Goal: Task Accomplishment & Management: Use online tool/utility

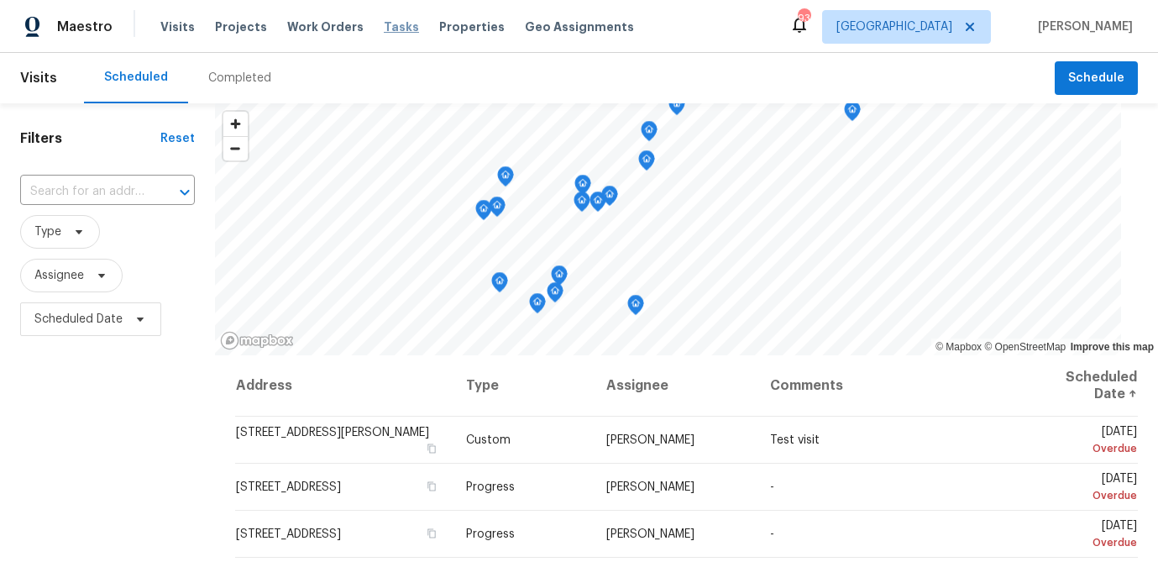
click at [384, 29] on span "Tasks" at bounding box center [401, 27] width 35 height 12
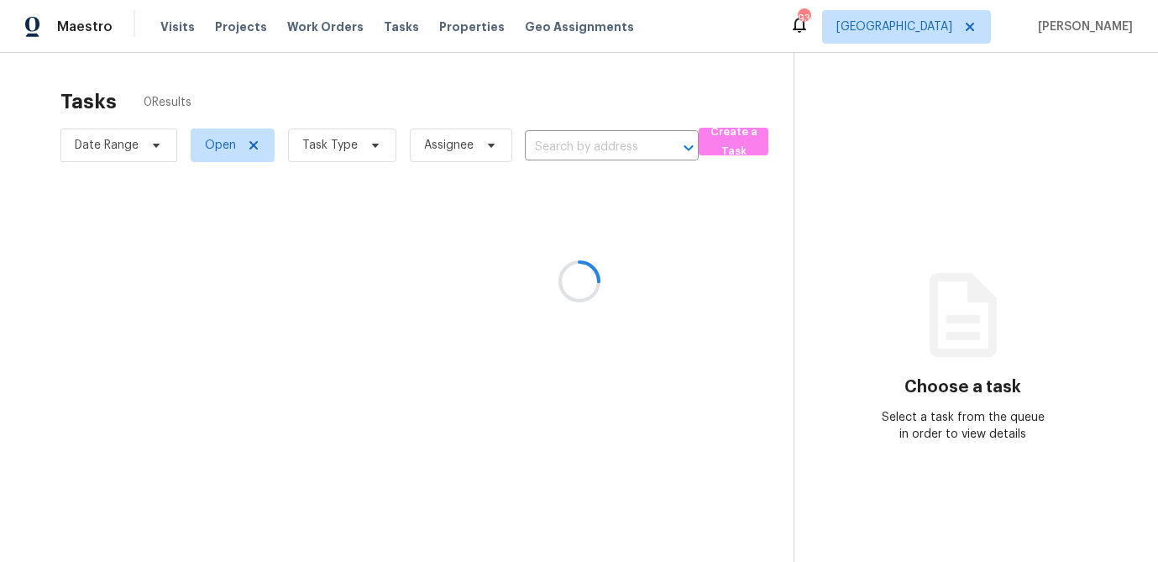
click at [365, 152] on div at bounding box center [579, 281] width 1158 height 562
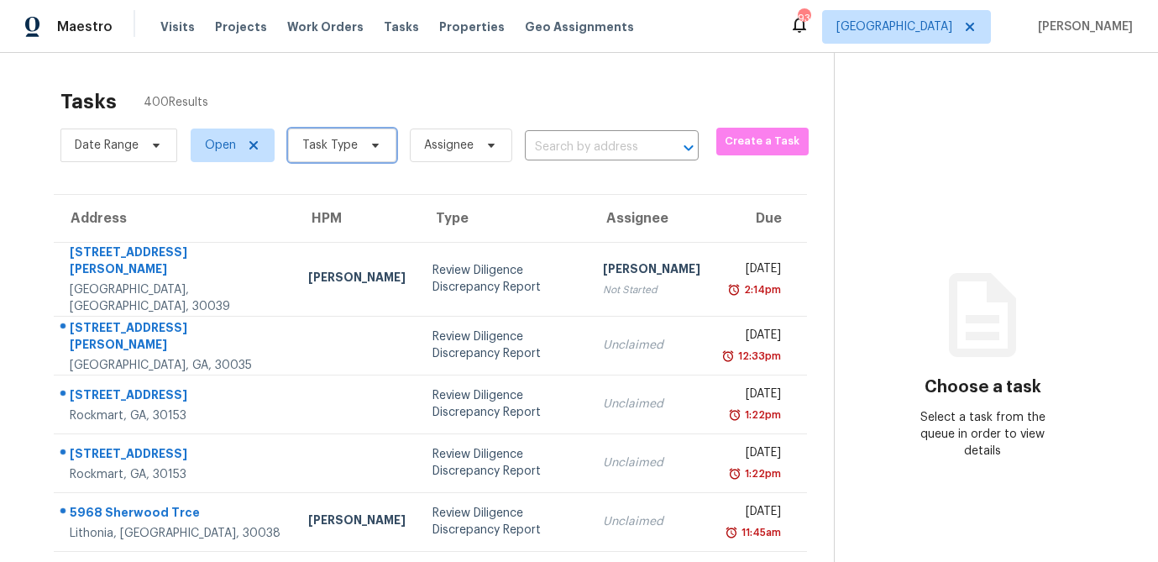
click at [370, 149] on icon at bounding box center [375, 145] width 13 height 13
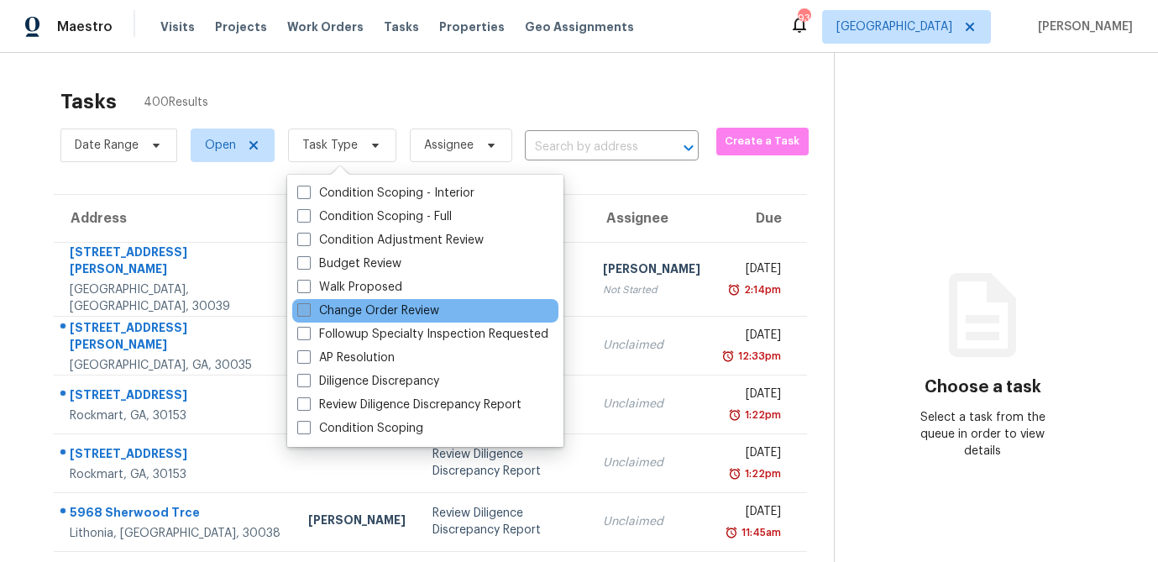
click at [314, 308] on label "Change Order Review" at bounding box center [368, 310] width 142 height 17
click at [308, 308] on input "Change Order Review" at bounding box center [302, 307] width 11 height 11
checkbox input "true"
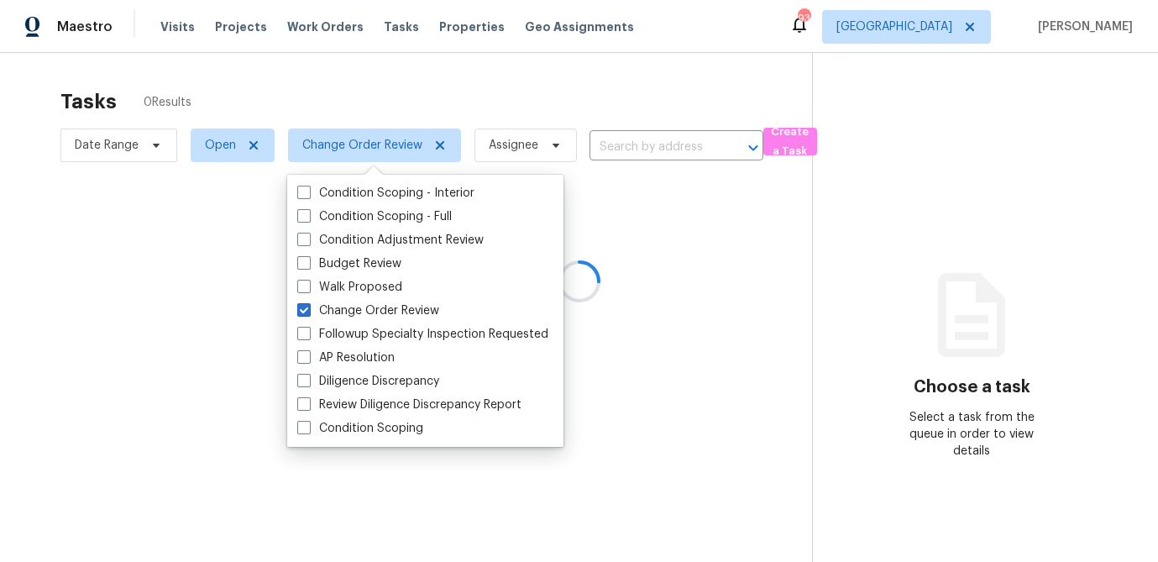
click at [365, 86] on div at bounding box center [579, 281] width 1158 height 562
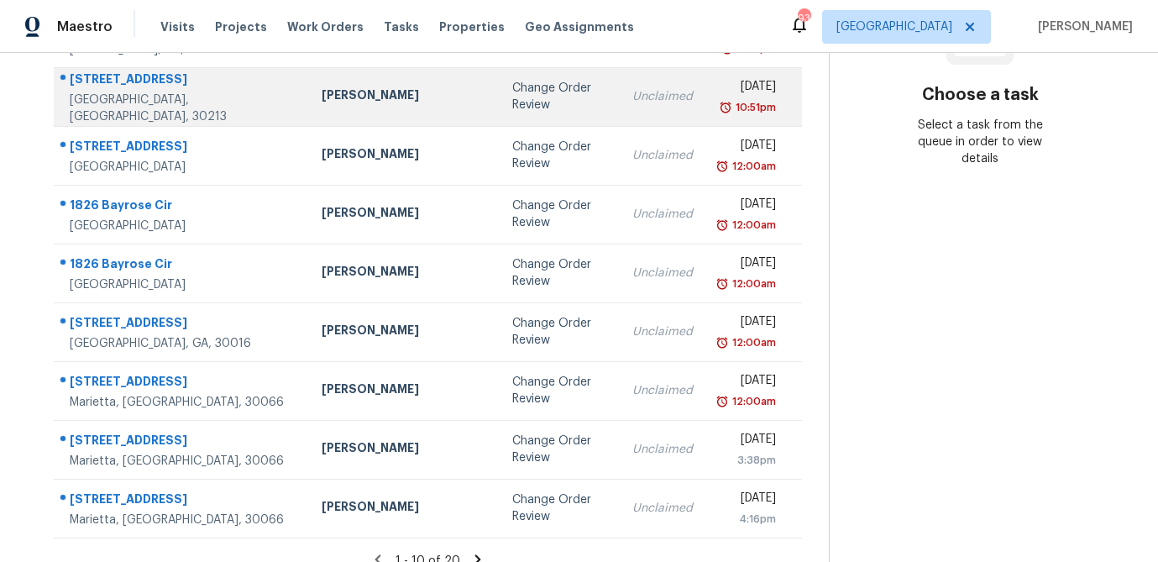
scroll to position [312, 0]
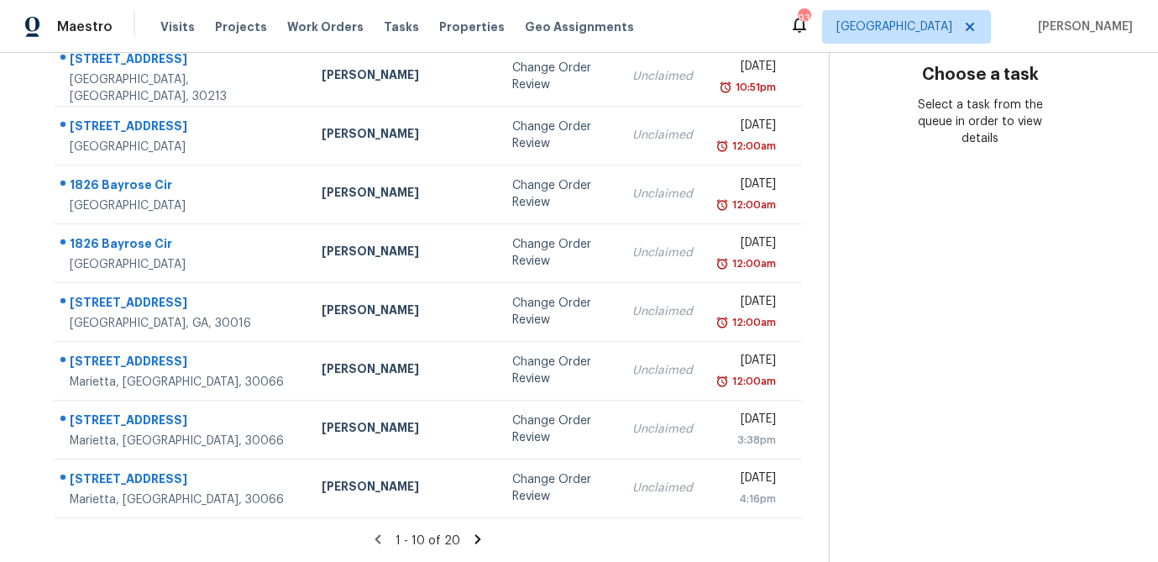
click at [470, 541] on icon at bounding box center [477, 539] width 15 height 15
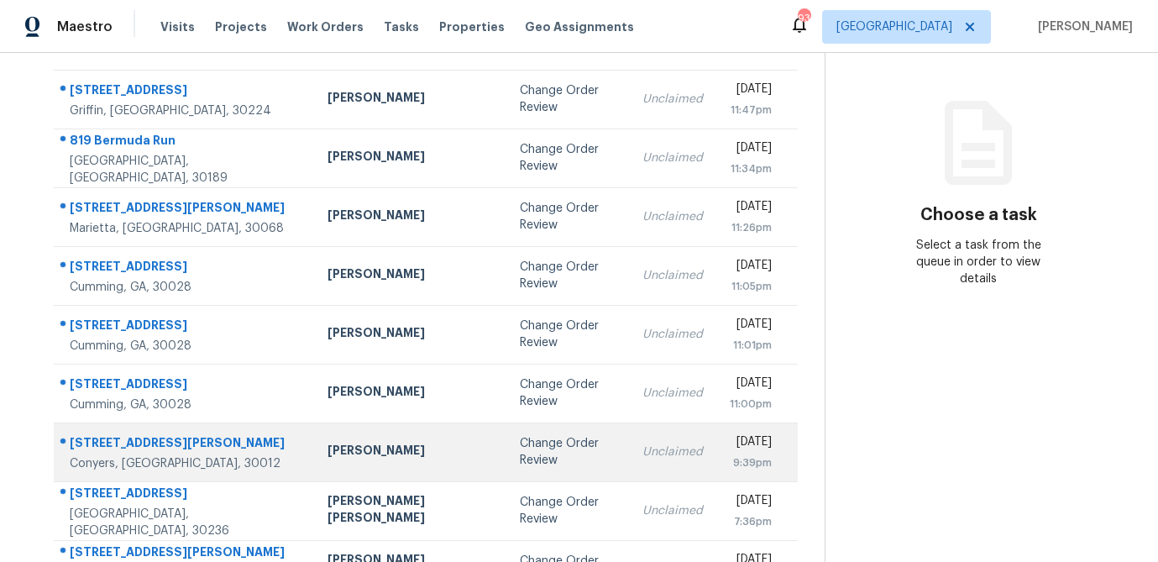
scroll to position [104, 0]
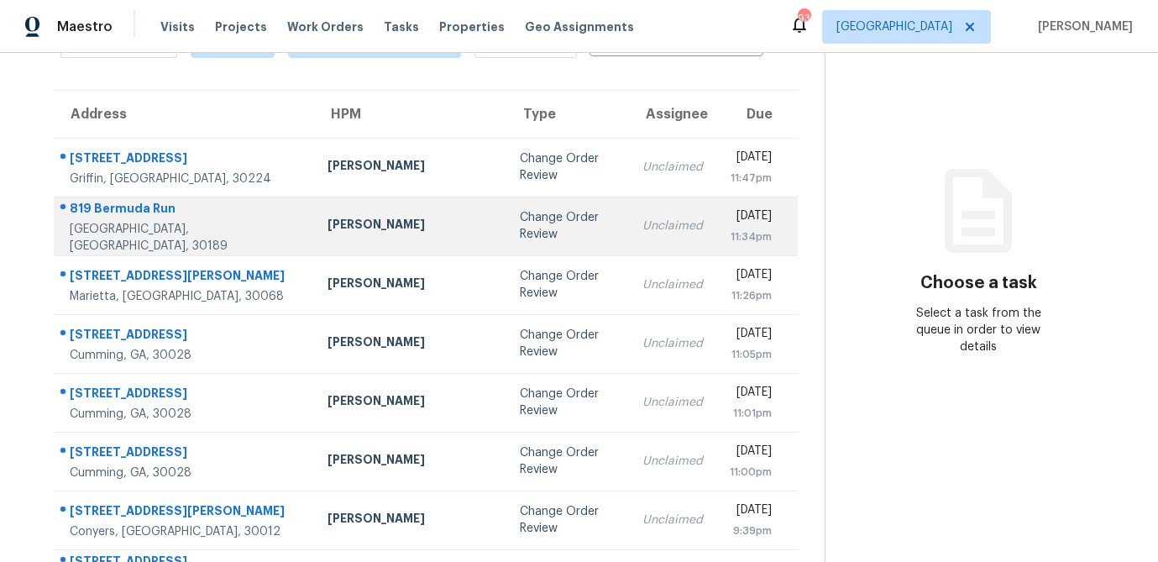
click at [345, 223] on div "Tyler Payne" at bounding box center [410, 226] width 165 height 21
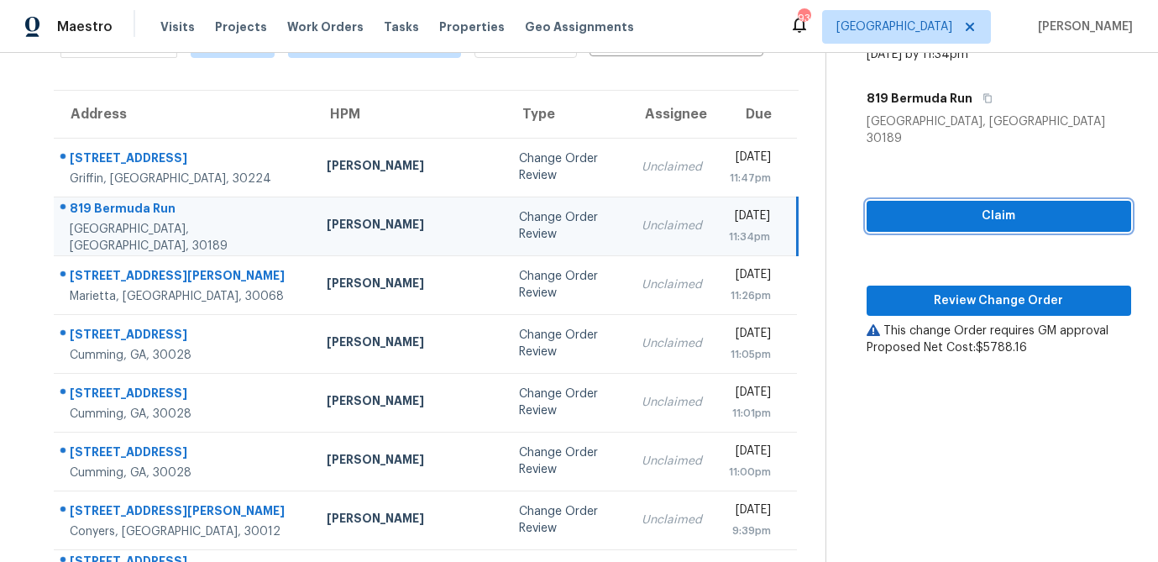
click at [961, 206] on span "Claim" at bounding box center [999, 216] width 238 height 21
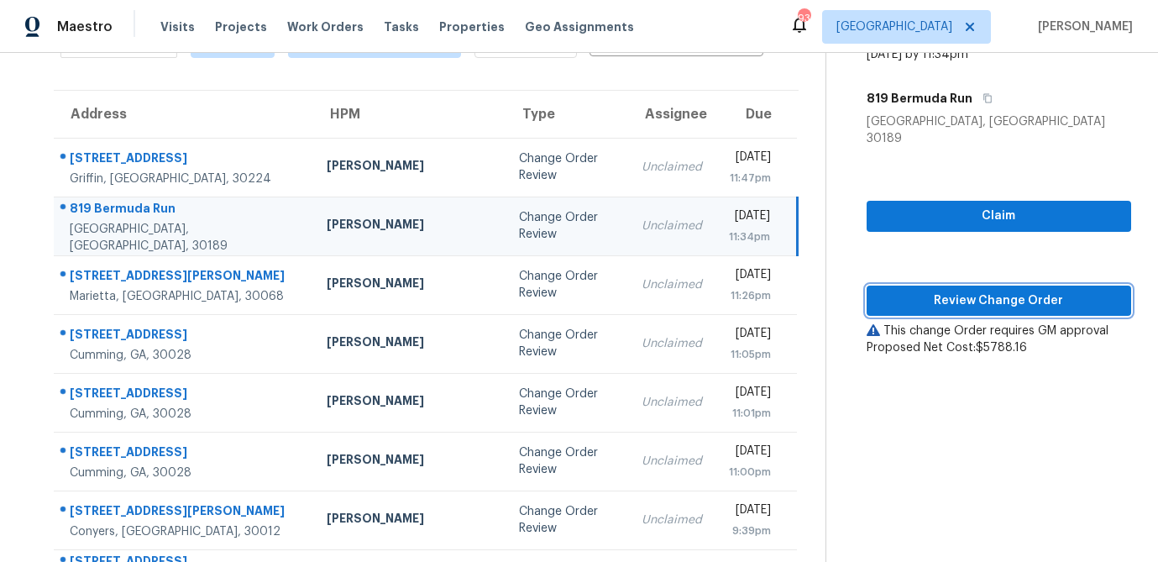
click at [939, 291] on span "Review Change Order" at bounding box center [999, 301] width 238 height 21
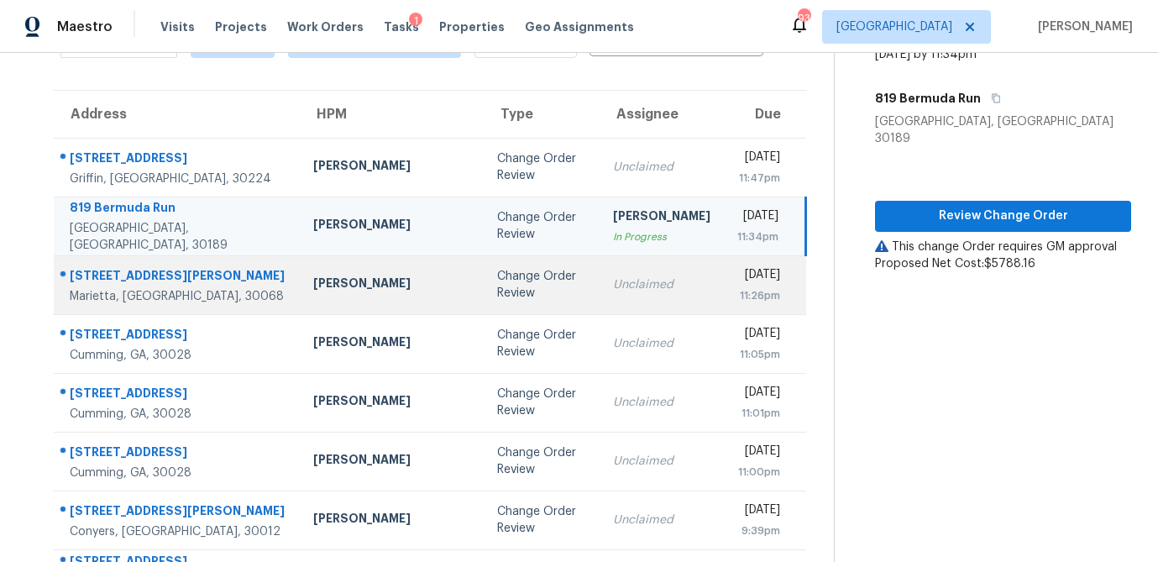
click at [174, 279] on div "51 Holt Rd NE" at bounding box center [178, 277] width 217 height 21
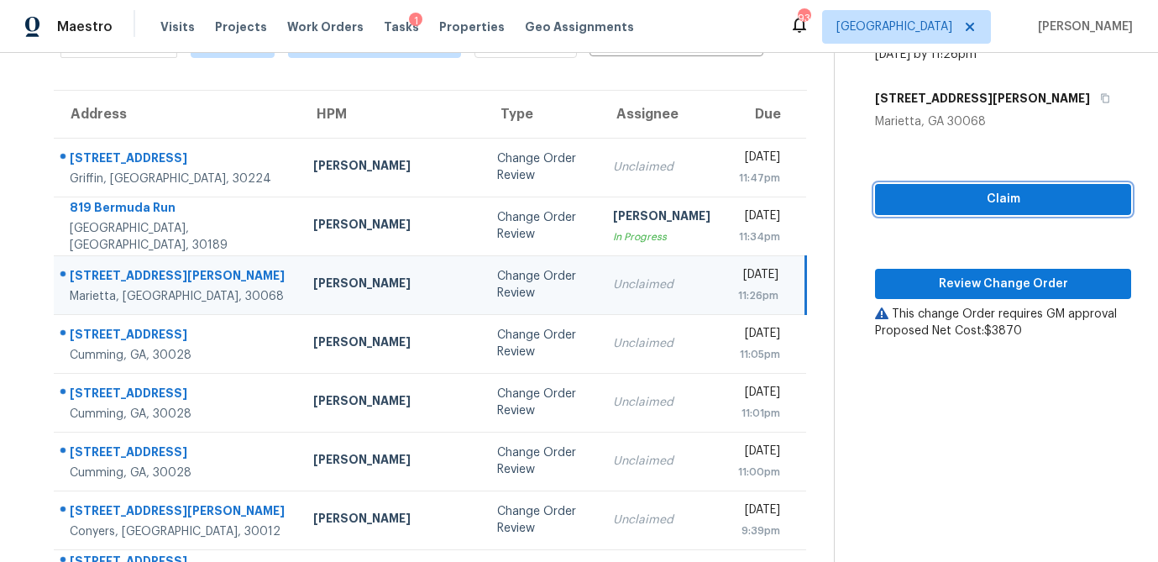
click at [948, 196] on span "Claim" at bounding box center [1003, 199] width 229 height 21
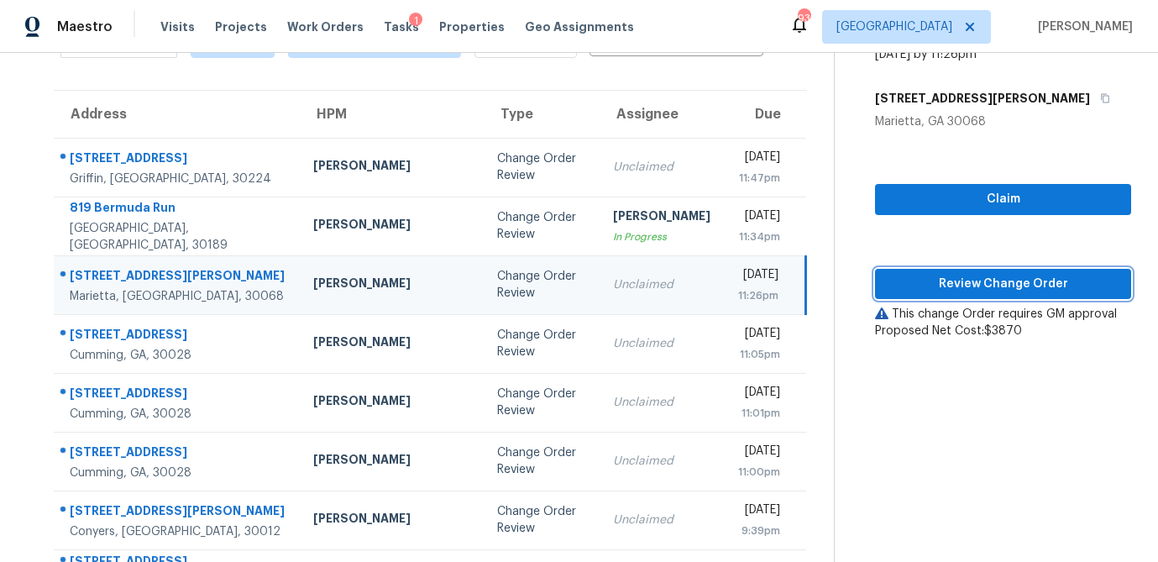
click at [944, 283] on span "Review Change Order" at bounding box center [1003, 284] width 229 height 21
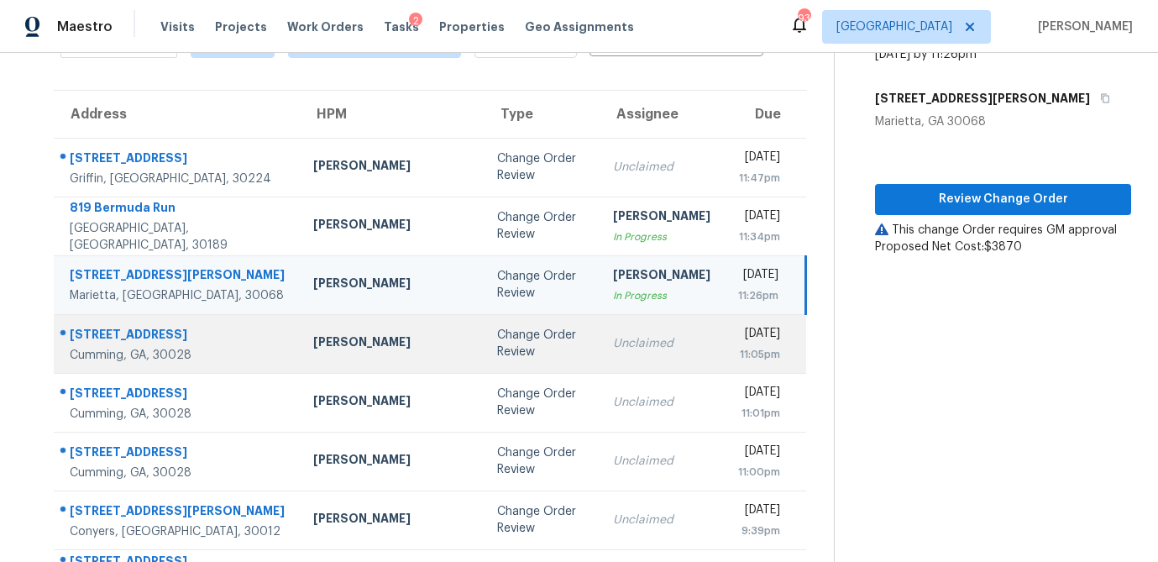
click at [613, 338] on div "Unclaimed" at bounding box center [661, 343] width 97 height 17
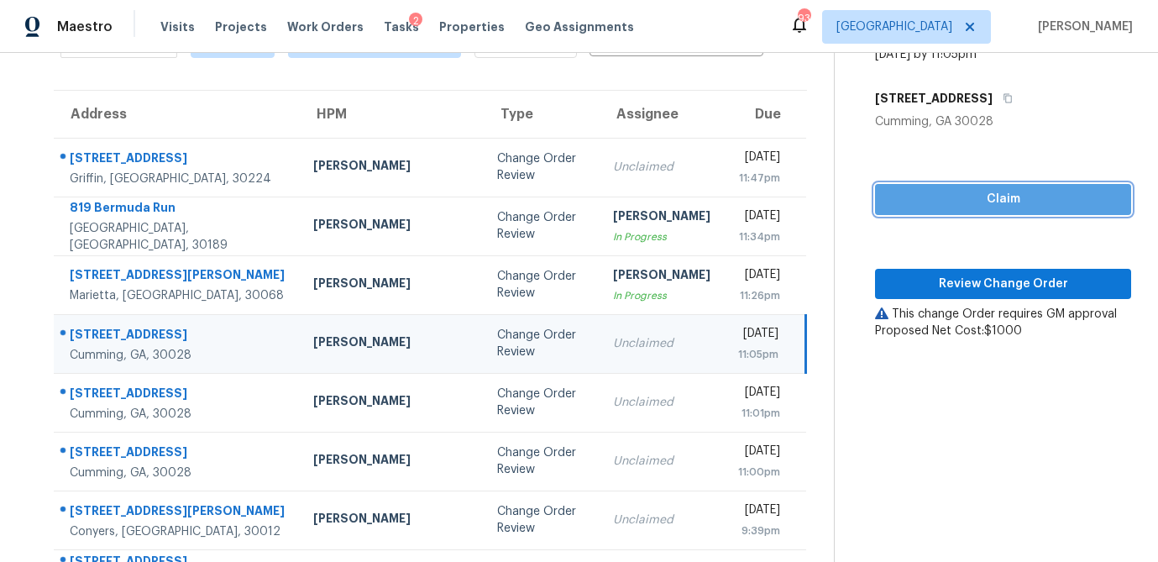
click at [955, 198] on span "Claim" at bounding box center [1003, 199] width 229 height 21
click at [915, 301] on div "Claim Review Change Order This change Order requires GM approval Proposed Net C…" at bounding box center [1003, 234] width 256 height 209
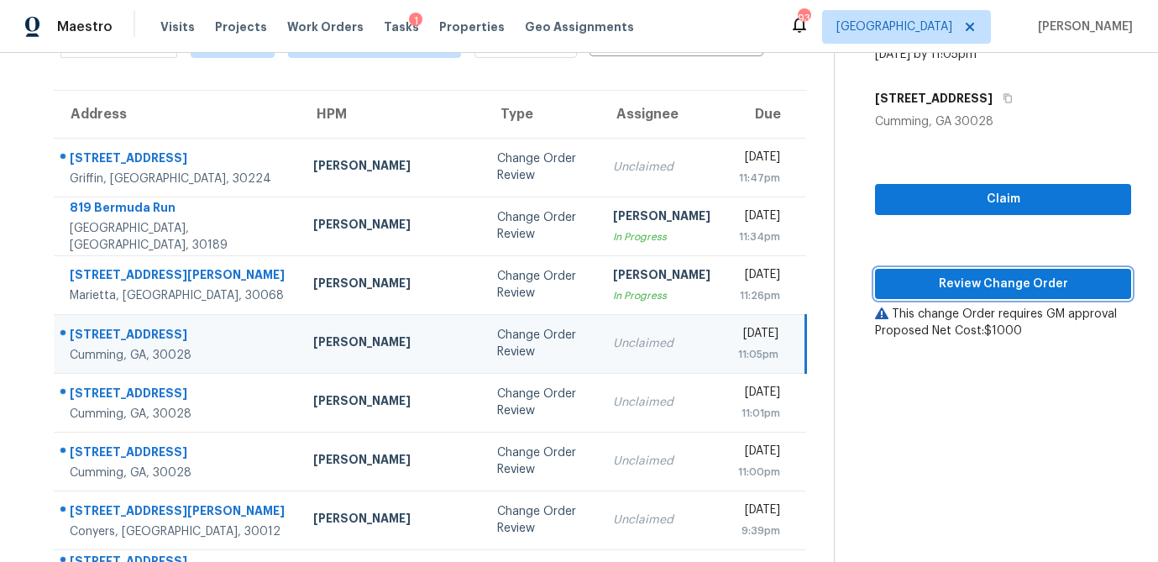
click at [918, 295] on button "Review Change Order" at bounding box center [1003, 284] width 256 height 31
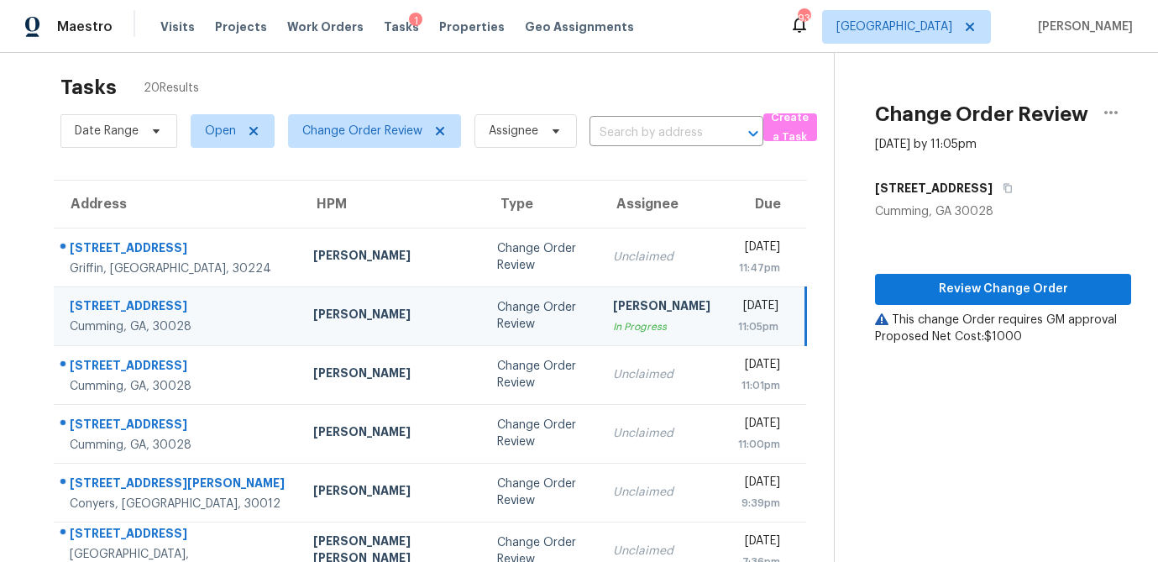
scroll to position [26, 0]
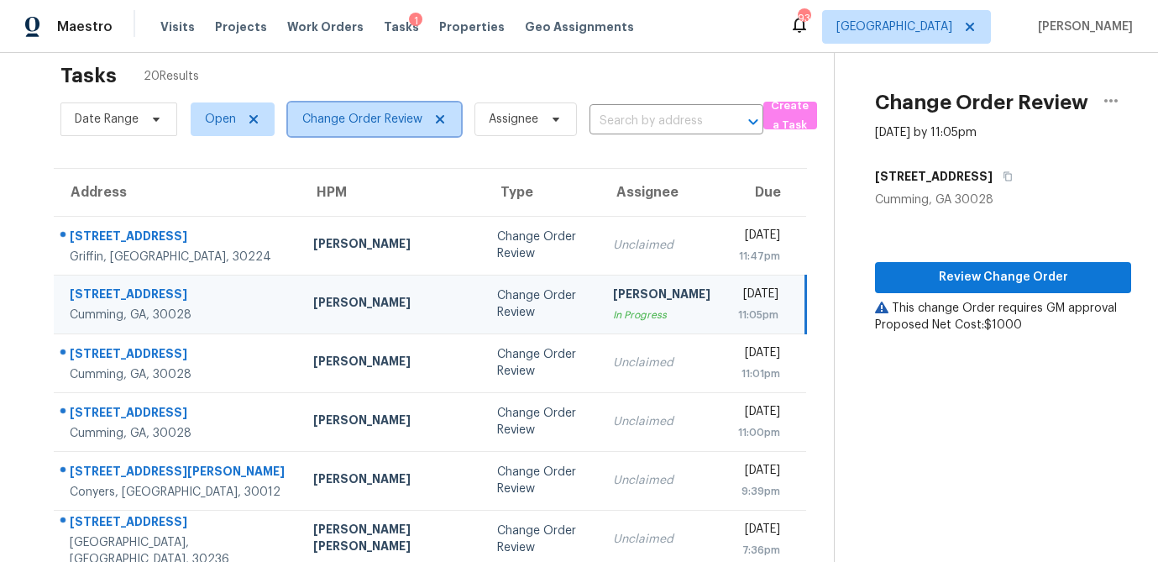
click at [445, 117] on icon at bounding box center [439, 119] width 13 height 13
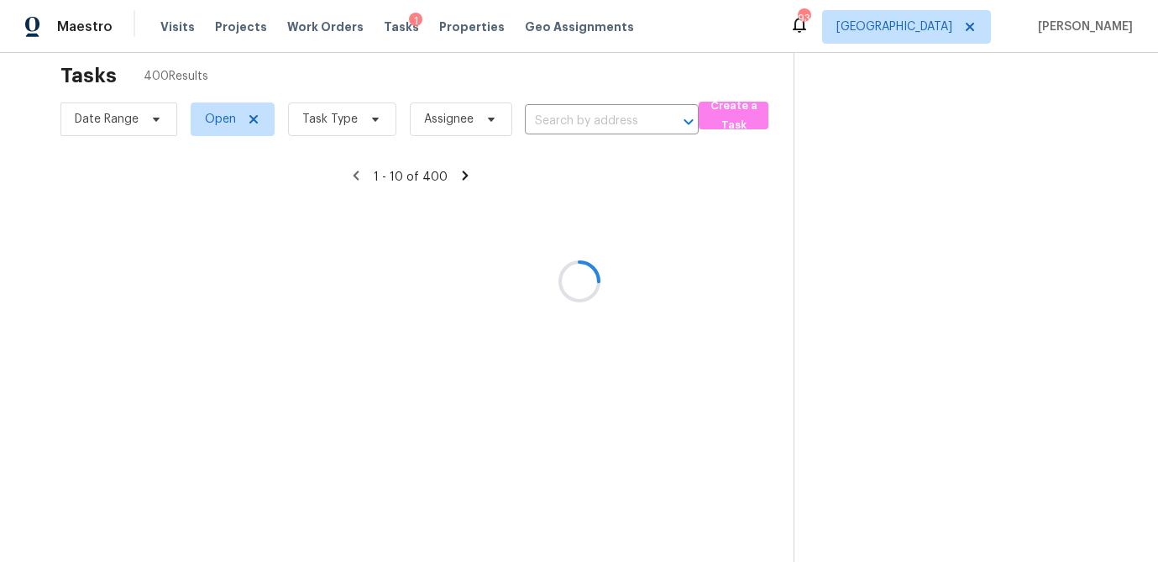
click at [364, 115] on div at bounding box center [579, 281] width 1158 height 562
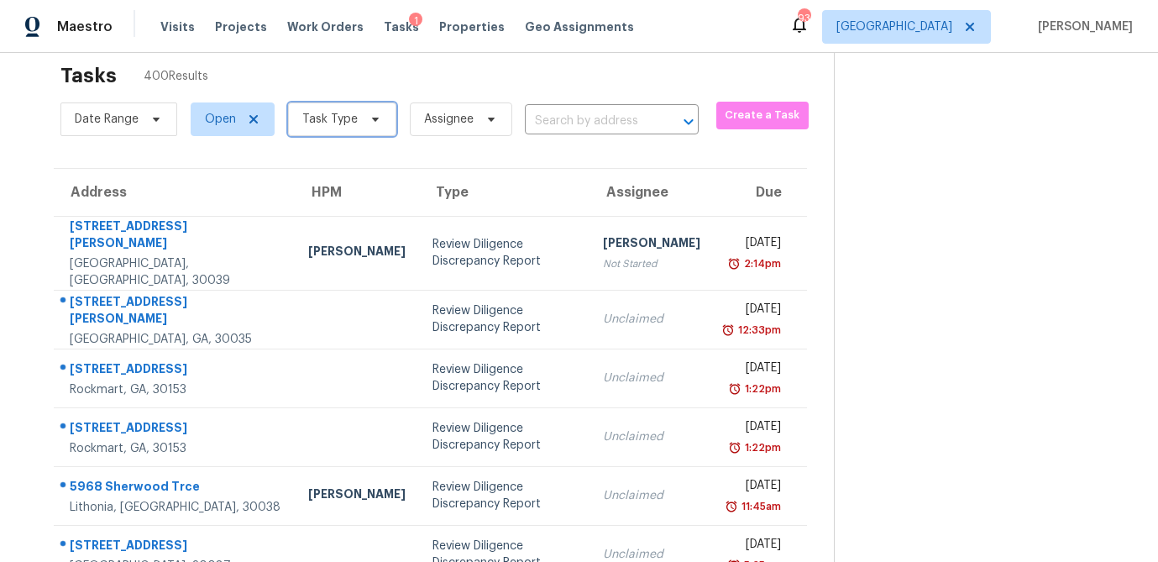
click at [371, 117] on icon at bounding box center [375, 119] width 13 height 13
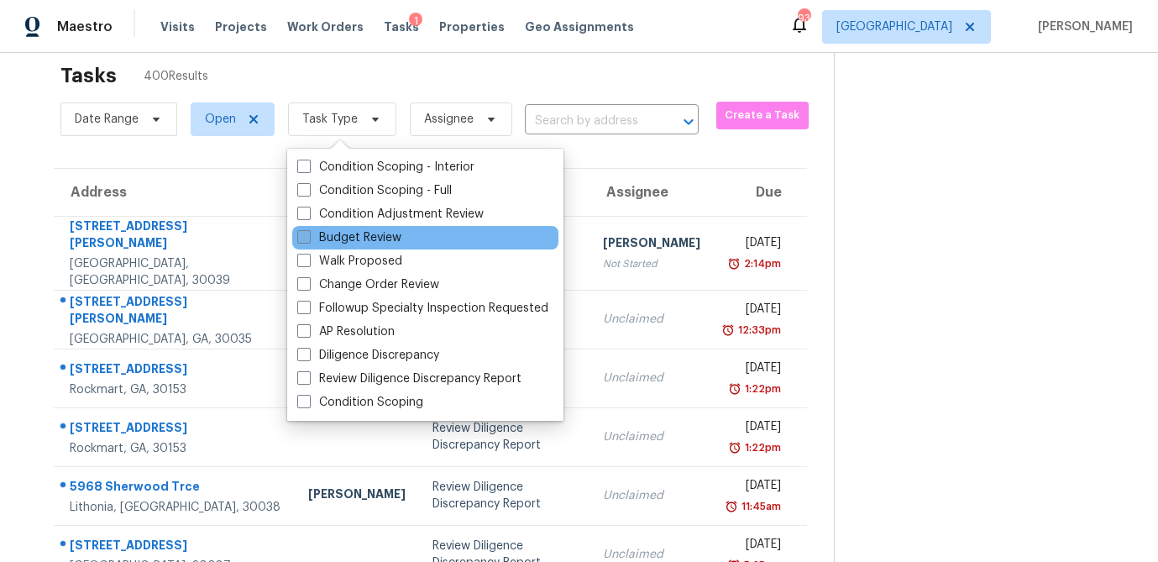
click at [307, 230] on span at bounding box center [303, 236] width 13 height 13
click at [307, 230] on input "Budget Review" at bounding box center [302, 234] width 11 height 11
checkbox input "true"
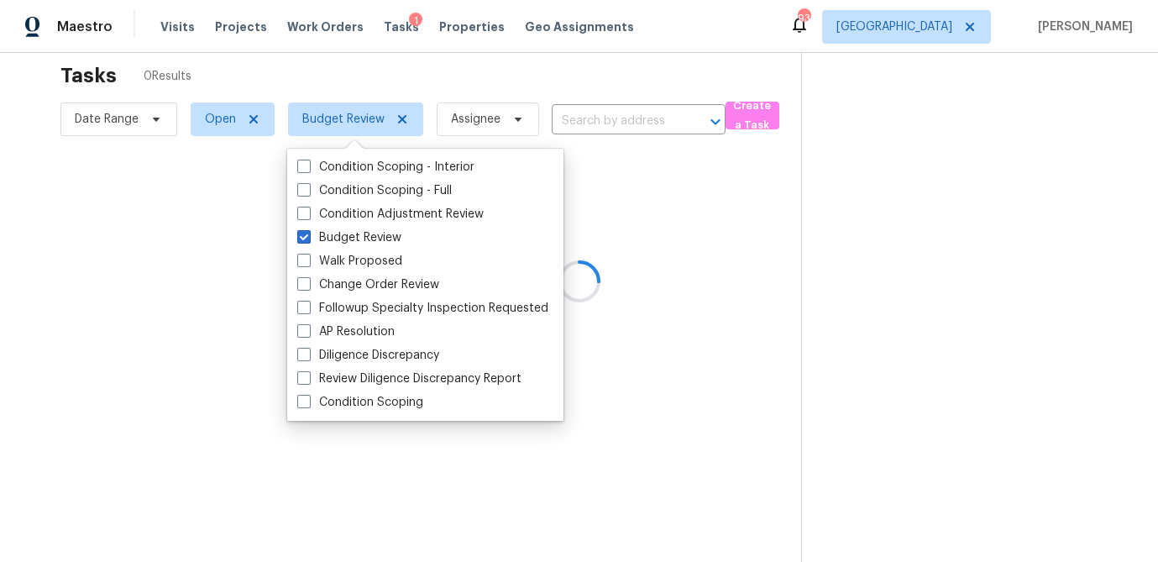
click at [395, 81] on div at bounding box center [579, 281] width 1158 height 562
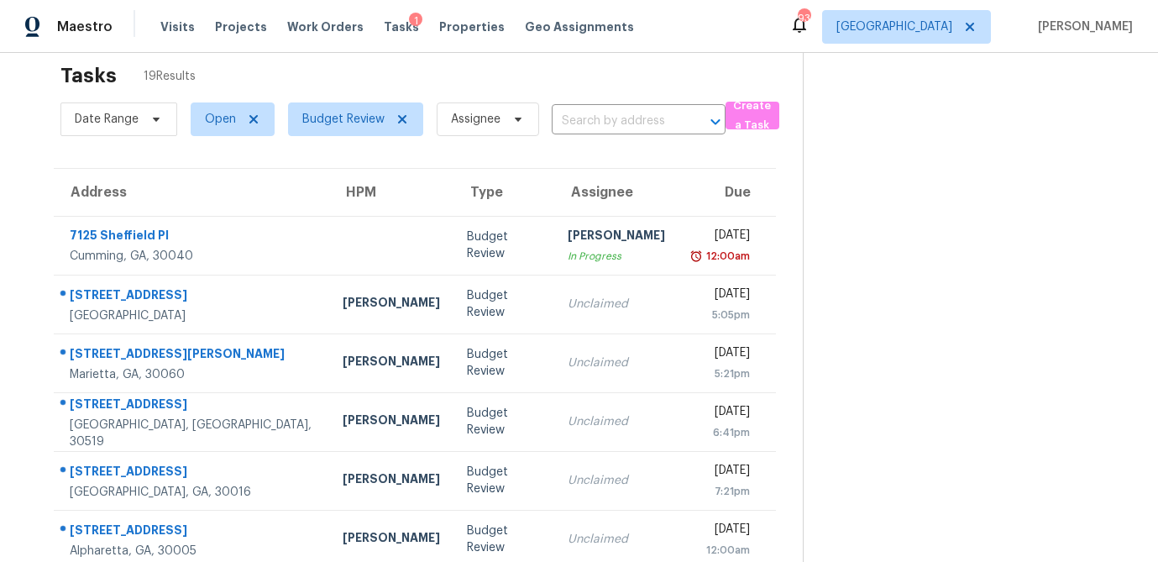
scroll to position [312, 0]
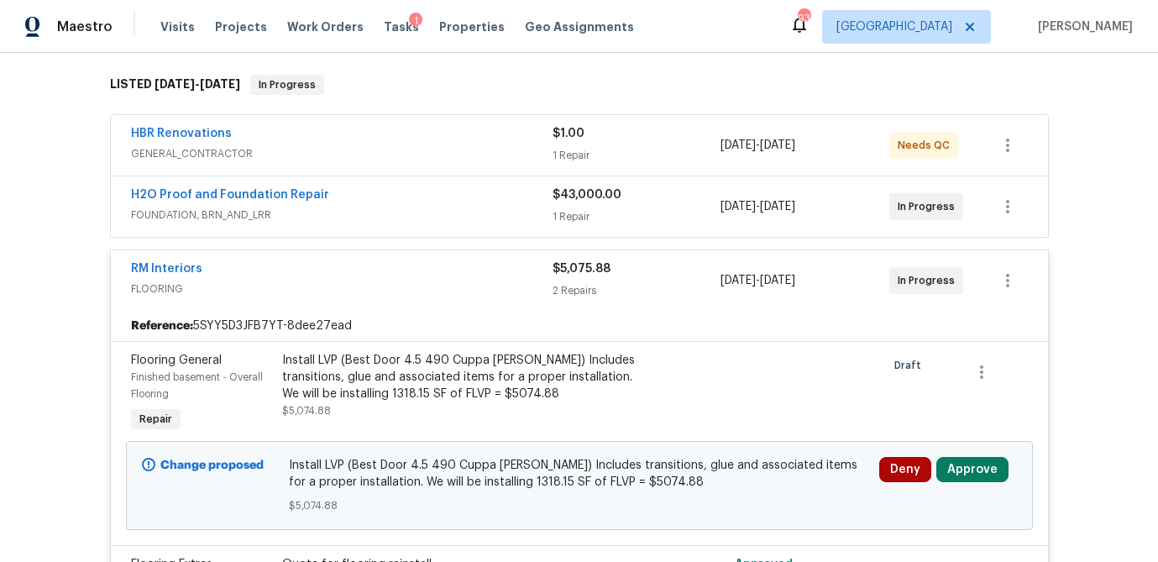
click at [673, 158] on div "1 Repair" at bounding box center [637, 155] width 169 height 17
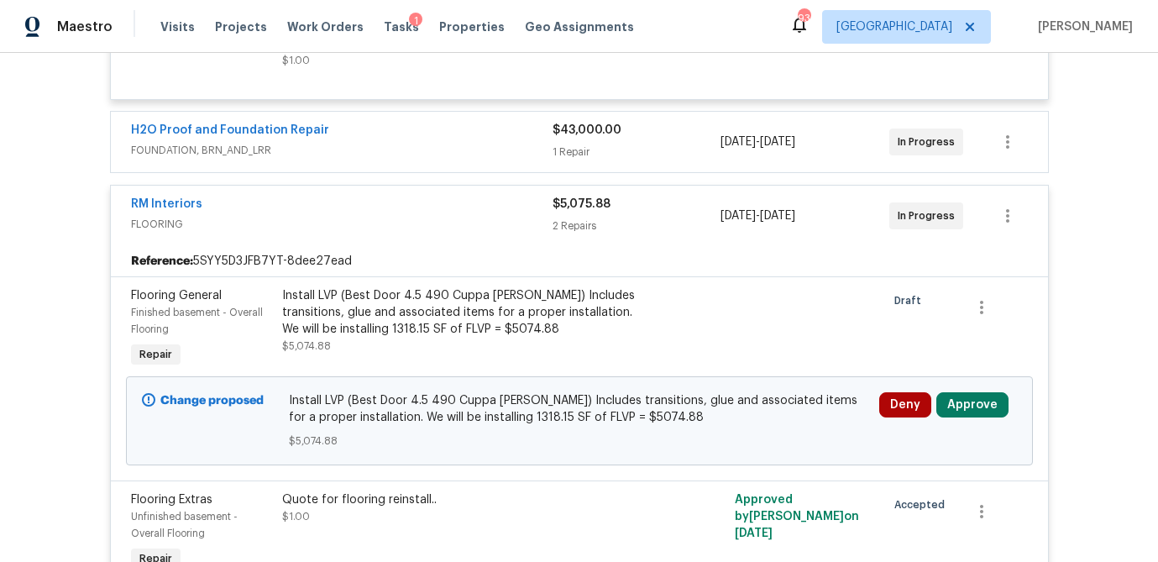
scroll to position [539, 0]
click at [655, 121] on div "$43,000.00" at bounding box center [637, 129] width 169 height 17
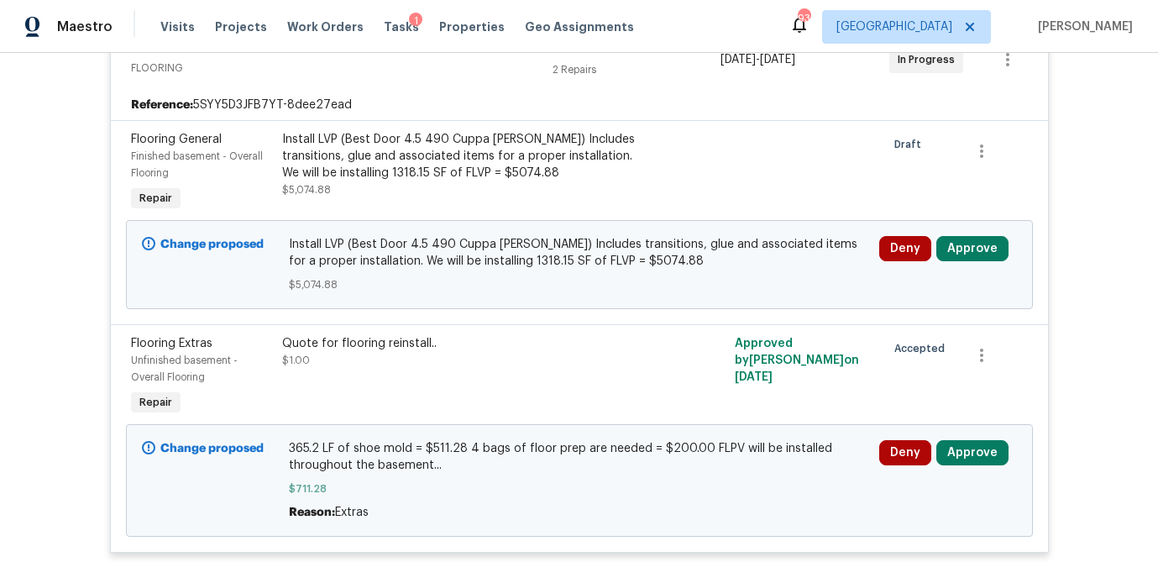
scroll to position [938, 0]
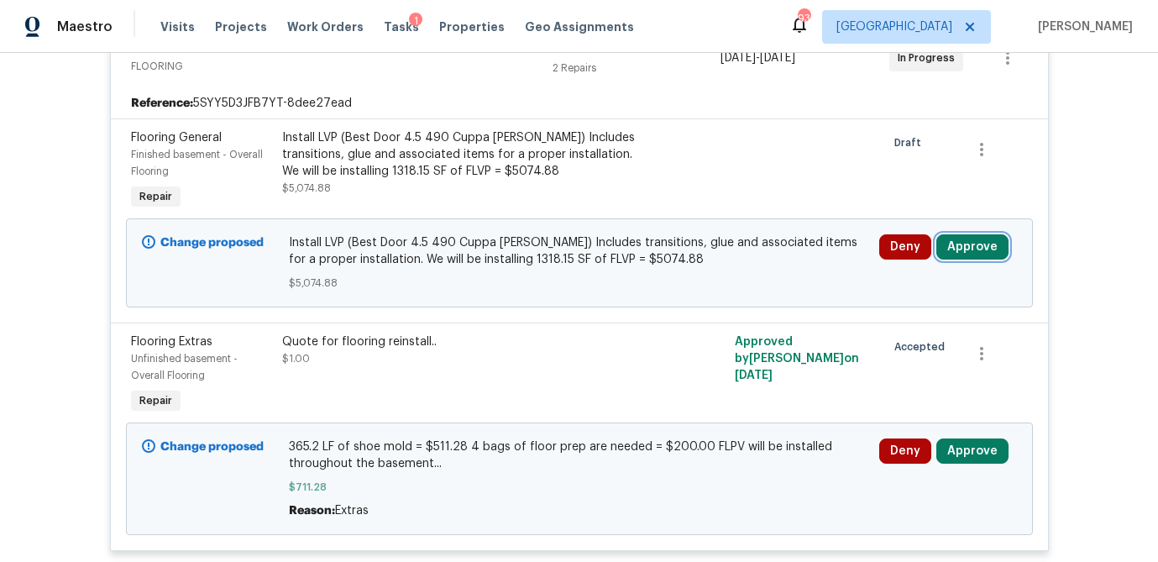
click at [971, 234] on button "Approve" at bounding box center [972, 246] width 72 height 25
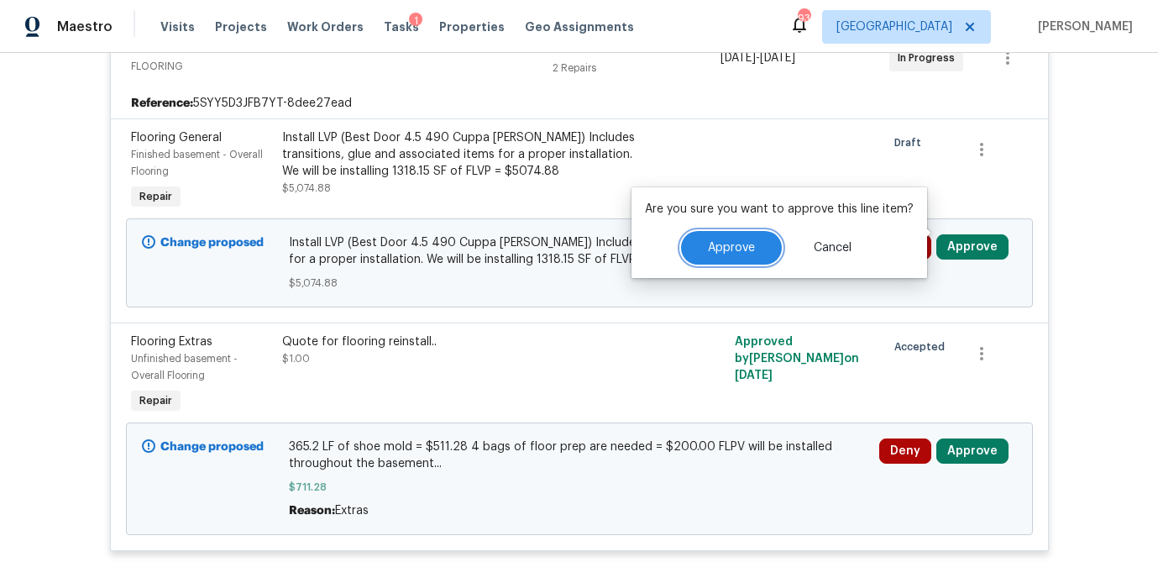
drag, startPoint x: 702, startPoint y: 243, endPoint x: 934, endPoint y: 379, distance: 268.8
click at [702, 244] on button "Approve" at bounding box center [731, 248] width 101 height 34
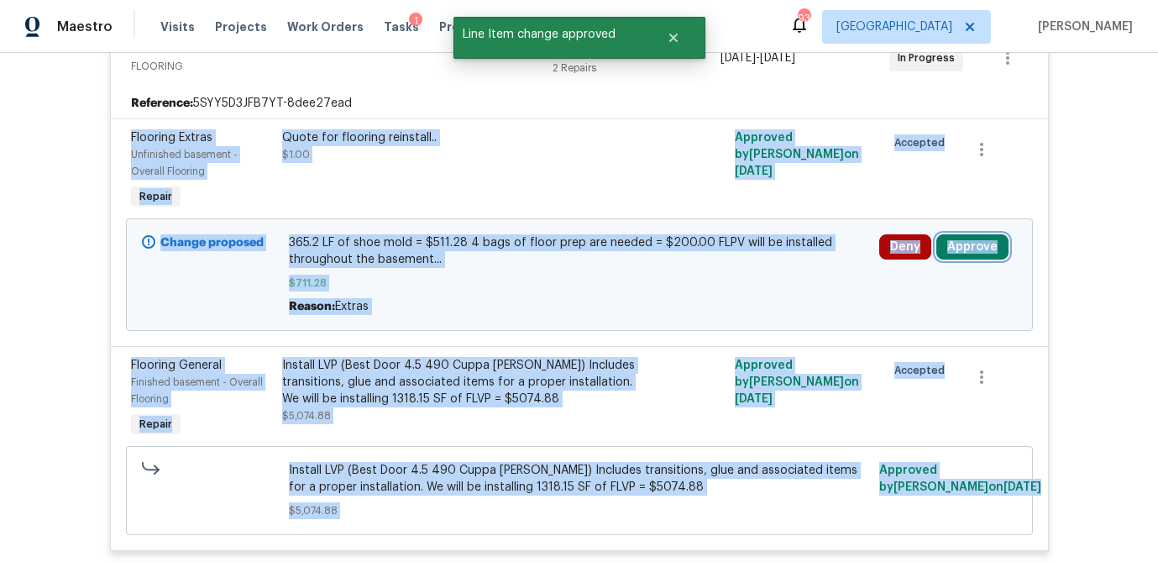
click at [988, 234] on button "Approve" at bounding box center [972, 246] width 72 height 25
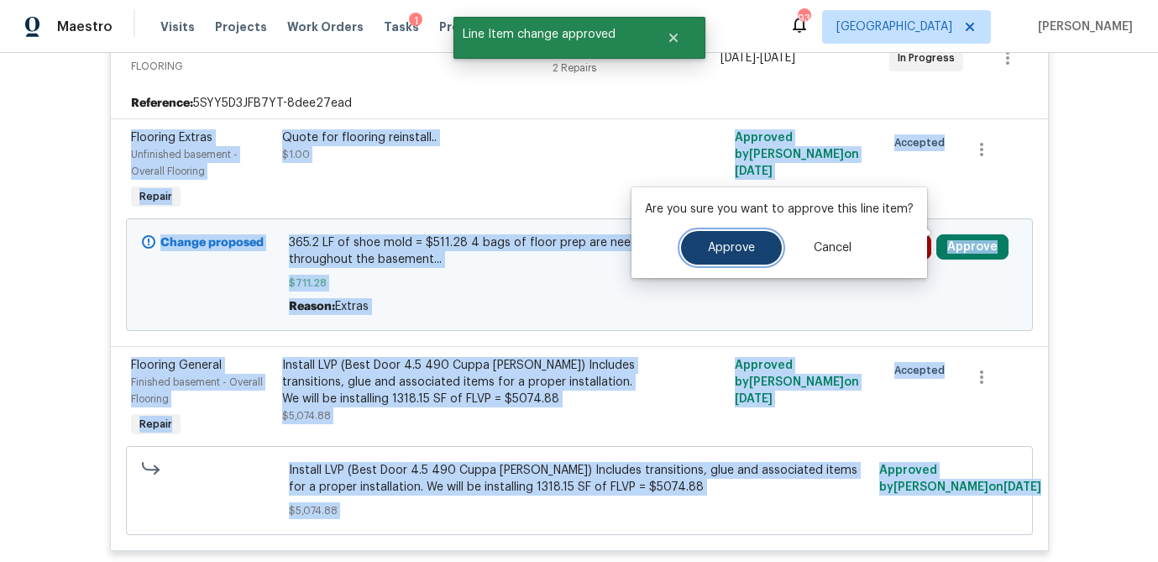
click at [740, 244] on span "Approve" at bounding box center [731, 248] width 47 height 13
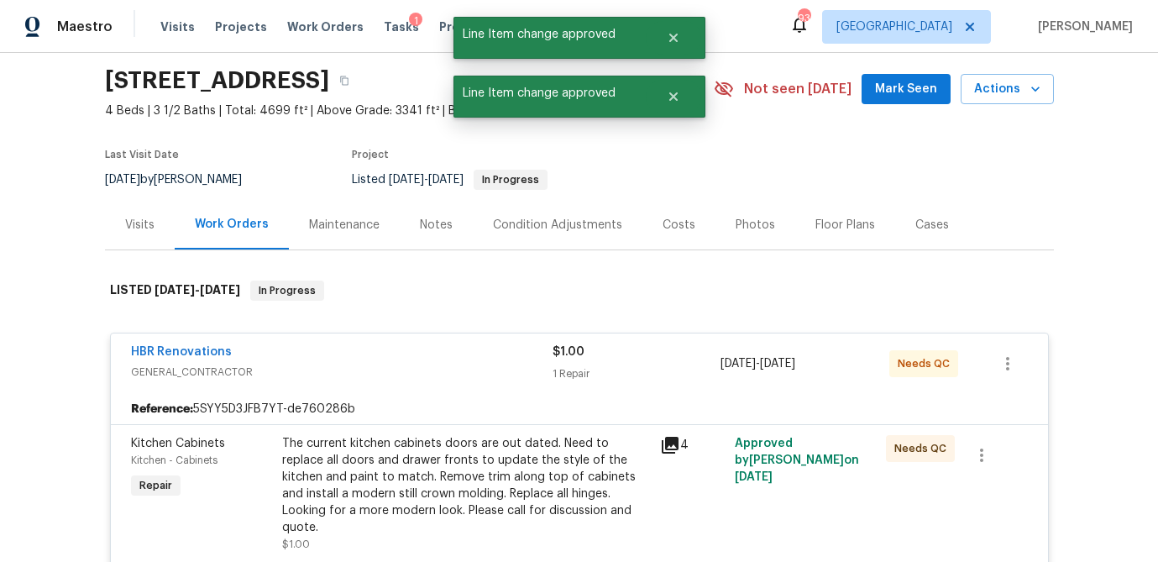
scroll to position [0, 0]
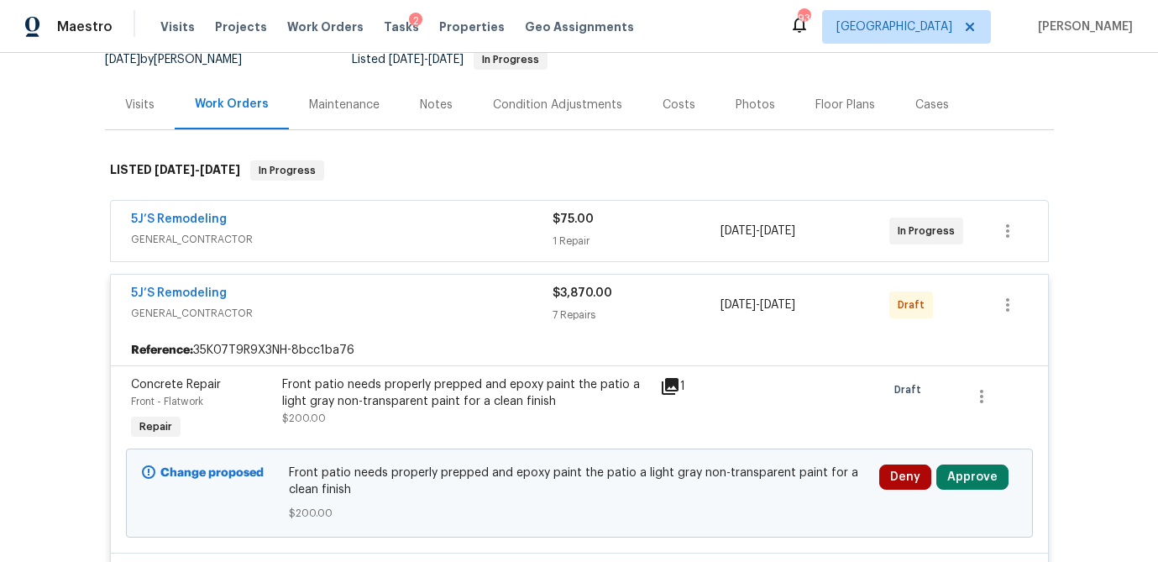
scroll to position [204, 0]
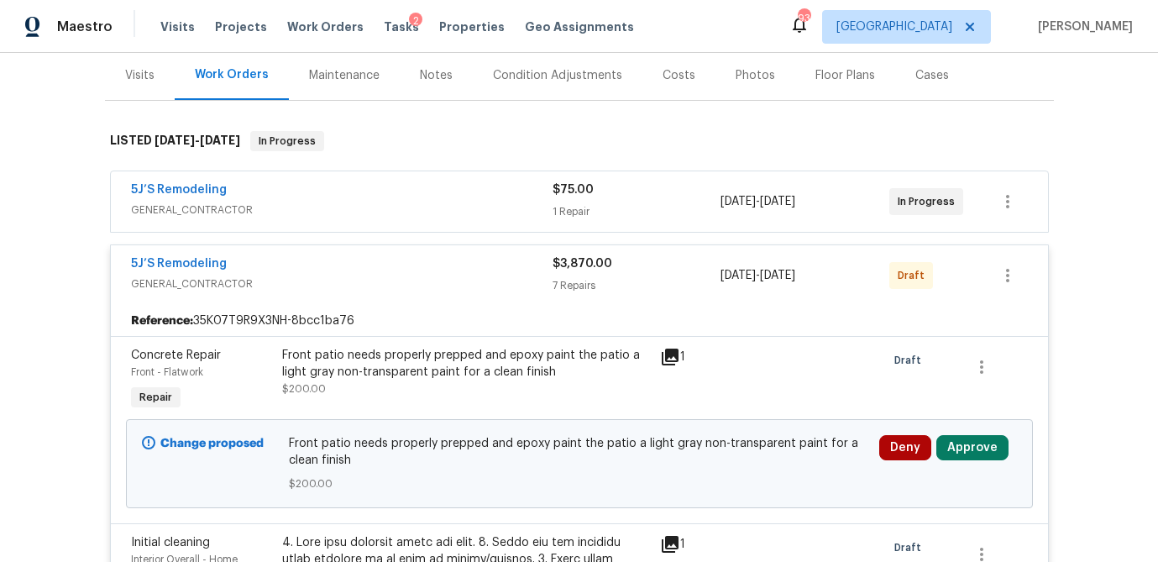
click at [711, 201] on div "$75.00 1 Repair" at bounding box center [637, 201] width 169 height 40
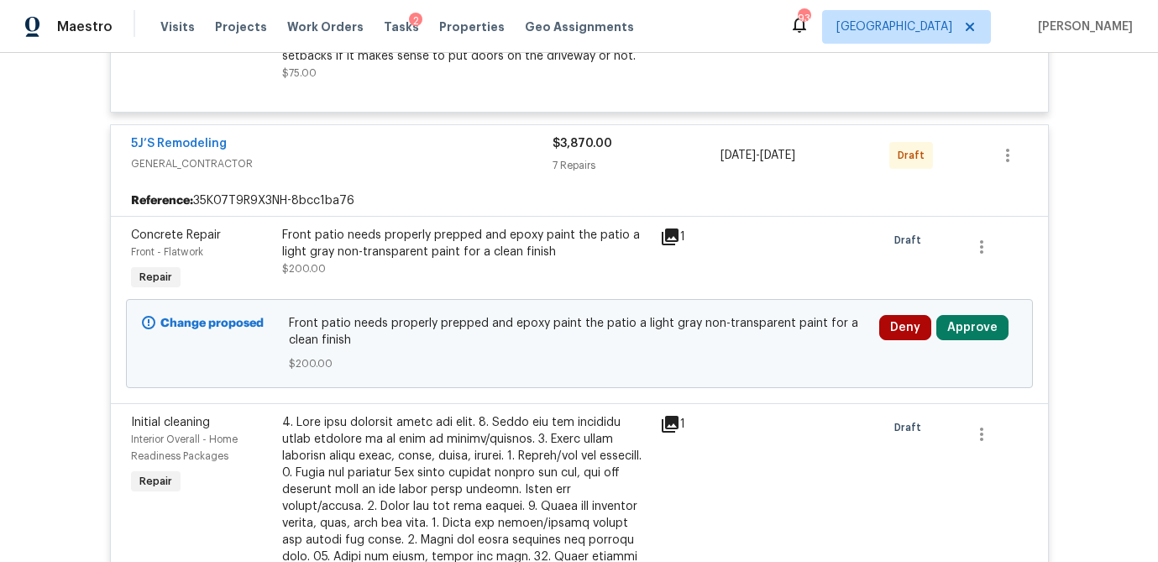
scroll to position [563, 0]
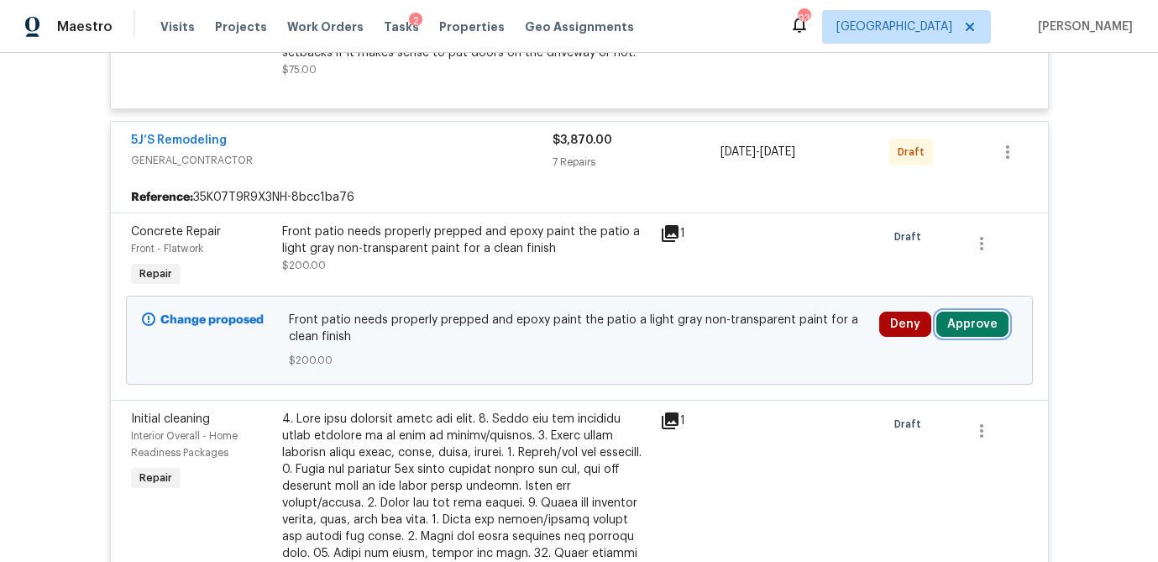
click at [979, 315] on button "Approve" at bounding box center [972, 324] width 72 height 25
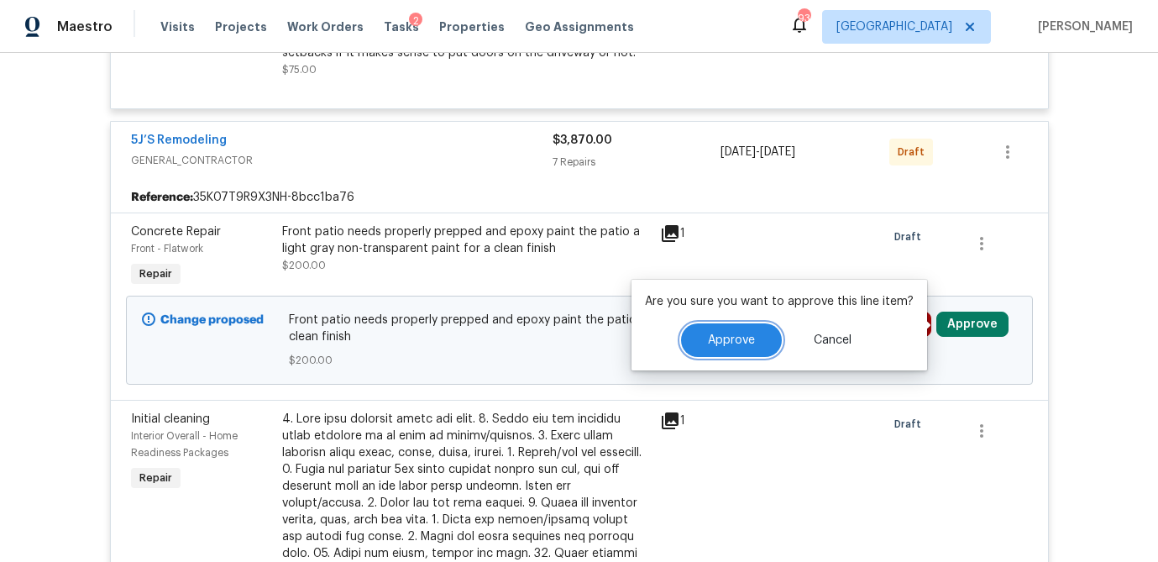
click at [722, 348] on button "Approve" at bounding box center [731, 340] width 101 height 34
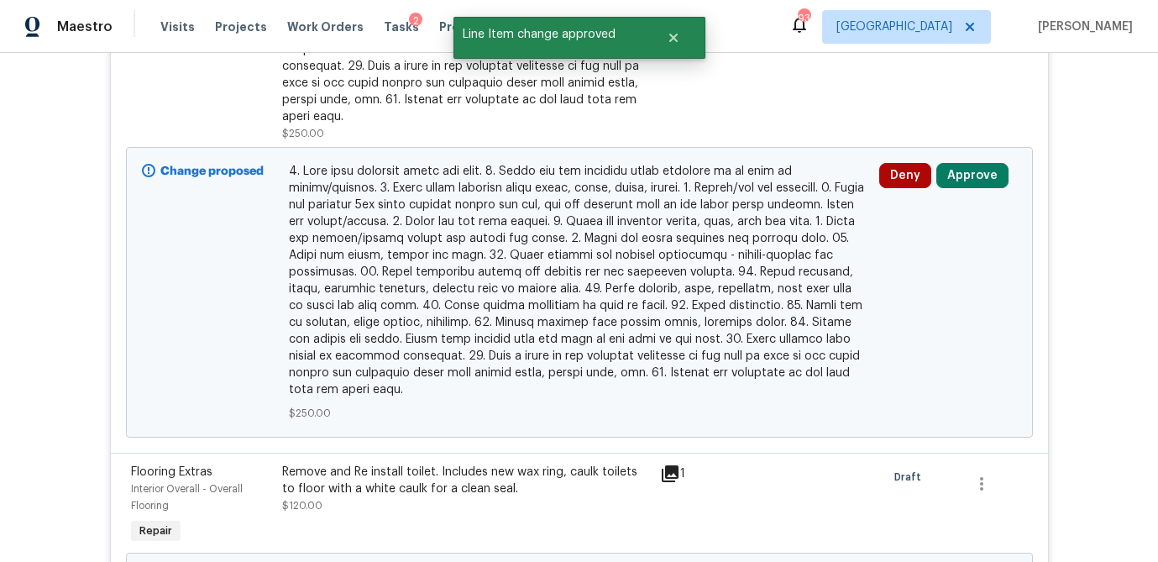
scroll to position [0, 0]
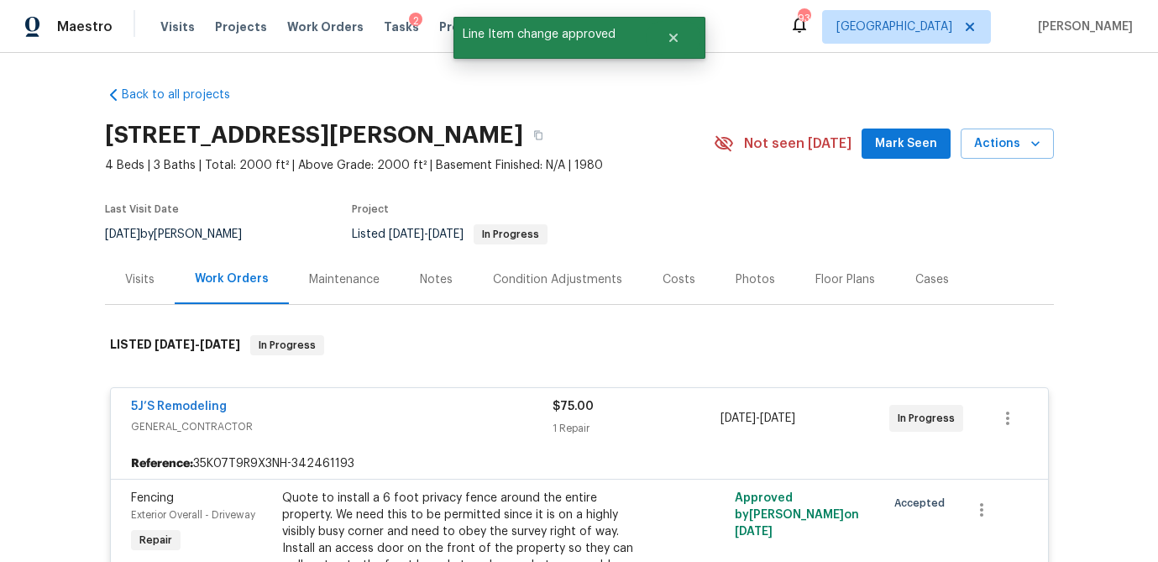
click at [164, 296] on div "Visits" at bounding box center [140, 279] width 70 height 50
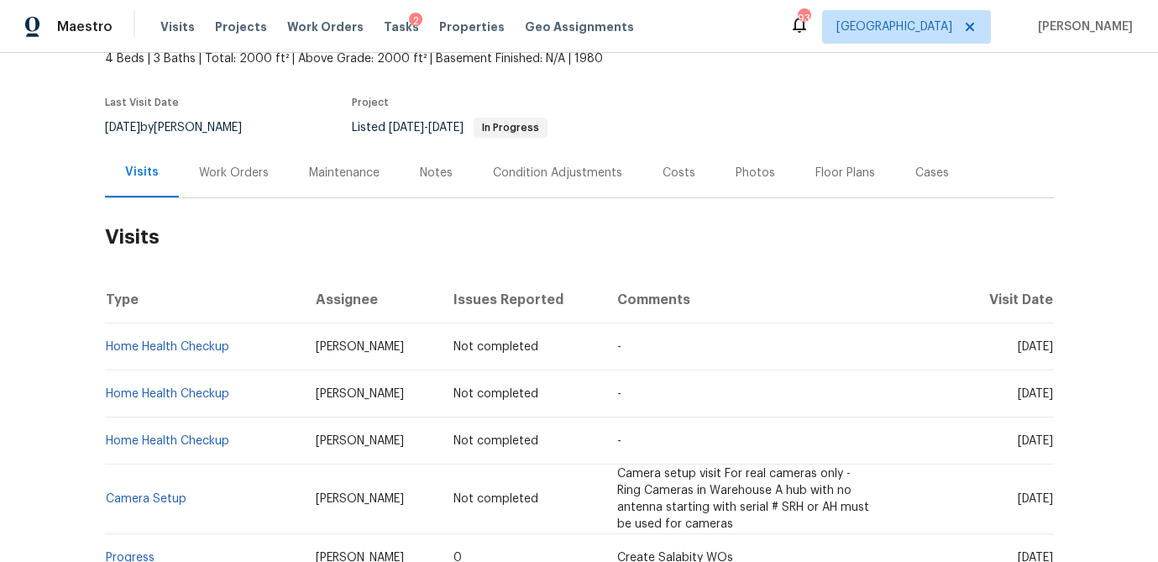
scroll to position [102, 0]
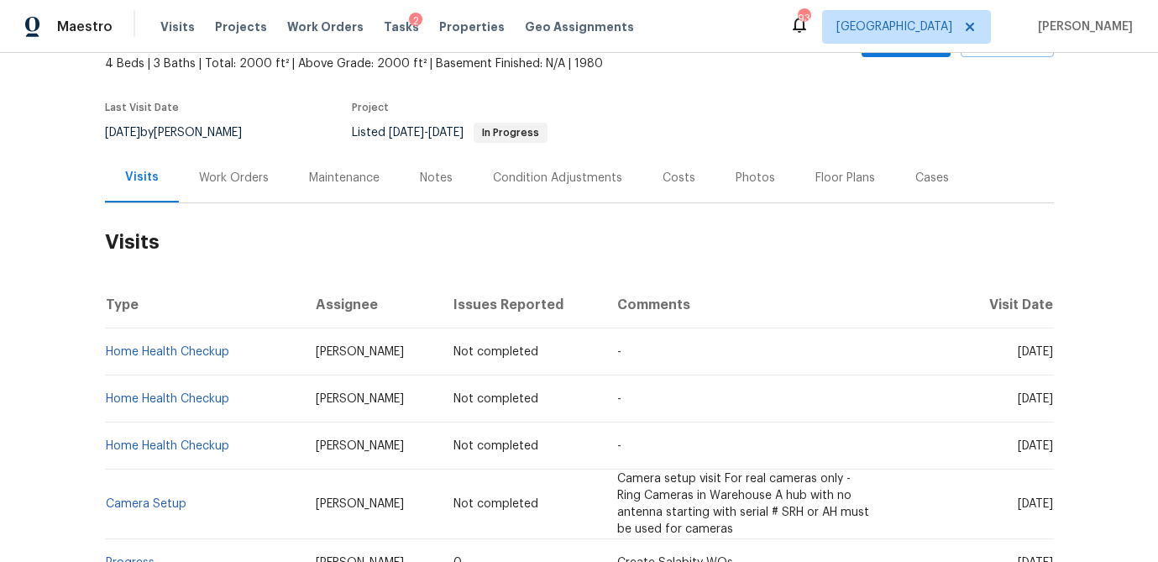
click at [243, 176] on div "Work Orders" at bounding box center [234, 178] width 70 height 17
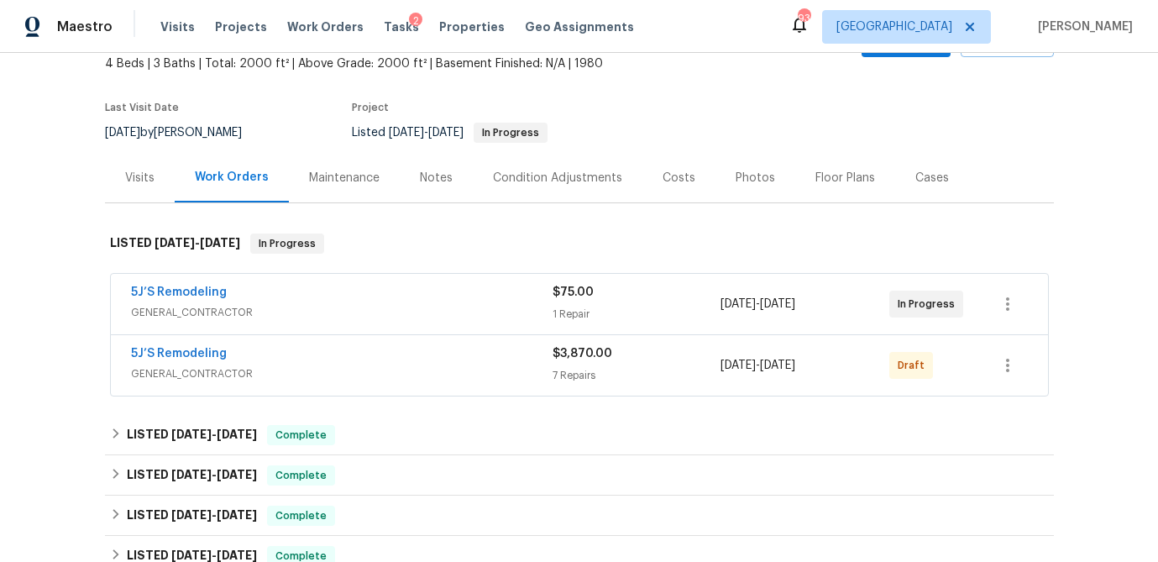
click at [447, 307] on span "GENERAL_CONTRACTOR" at bounding box center [342, 312] width 422 height 17
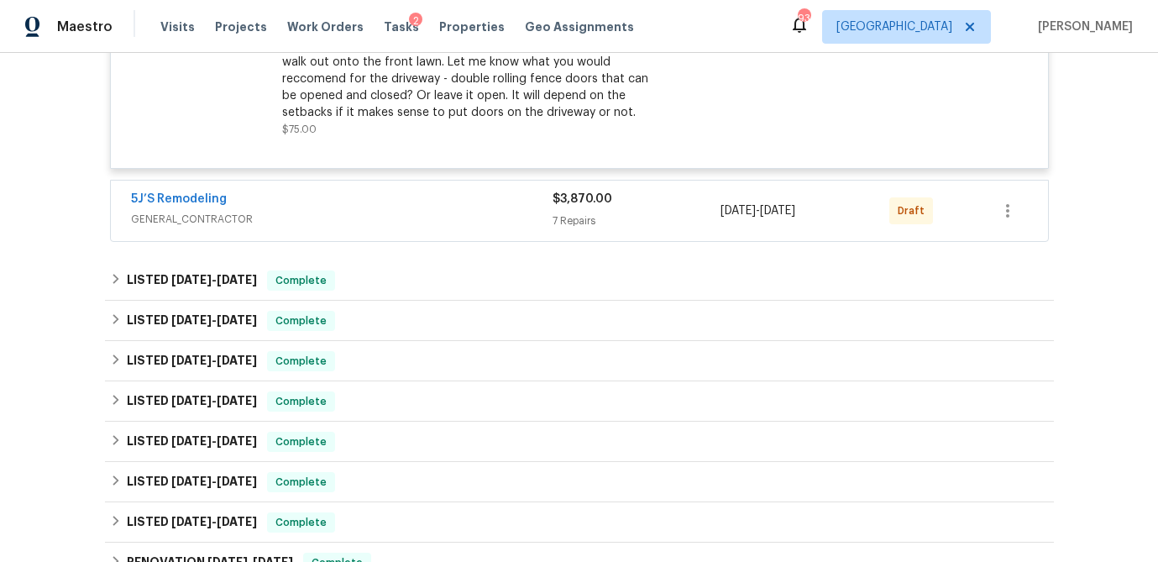
scroll to position [504, 0]
click at [437, 213] on span "GENERAL_CONTRACTOR" at bounding box center [342, 218] width 422 height 17
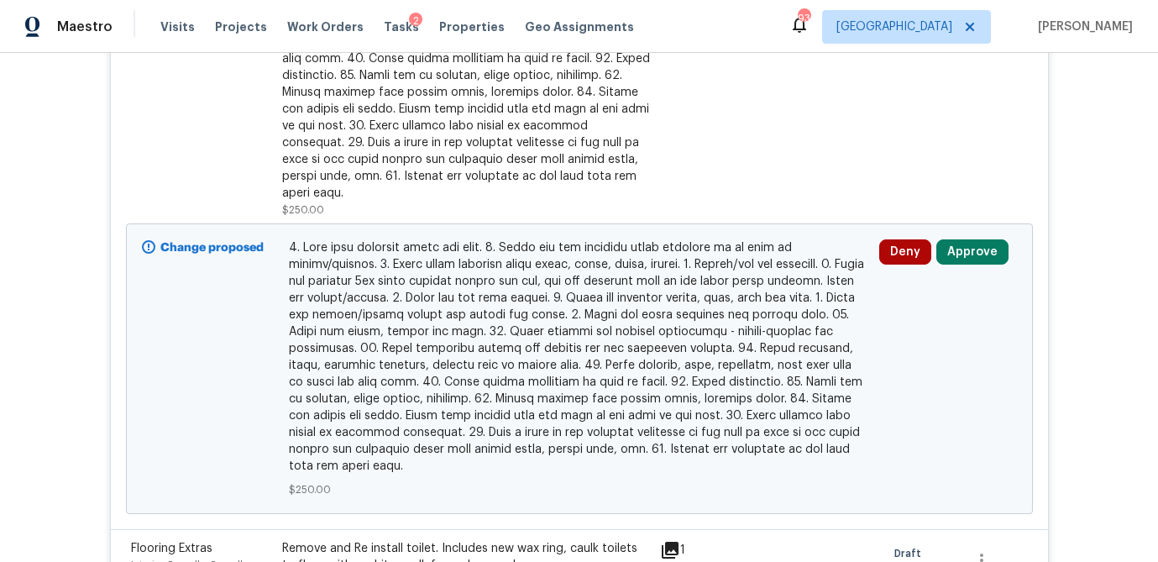
scroll to position [958, 0]
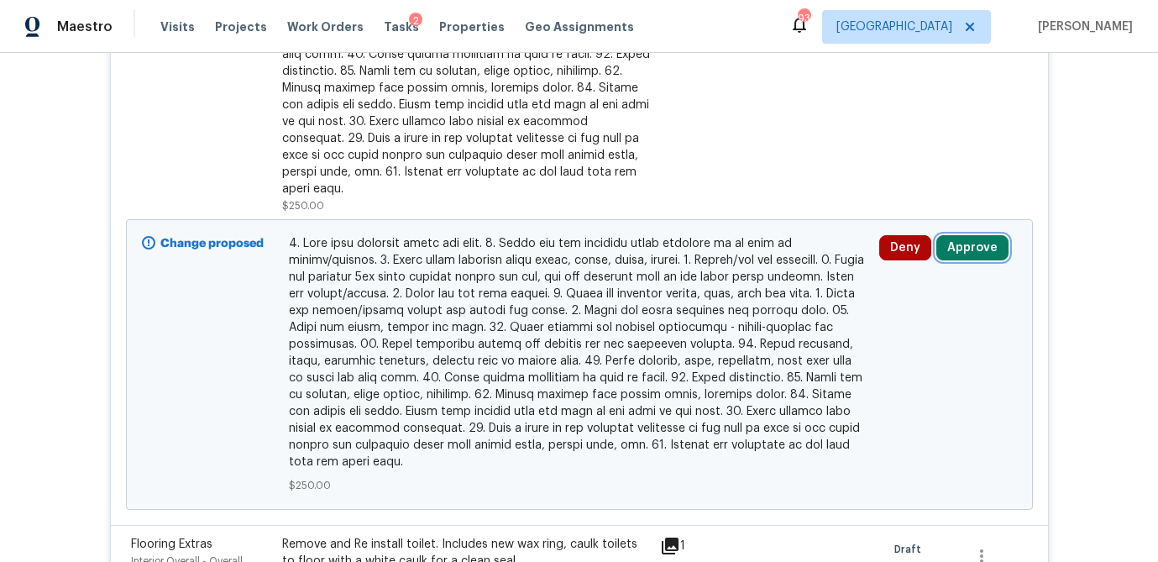
click at [994, 235] on button "Approve" at bounding box center [972, 247] width 72 height 25
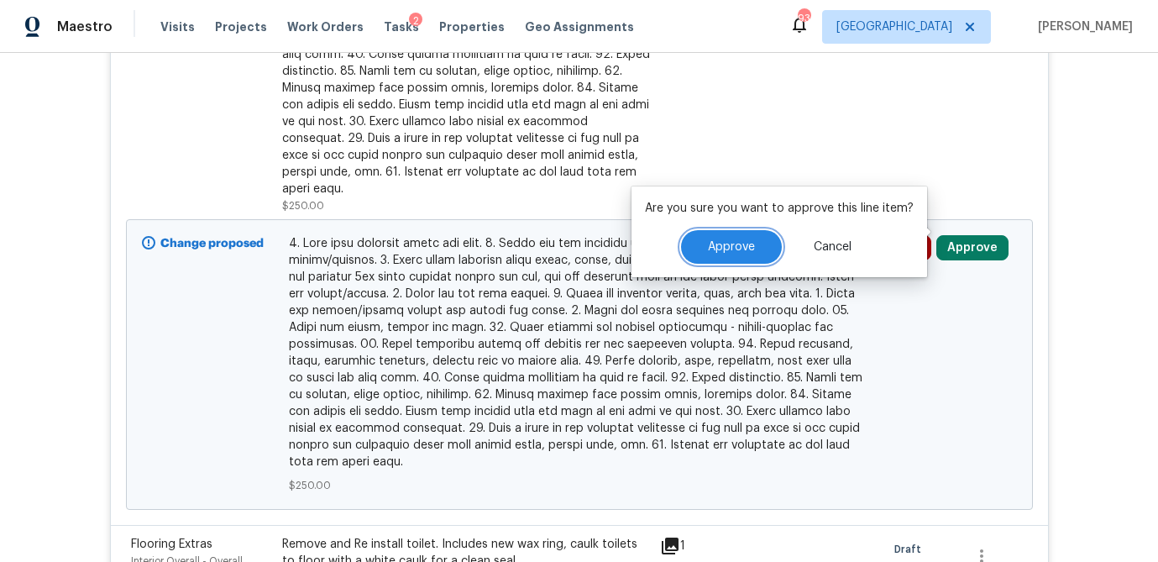
drag, startPoint x: 734, startPoint y: 250, endPoint x: 937, endPoint y: 334, distance: 219.9
click at [734, 250] on span "Approve" at bounding box center [731, 247] width 47 height 13
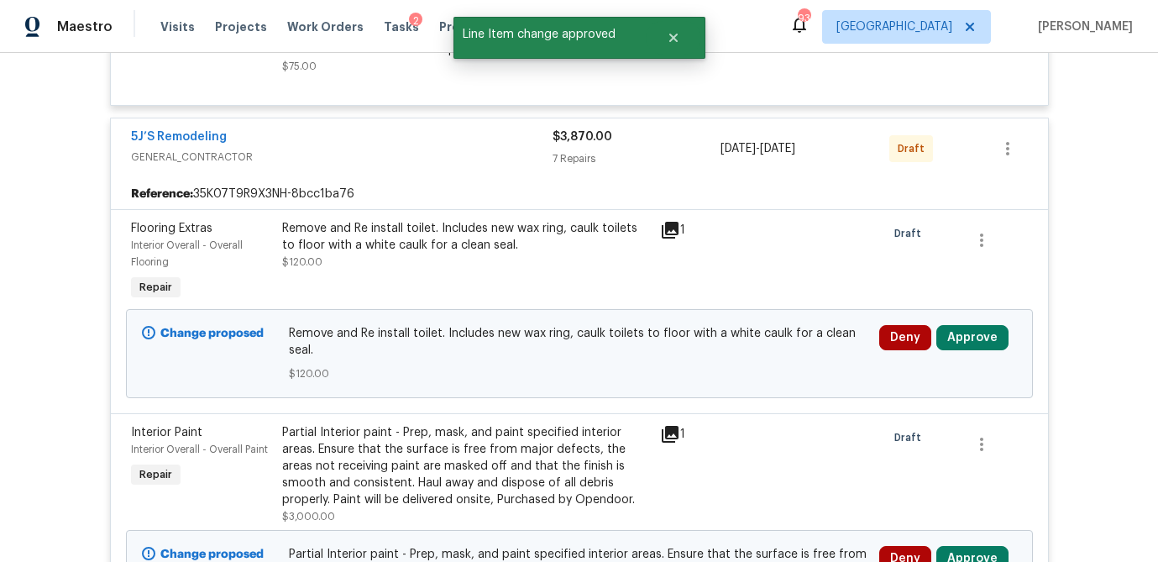
scroll to position [567, 0]
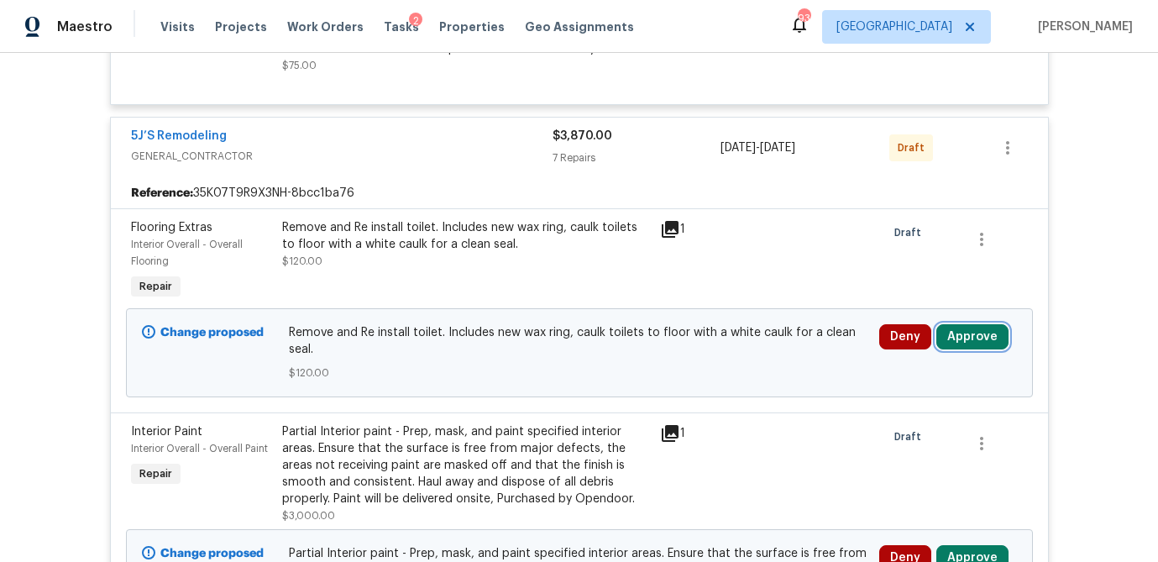
click at [978, 343] on button "Approve" at bounding box center [972, 336] width 72 height 25
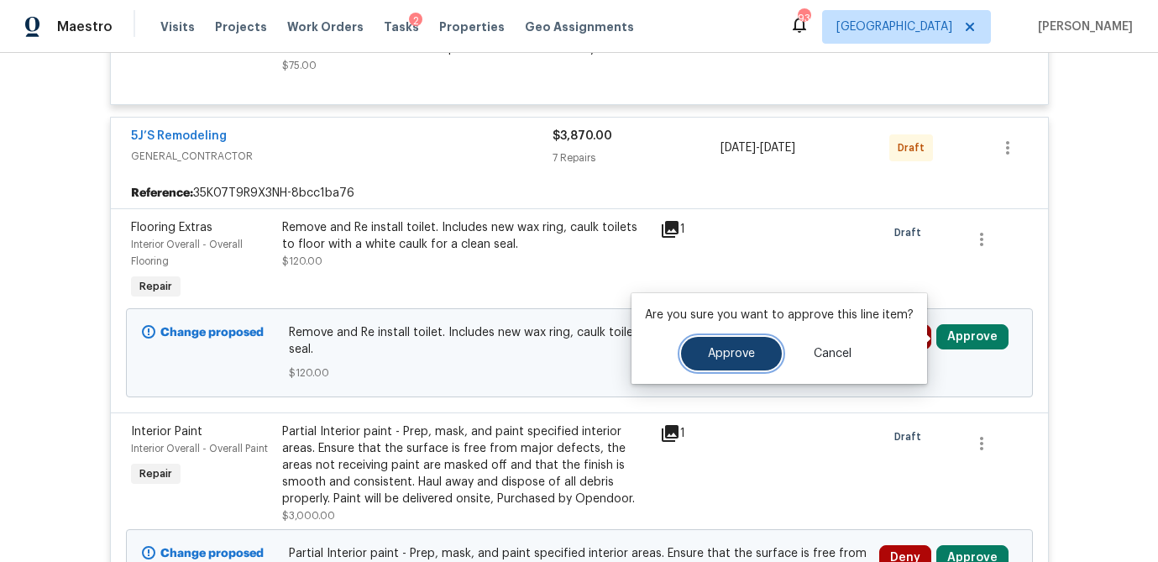
click at [727, 356] on span "Approve" at bounding box center [731, 354] width 47 height 13
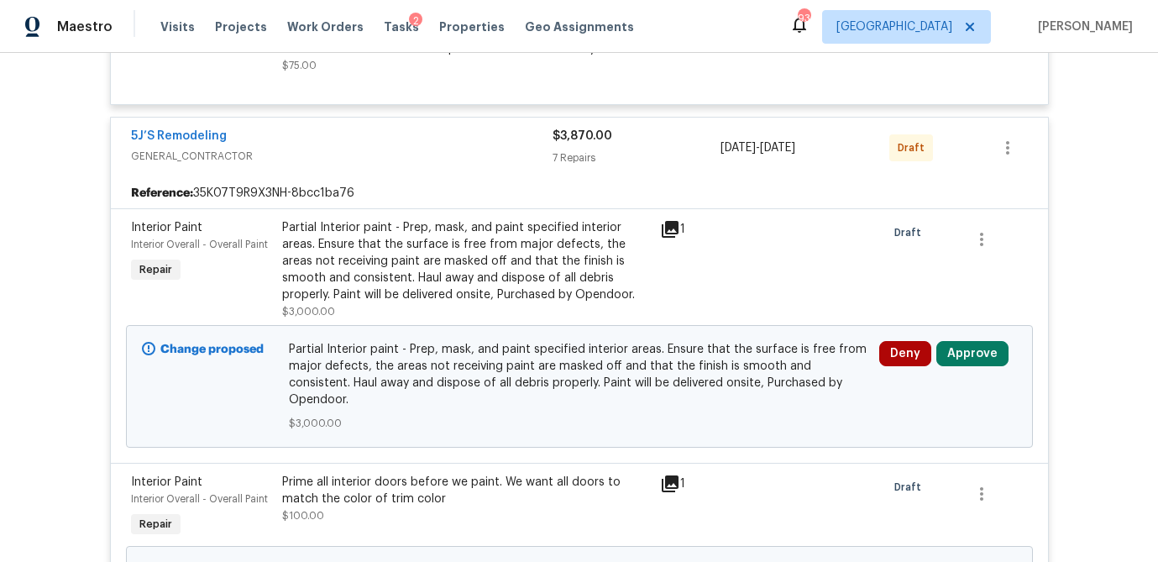
click at [669, 227] on icon at bounding box center [670, 229] width 17 height 17
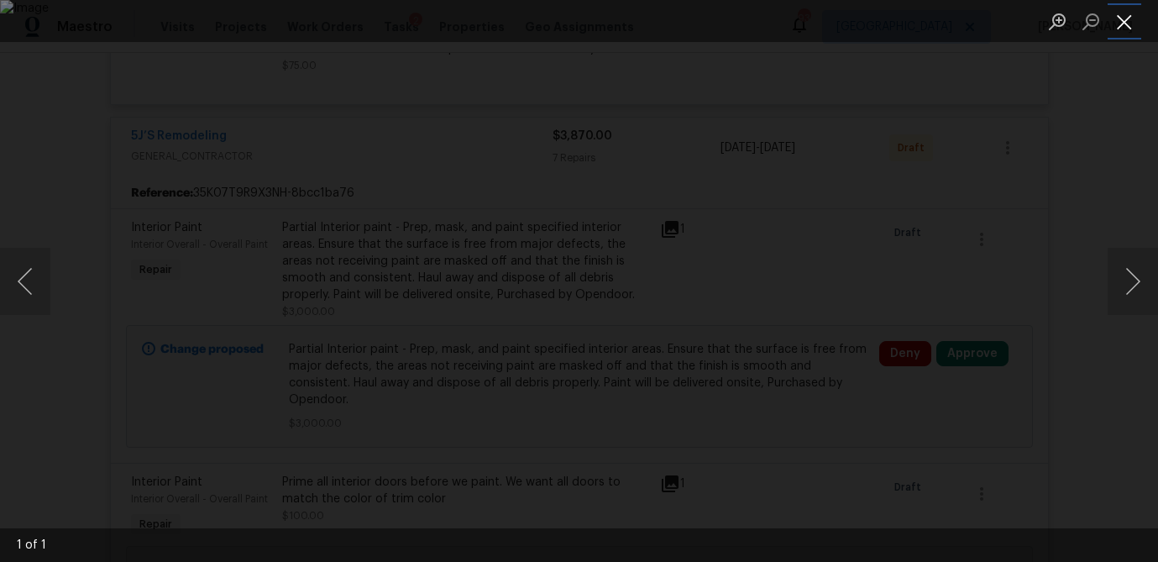
click at [1127, 25] on button "Close lightbox" at bounding box center [1125, 21] width 34 height 29
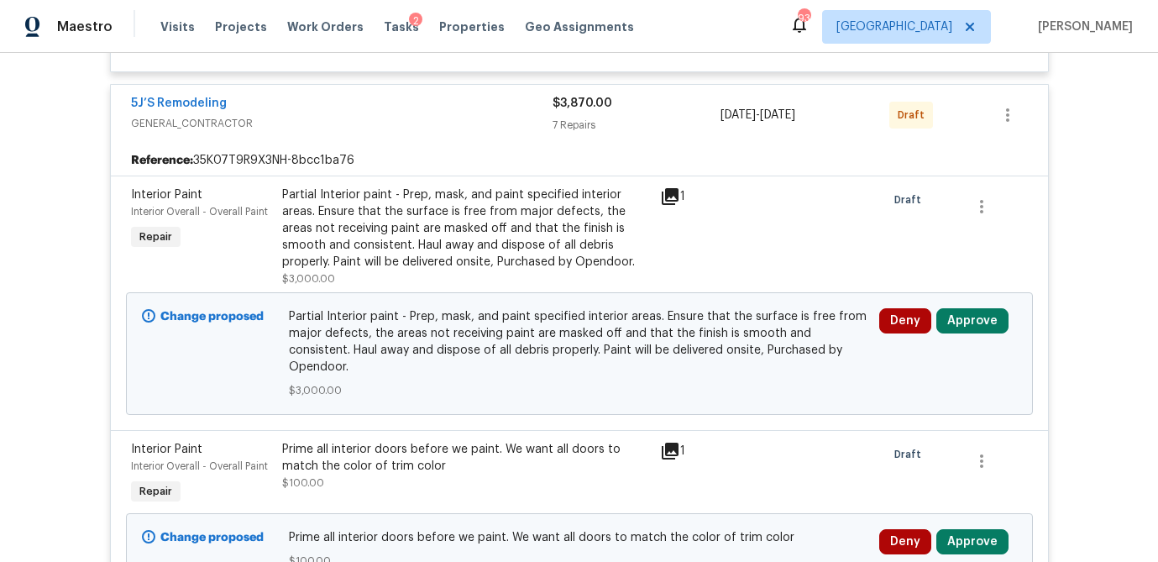
scroll to position [600, 0]
click at [974, 317] on button "Approve" at bounding box center [972, 319] width 72 height 25
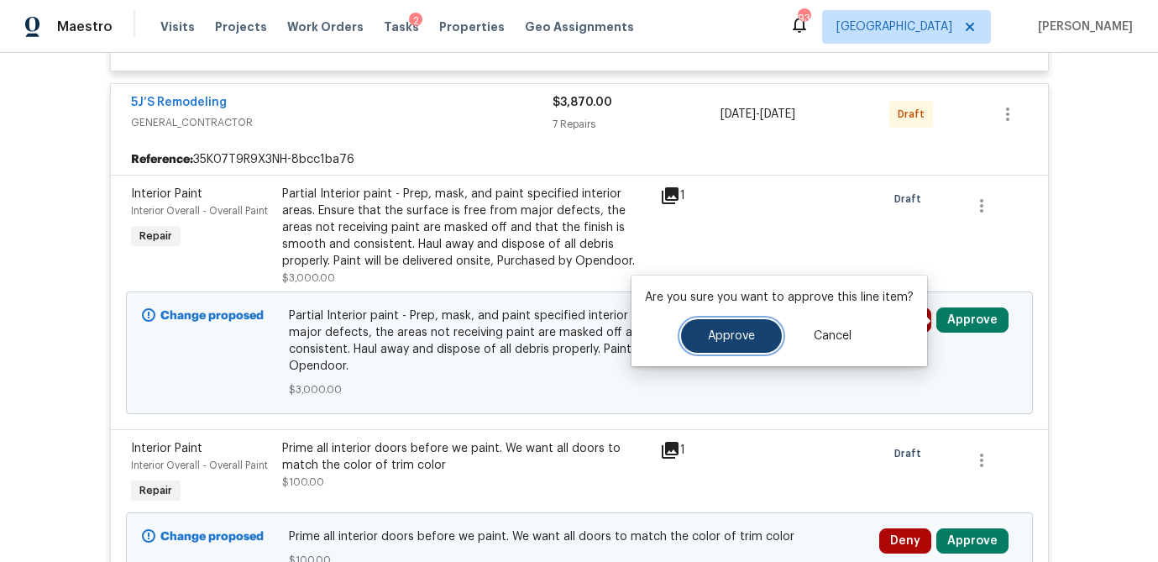
click at [736, 338] on span "Approve" at bounding box center [731, 336] width 47 height 13
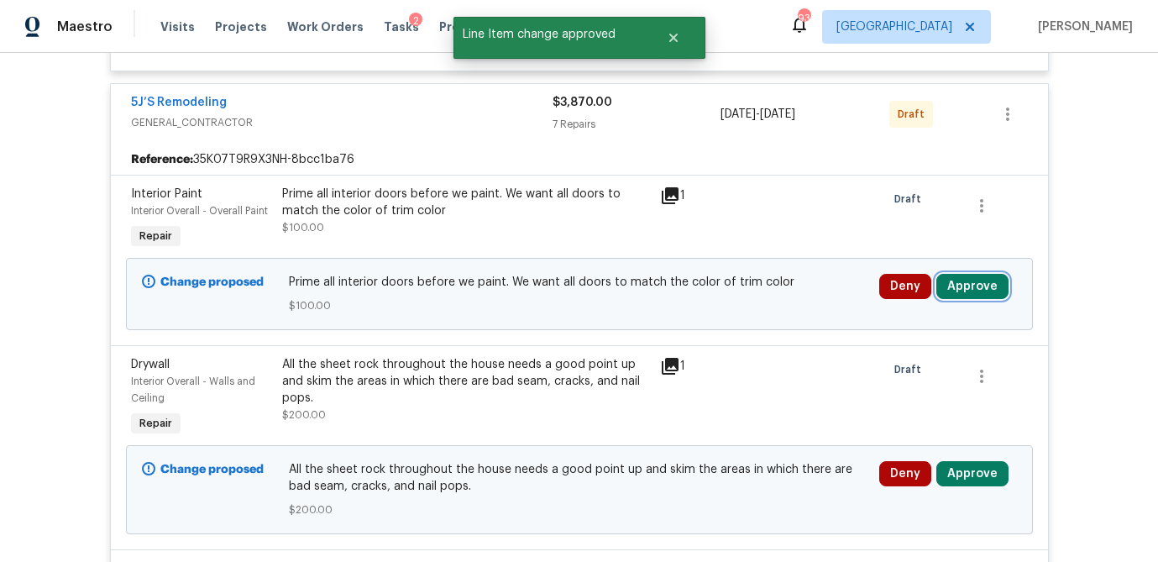
drag, startPoint x: 999, startPoint y: 287, endPoint x: 981, endPoint y: 286, distance: 17.7
click at [997, 287] on button "Approve" at bounding box center [972, 286] width 72 height 25
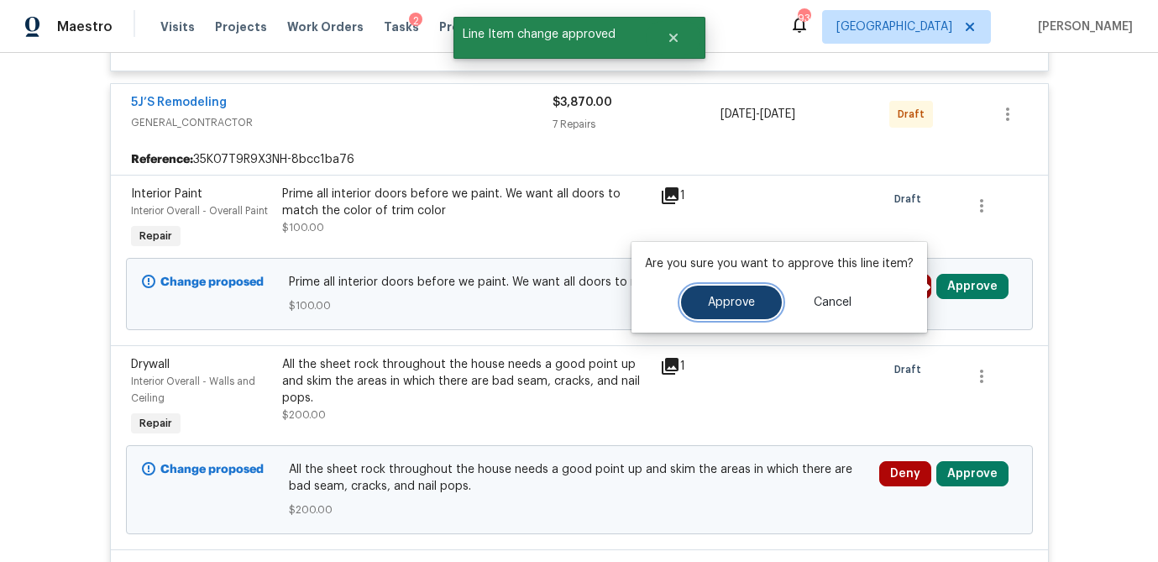
click at [773, 297] on button "Approve" at bounding box center [731, 303] width 101 height 34
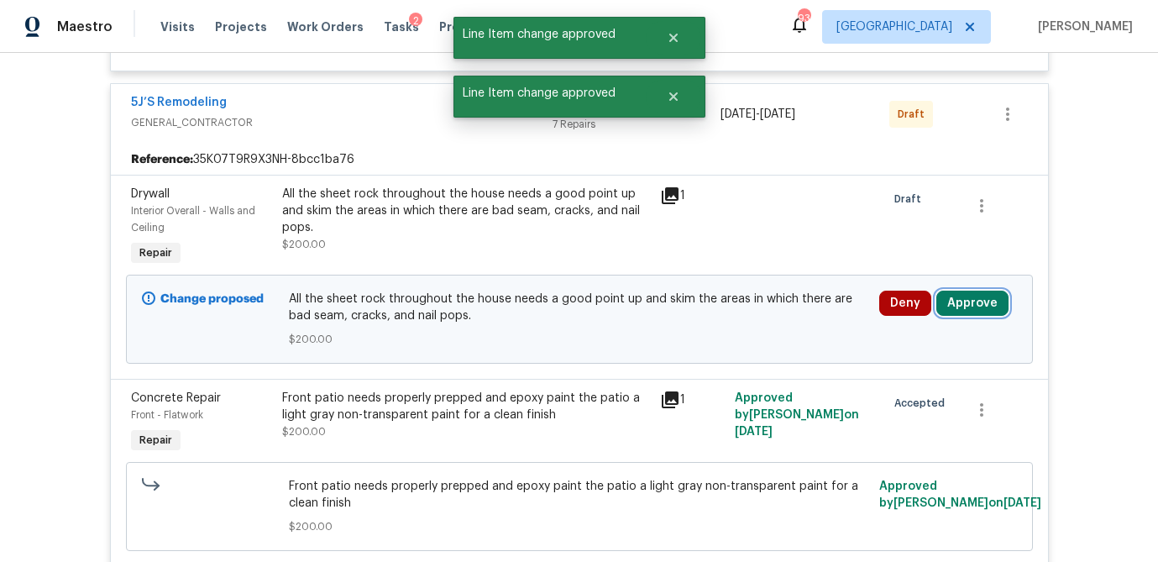
click at [979, 303] on button "Approve" at bounding box center [972, 303] width 72 height 25
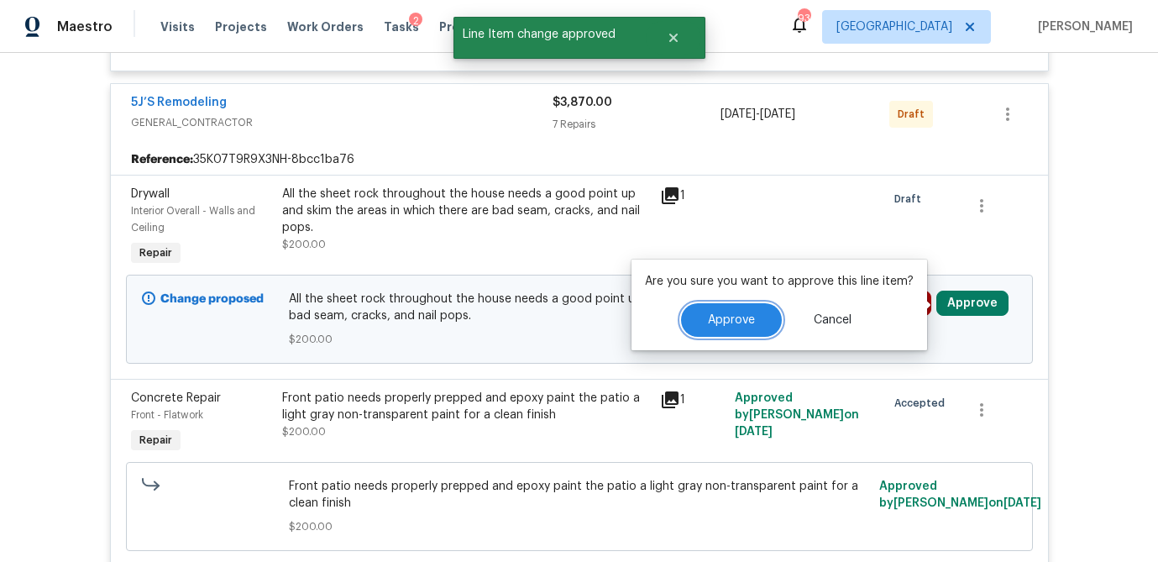
click at [753, 314] on button "Approve" at bounding box center [731, 320] width 101 height 34
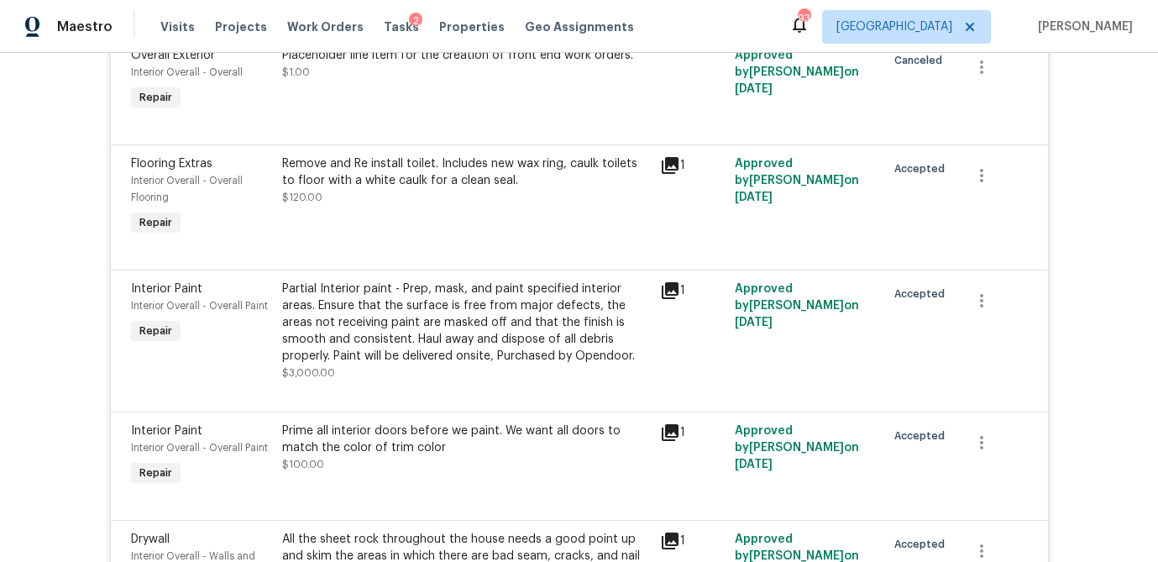
scroll to position [1277, 0]
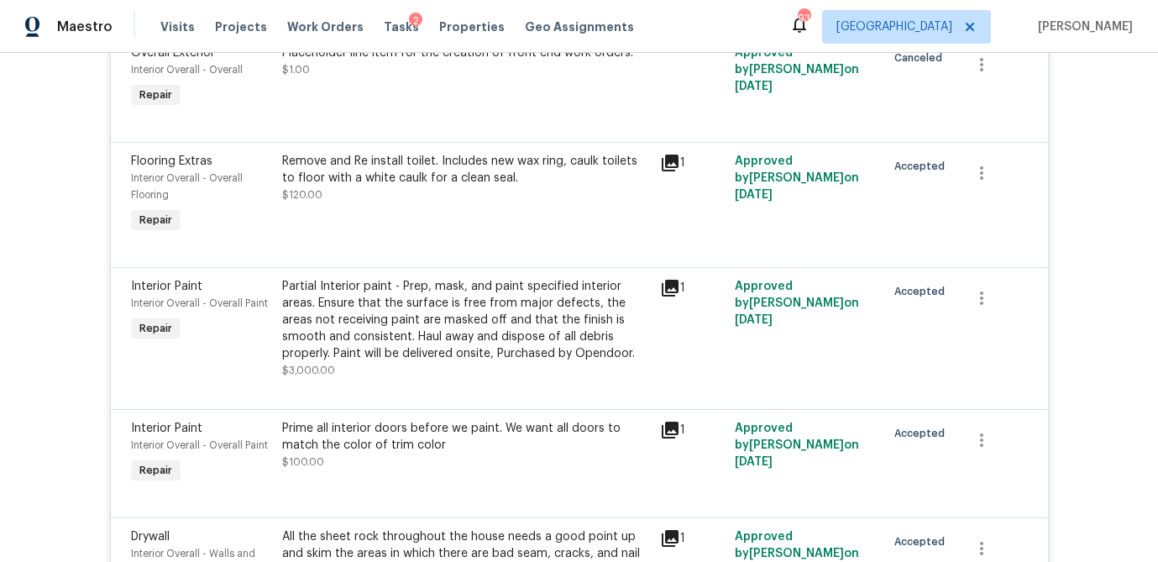
click at [671, 280] on icon at bounding box center [670, 288] width 17 height 17
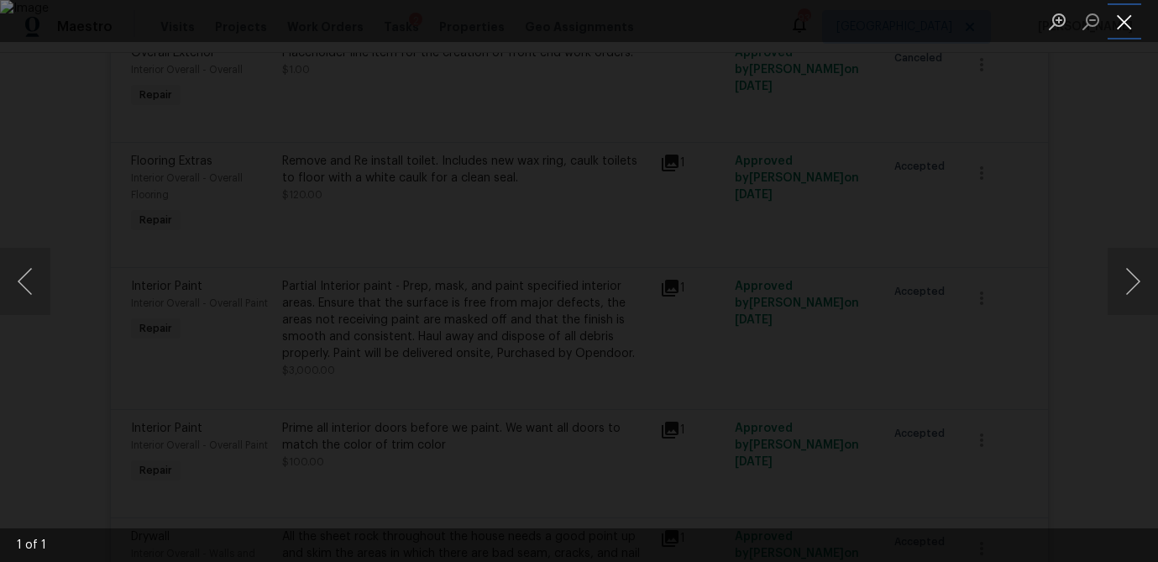
click at [1121, 27] on button "Close lightbox" at bounding box center [1125, 21] width 34 height 29
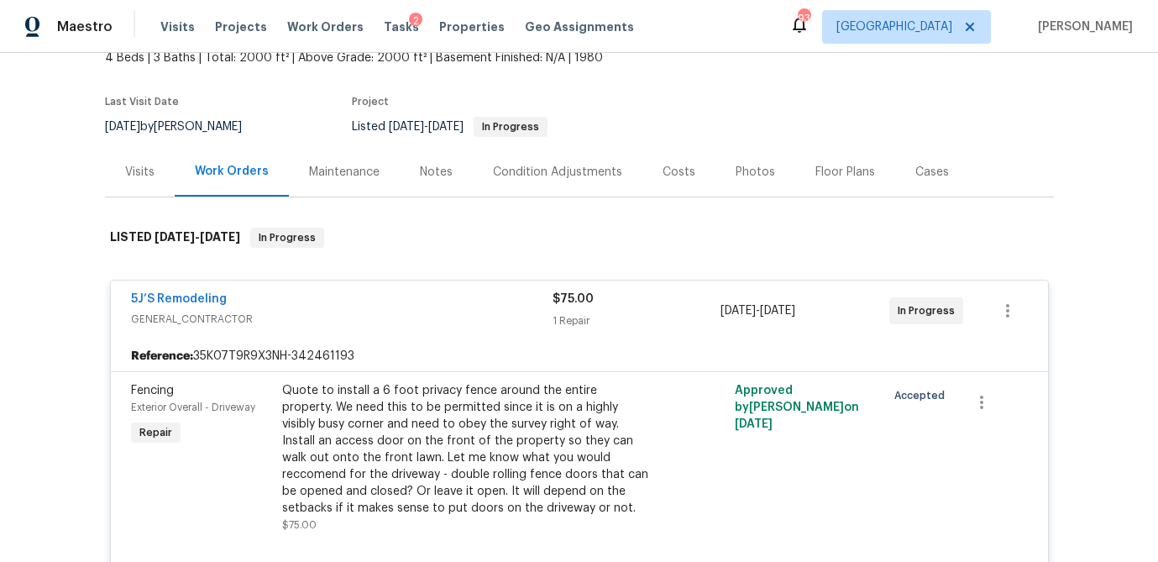
scroll to position [0, 0]
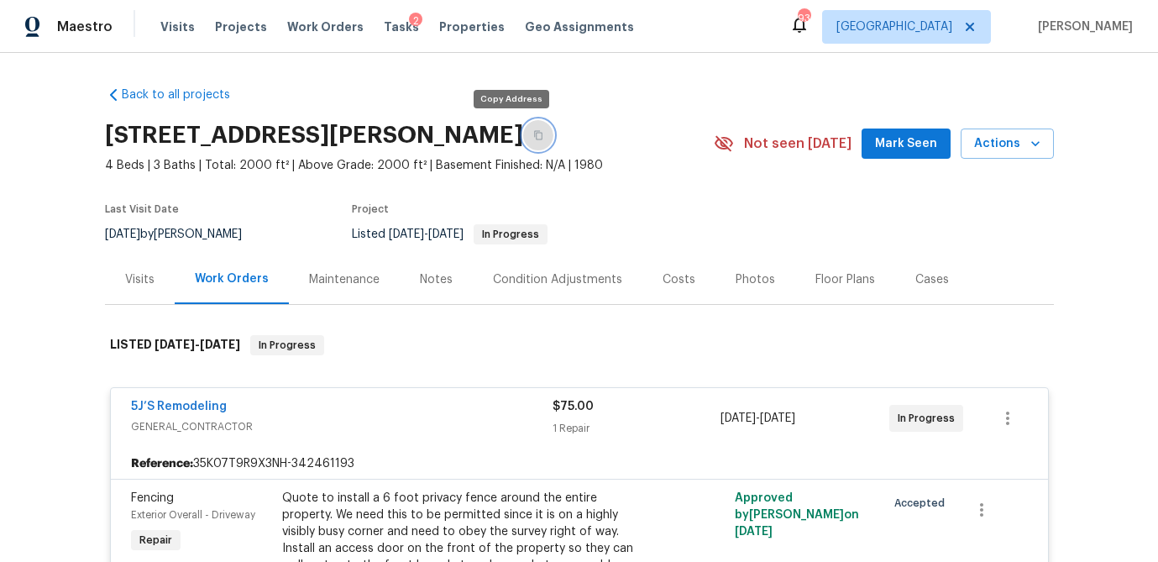
click at [533, 134] on icon "button" at bounding box center [538, 135] width 10 height 10
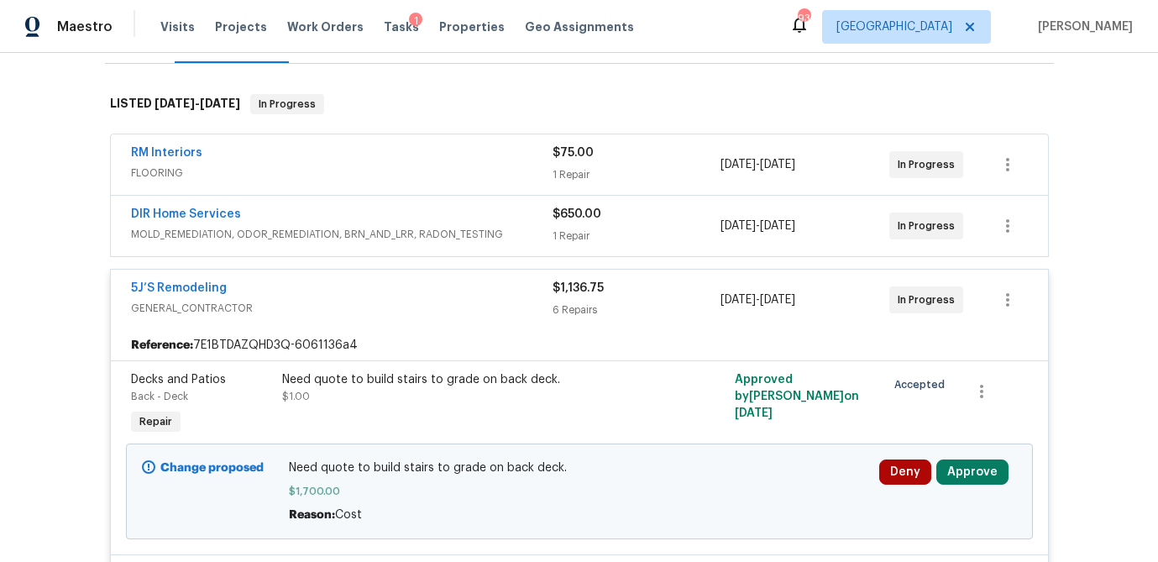
scroll to position [239, 0]
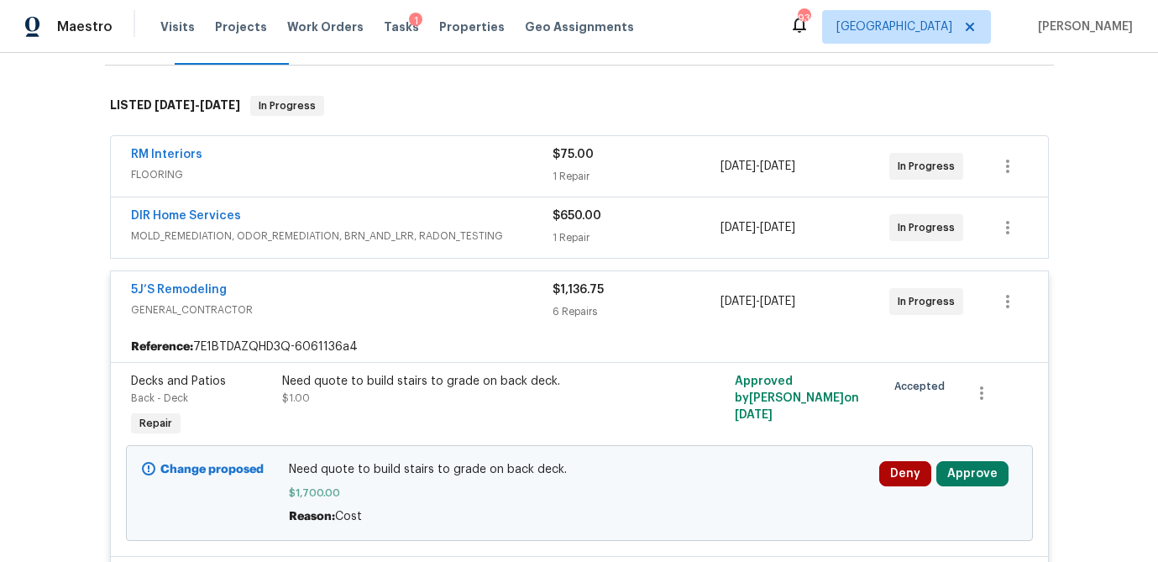
click at [669, 176] on div "1 Repair" at bounding box center [637, 176] width 169 height 17
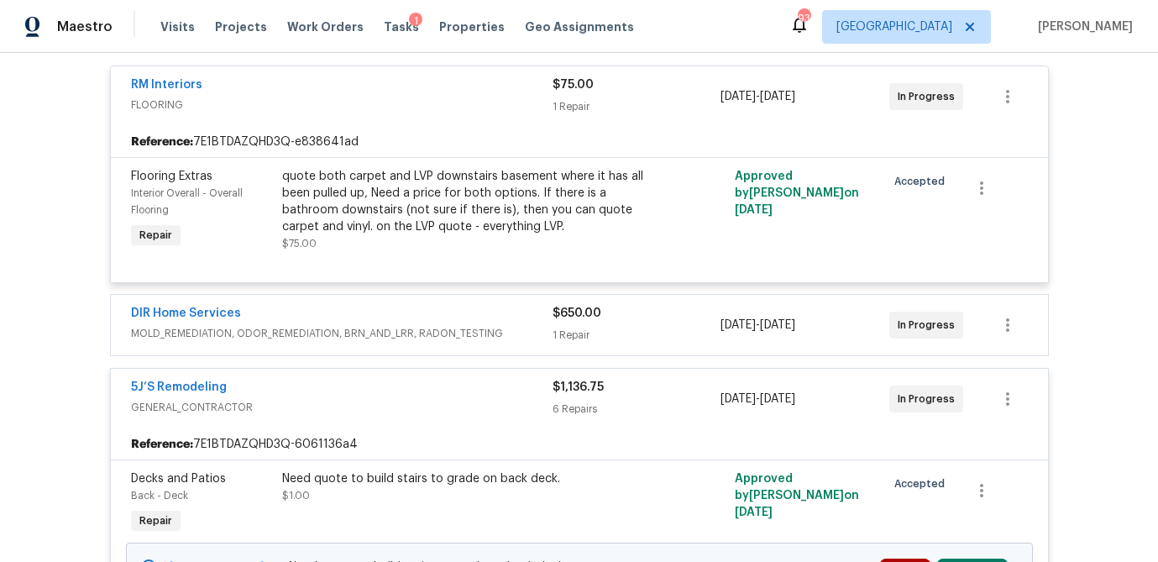
click at [644, 333] on div "1 Repair" at bounding box center [637, 335] width 169 height 17
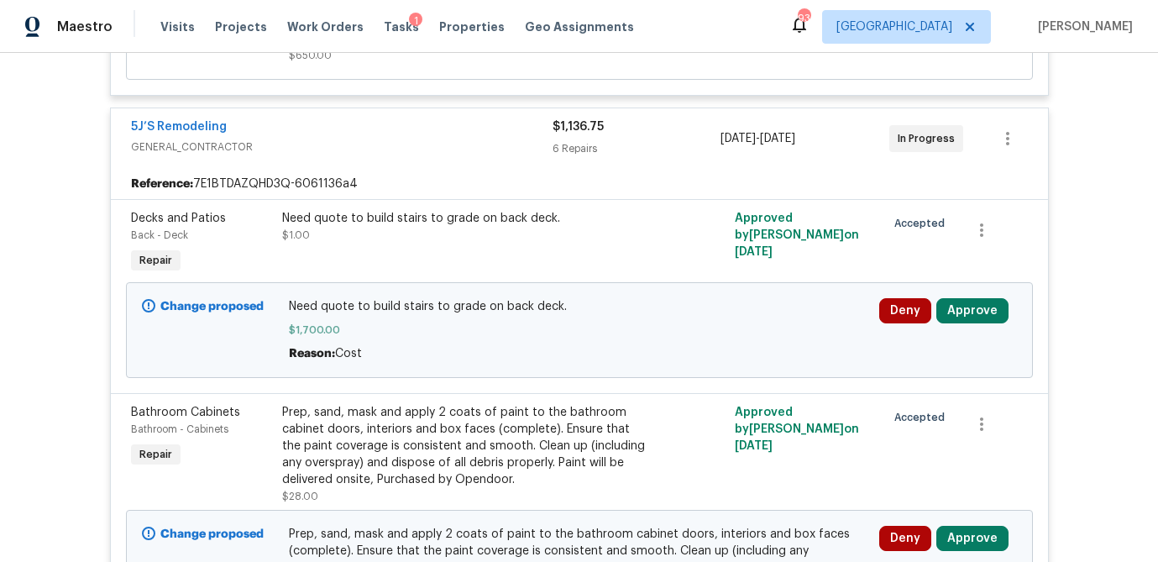
scroll to position [853, 0]
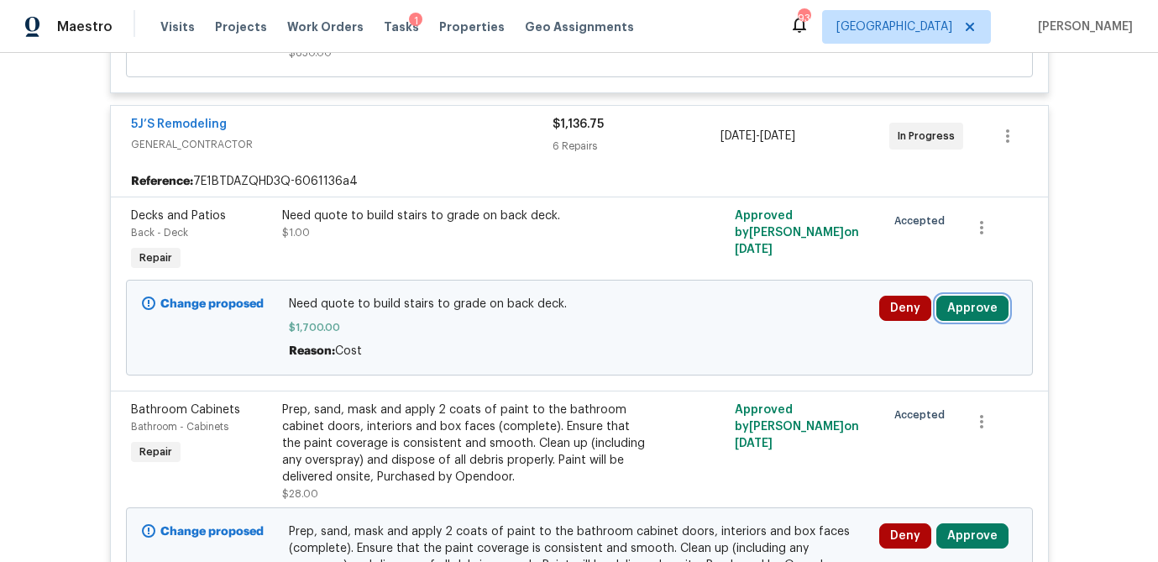
drag, startPoint x: 963, startPoint y: 303, endPoint x: 938, endPoint y: 304, distance: 25.2
click at [963, 303] on button "Approve" at bounding box center [972, 308] width 72 height 25
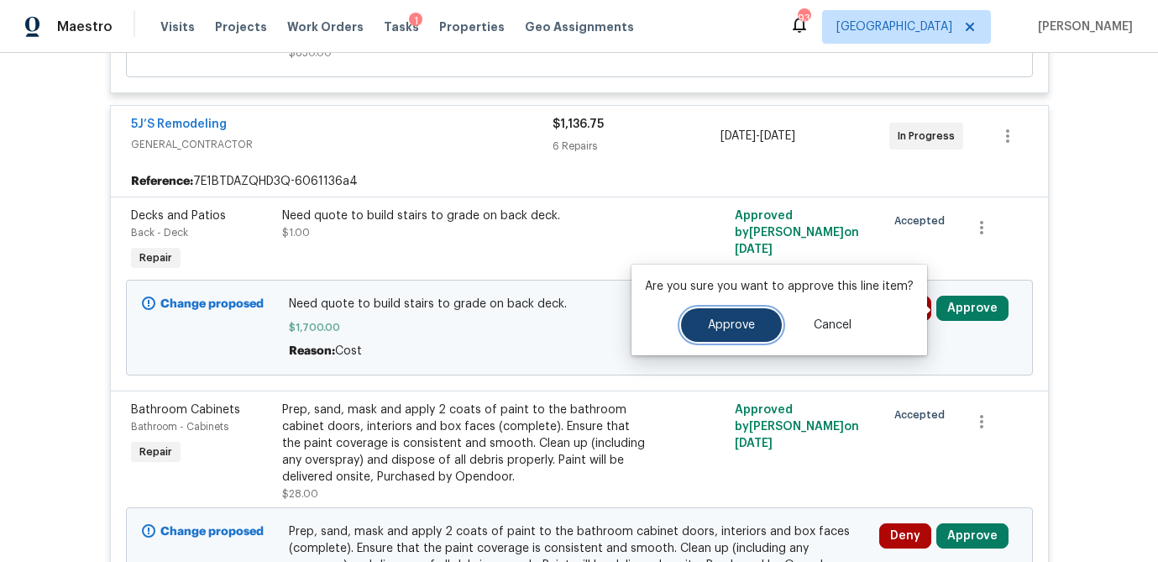
click at [715, 326] on span "Approve" at bounding box center [731, 325] width 47 height 13
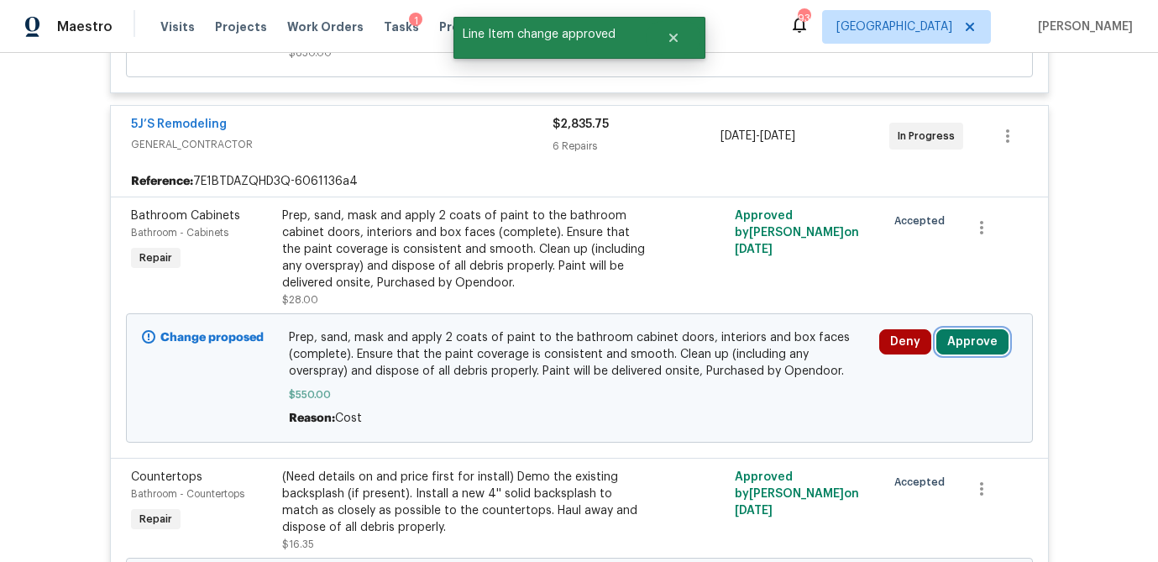
click at [997, 343] on button "Approve" at bounding box center [972, 341] width 72 height 25
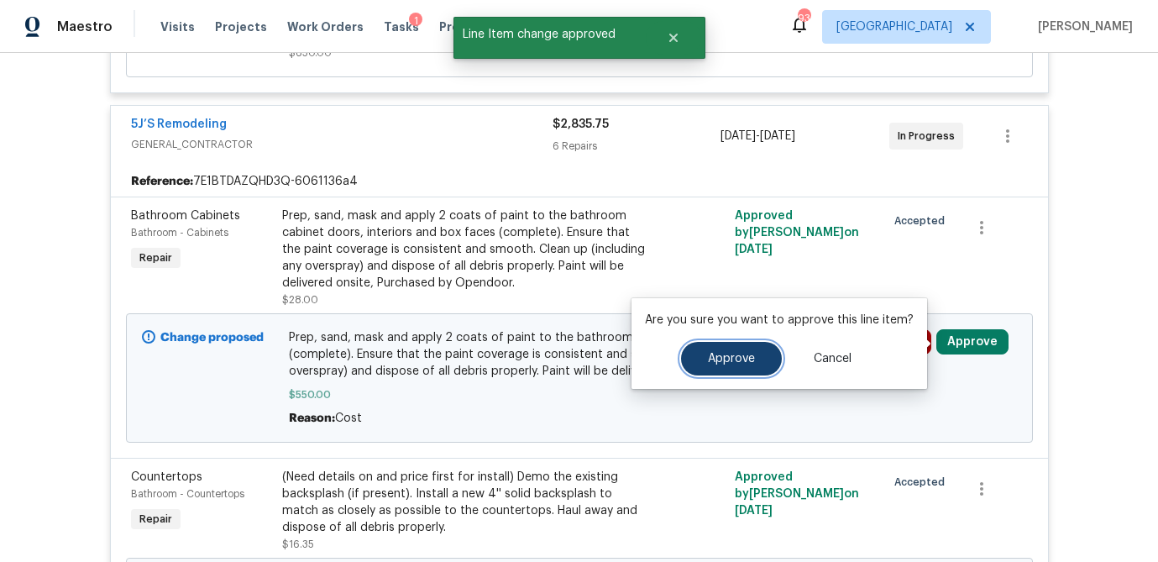
click at [688, 363] on button "Approve" at bounding box center [731, 359] width 101 height 34
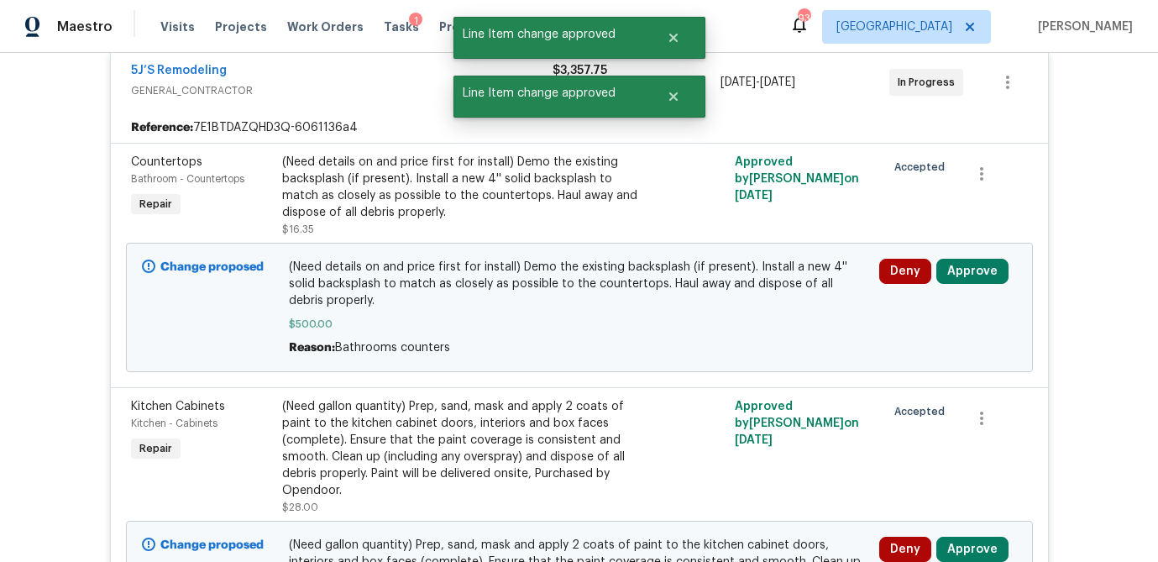
scroll to position [909, 0]
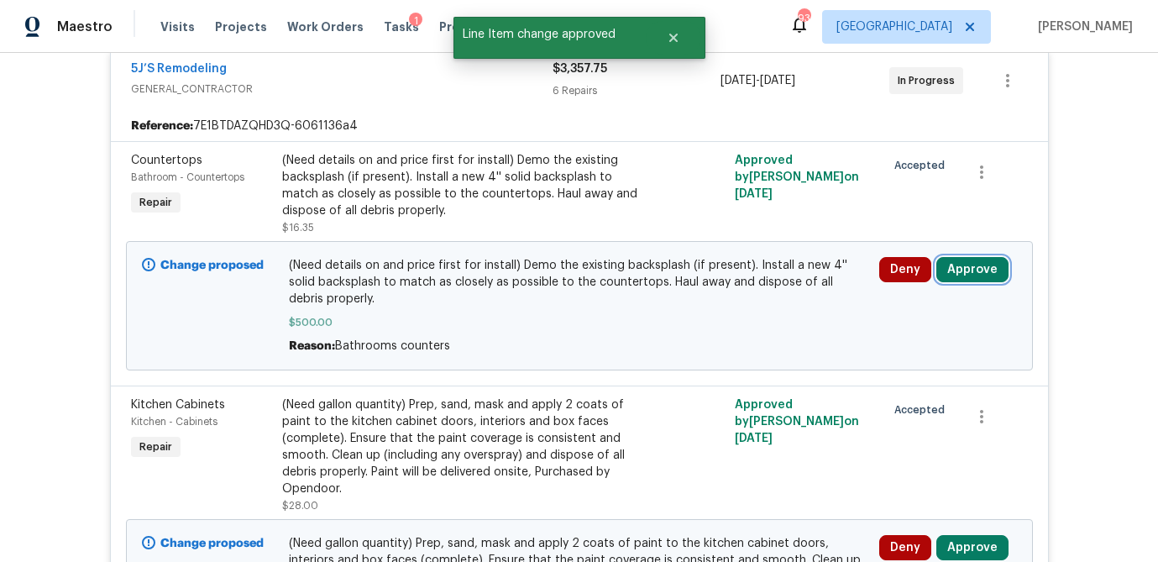
click at [974, 265] on button "Approve" at bounding box center [972, 269] width 72 height 25
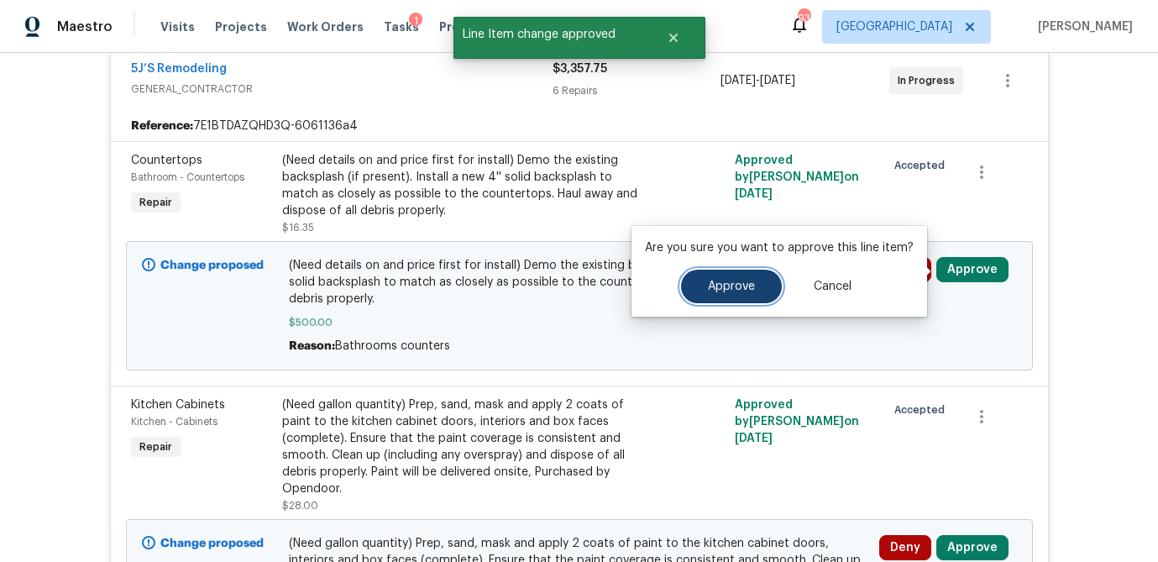
click at [700, 294] on button "Approve" at bounding box center [731, 287] width 101 height 34
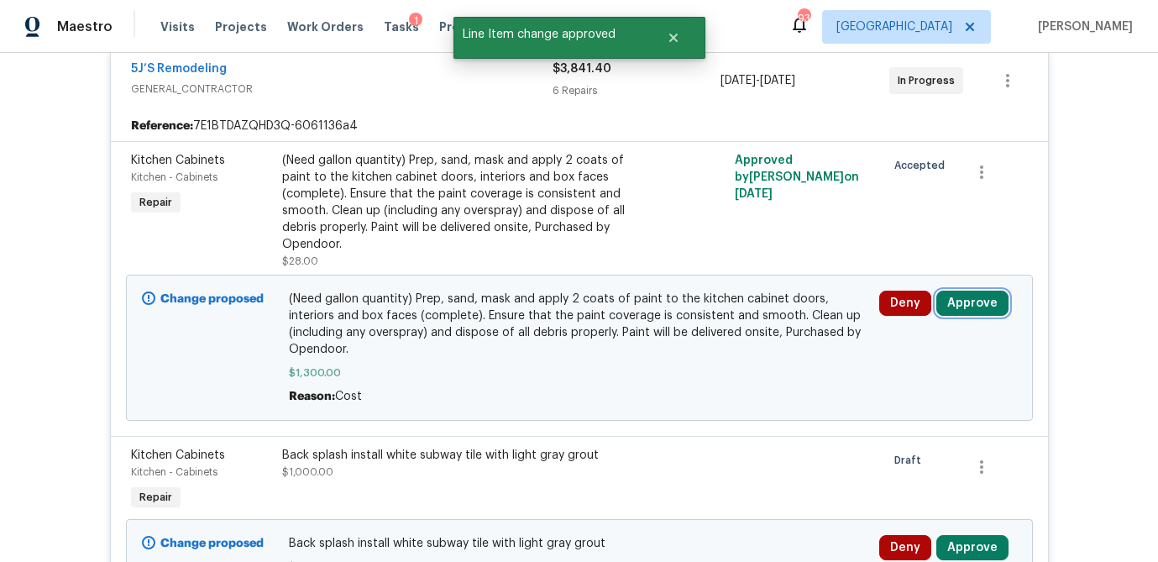
click at [970, 291] on button "Approve" at bounding box center [972, 303] width 72 height 25
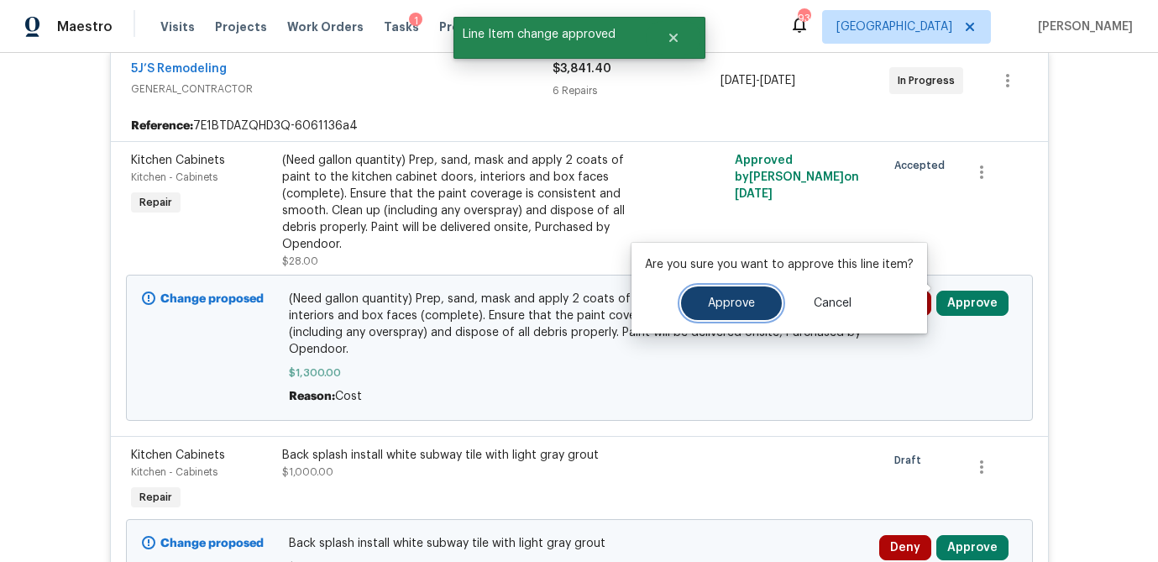
click at [692, 309] on button "Approve" at bounding box center [731, 303] width 101 height 34
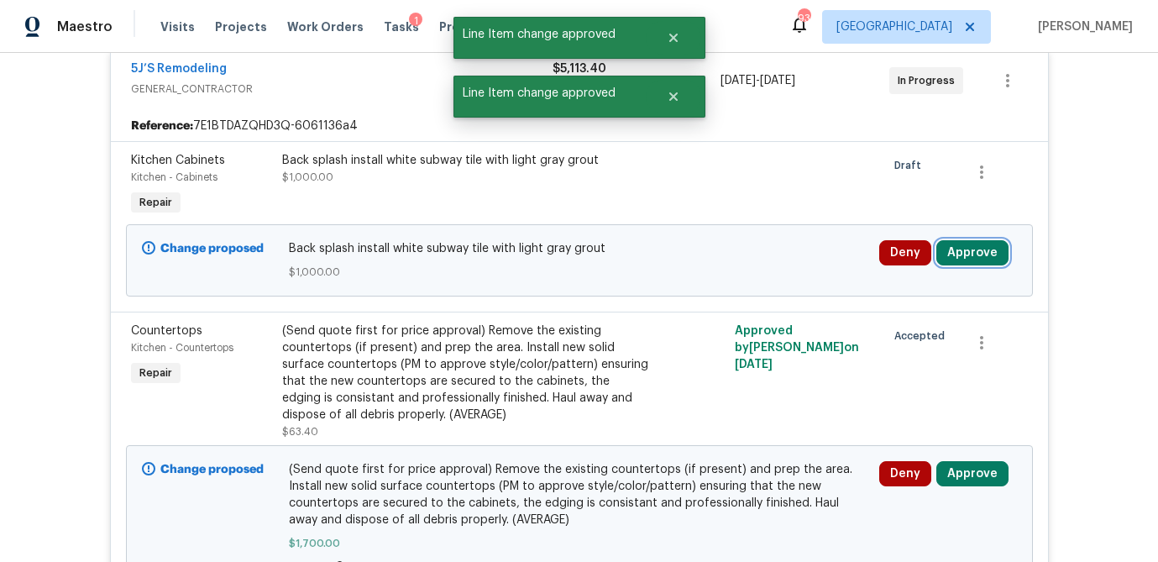
click at [986, 254] on button "Approve" at bounding box center [972, 252] width 72 height 25
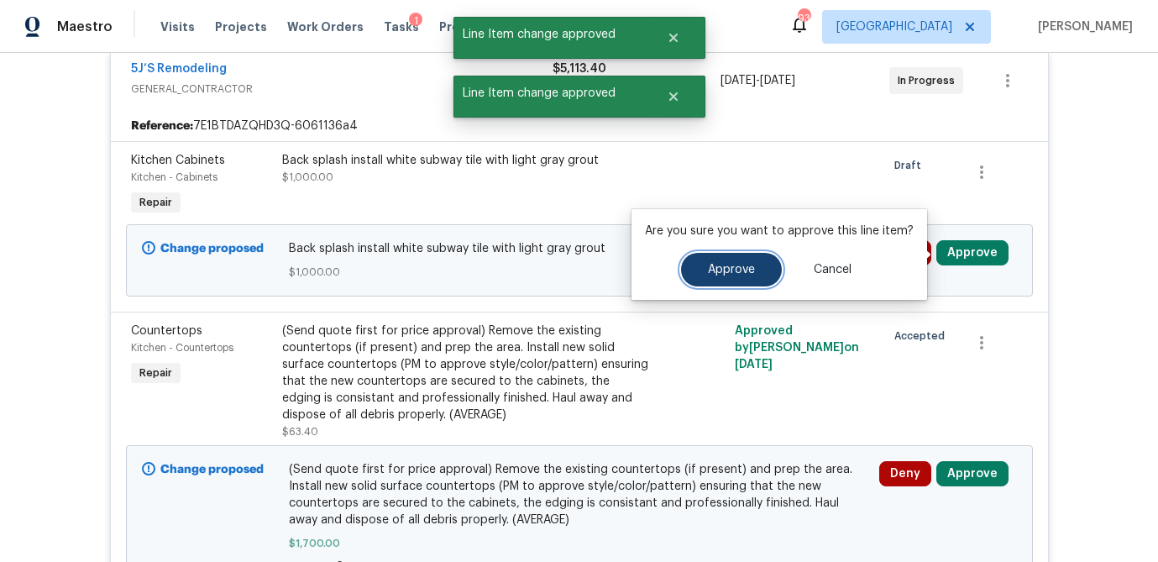
click at [716, 272] on span "Approve" at bounding box center [731, 270] width 47 height 13
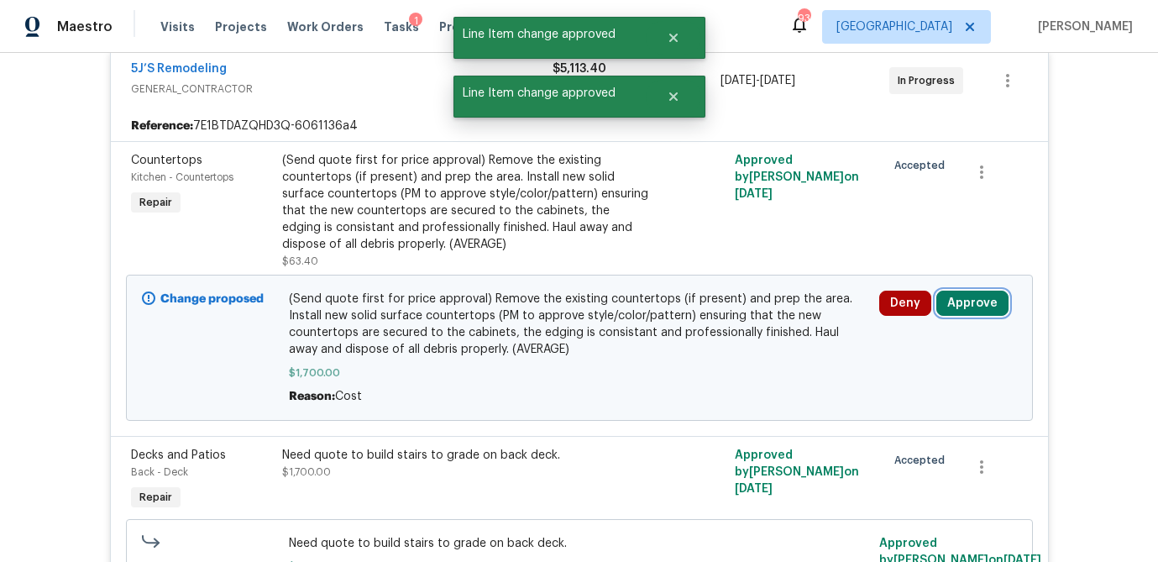
drag, startPoint x: 986, startPoint y: 306, endPoint x: 933, endPoint y: 304, distance: 52.9
click at [986, 306] on button "Approve" at bounding box center [972, 303] width 72 height 25
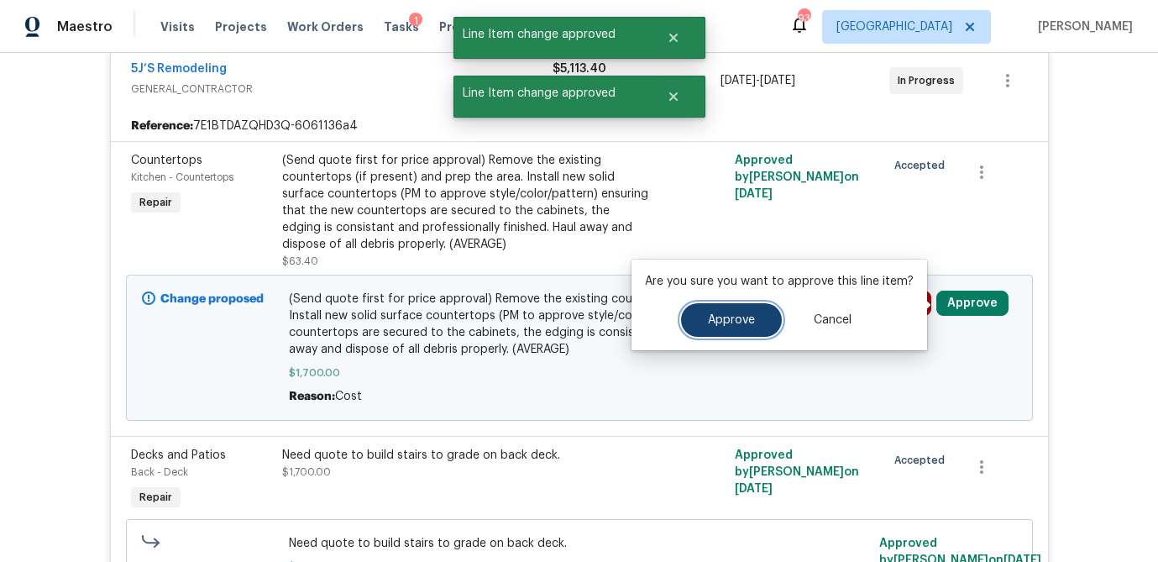
click at [725, 318] on span "Approve" at bounding box center [731, 320] width 47 height 13
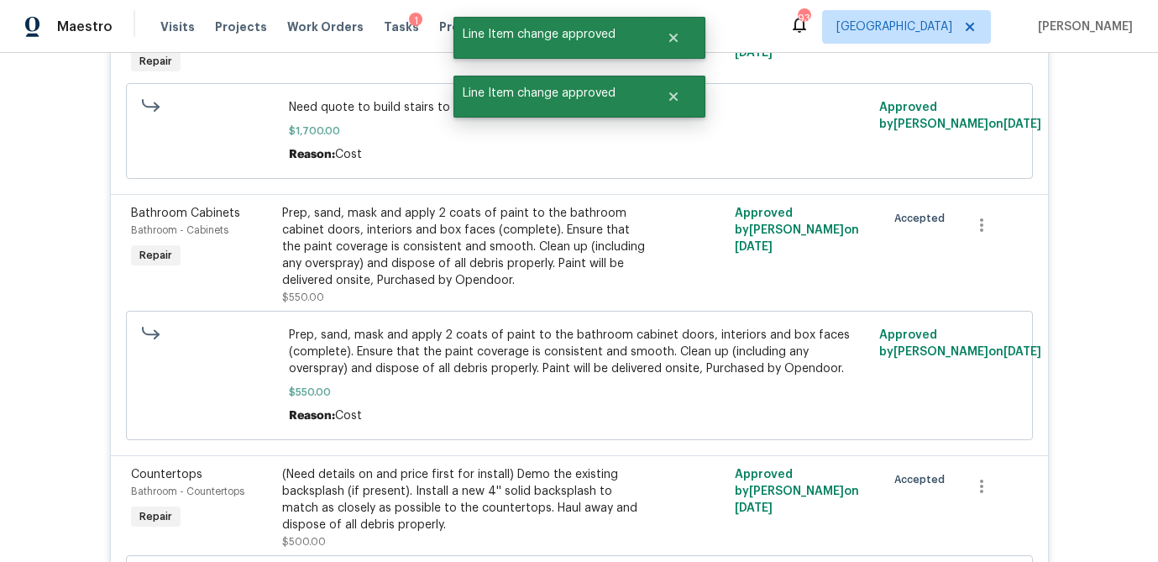
scroll to position [0, 0]
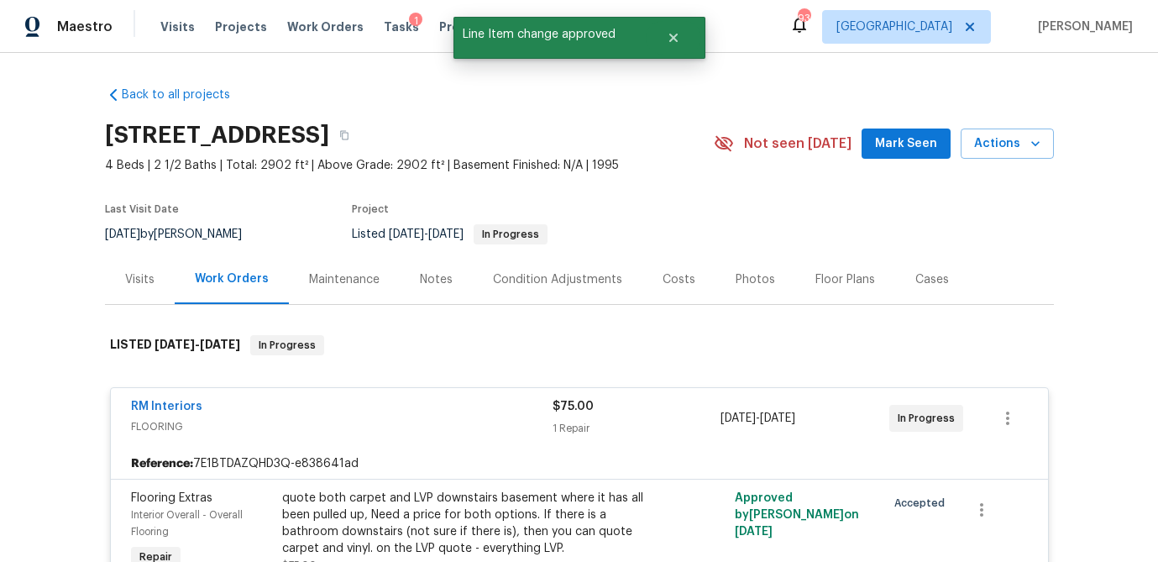
click at [125, 272] on div "Visits" at bounding box center [139, 279] width 29 height 17
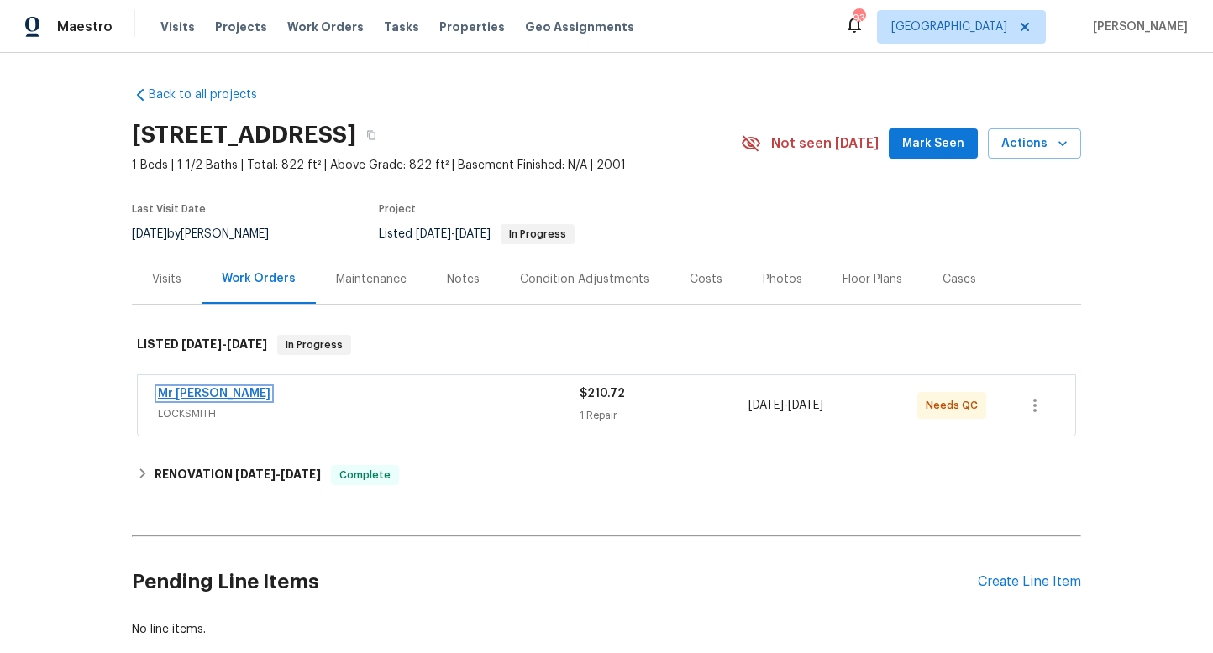
click at [249, 400] on link "Mr [PERSON_NAME]" at bounding box center [214, 394] width 113 height 12
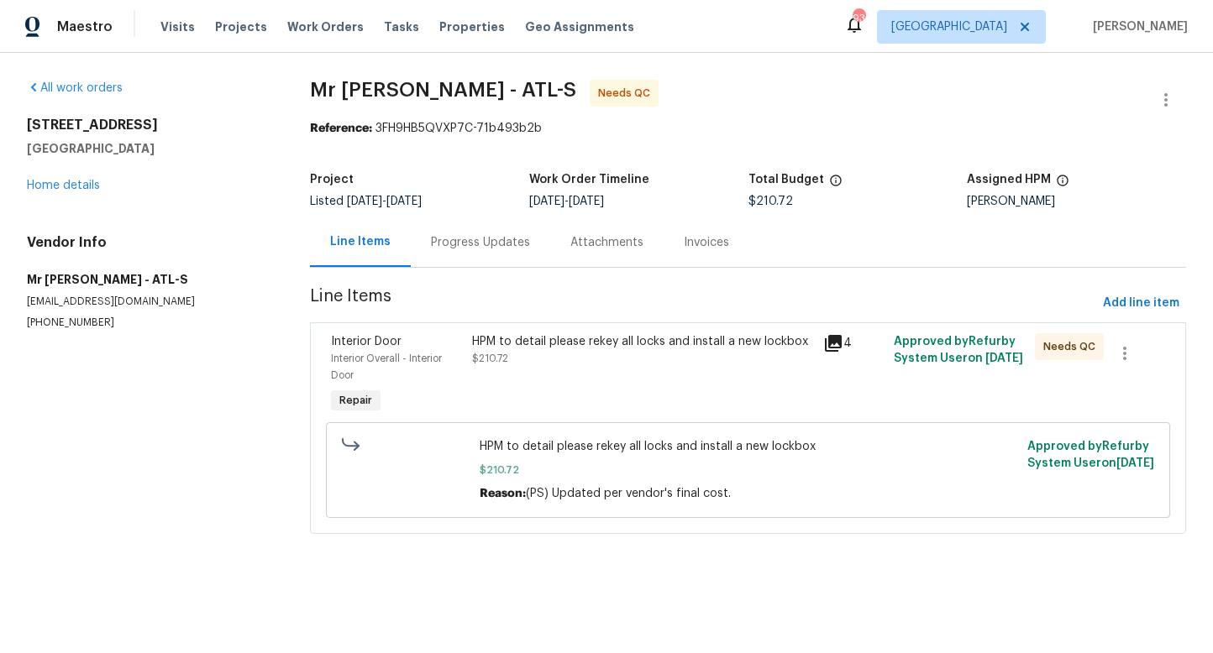
click at [467, 244] on div "Progress Updates" at bounding box center [480, 242] width 99 height 17
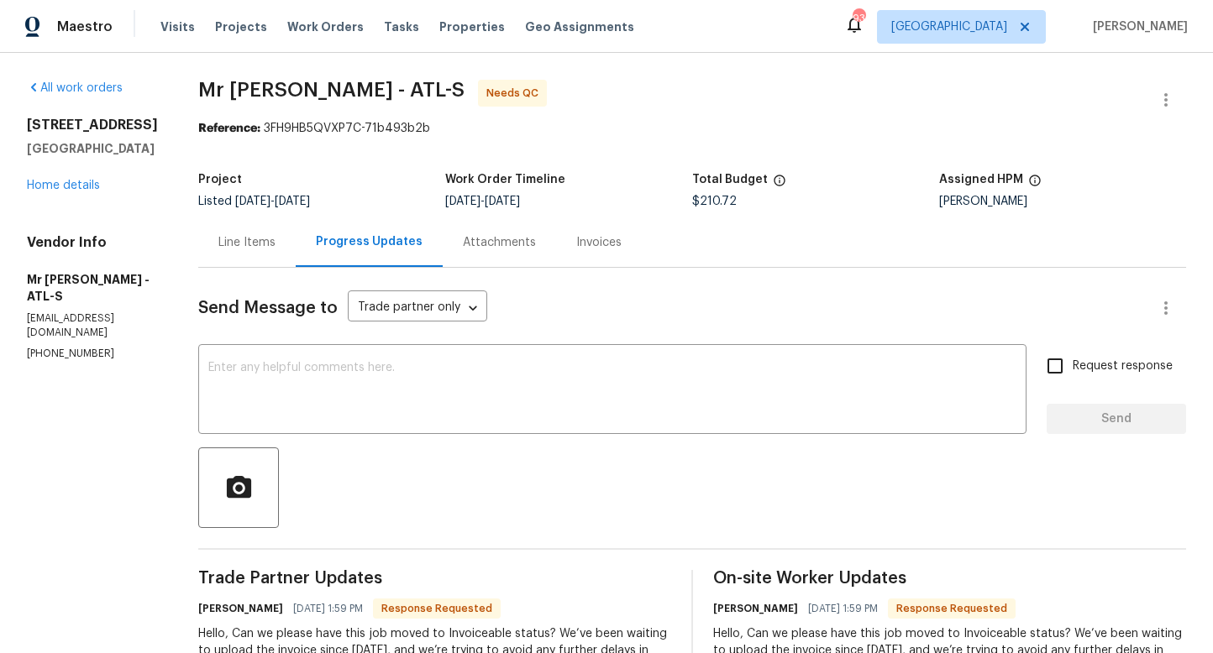
click at [218, 241] on div "Line Items" at bounding box center [246, 242] width 57 height 17
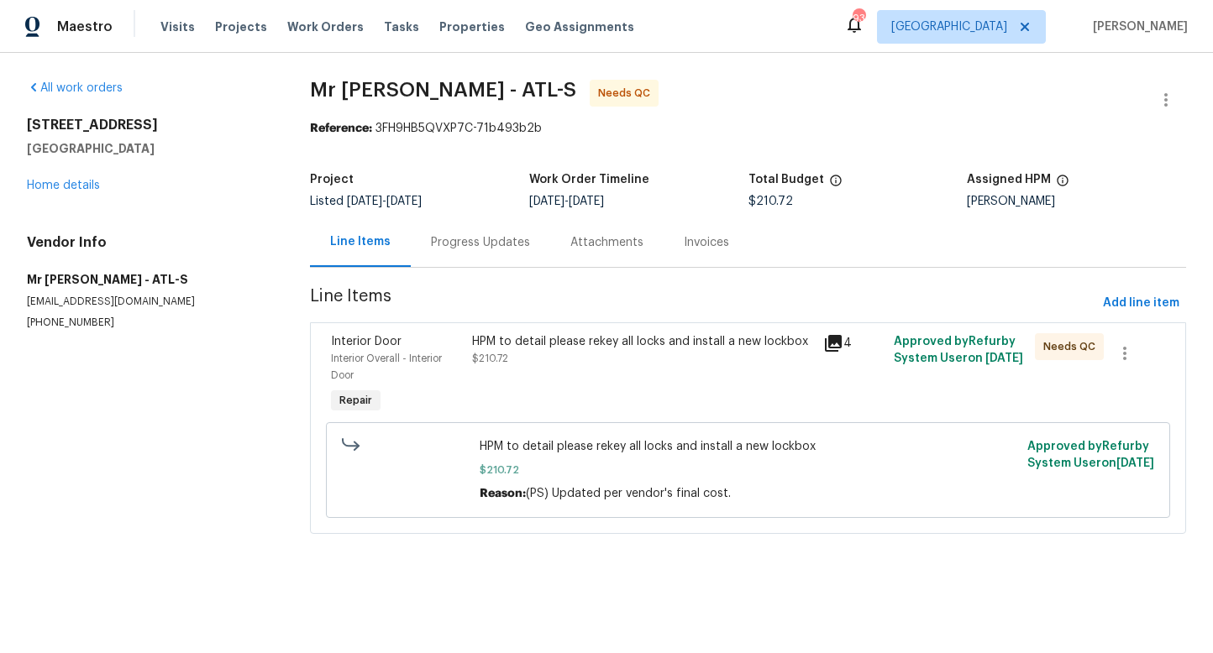
click at [615, 347] on div "HPM to detail please rekey all locks and install a new lockbox" at bounding box center [643, 341] width 342 height 17
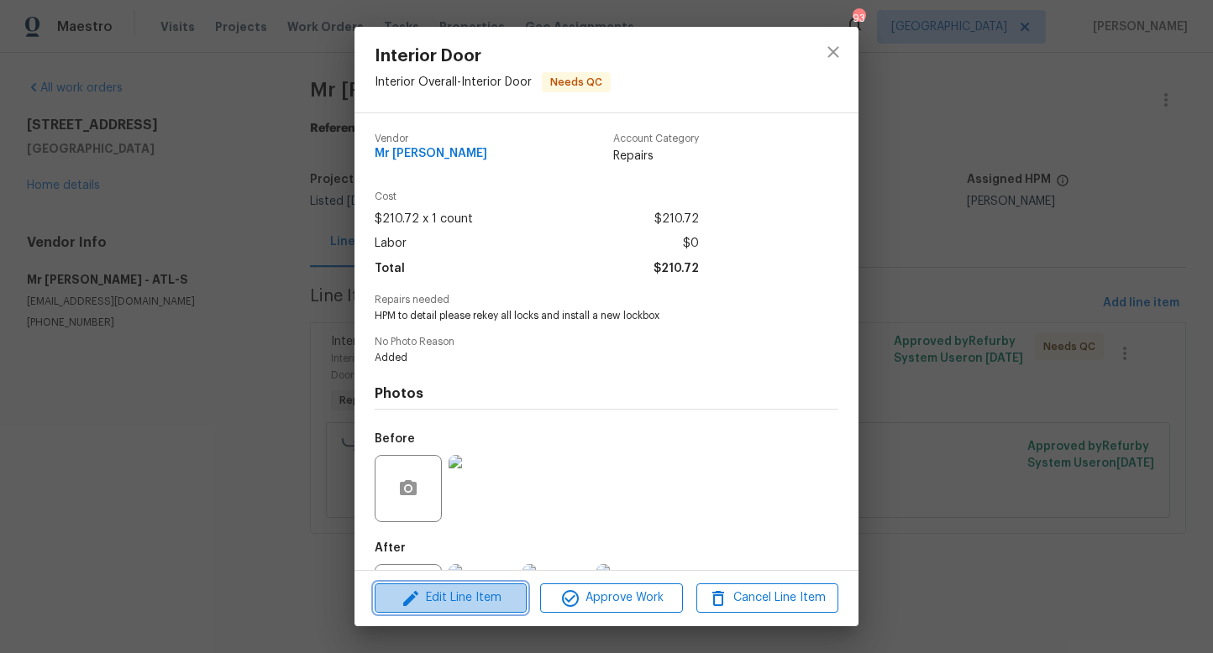
click at [500, 600] on span "Edit Line Item" at bounding box center [451, 598] width 142 height 21
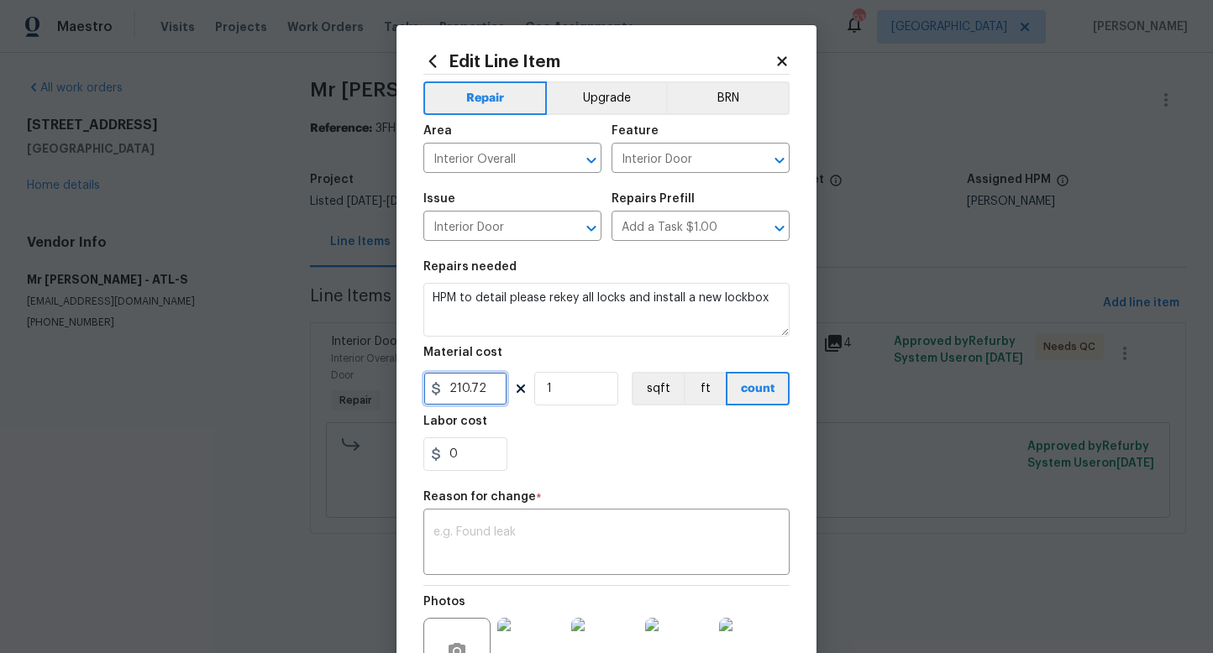
drag, startPoint x: 485, startPoint y: 385, endPoint x: 379, endPoint y: 384, distance: 105.8
click at [379, 384] on div "Edit Line Item Repair Upgrade BRN Area Interior Overall ​ Feature Interior Door…" at bounding box center [606, 326] width 1213 height 653
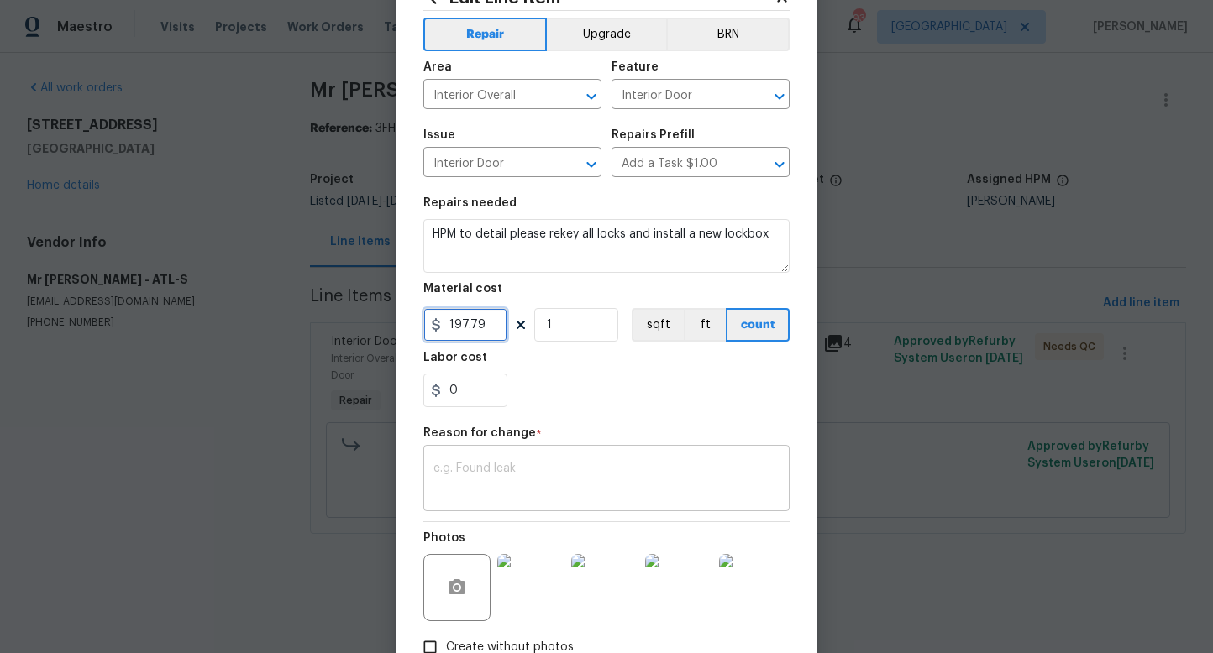
type input "197.79"
click at [504, 473] on textarea at bounding box center [606, 480] width 346 height 35
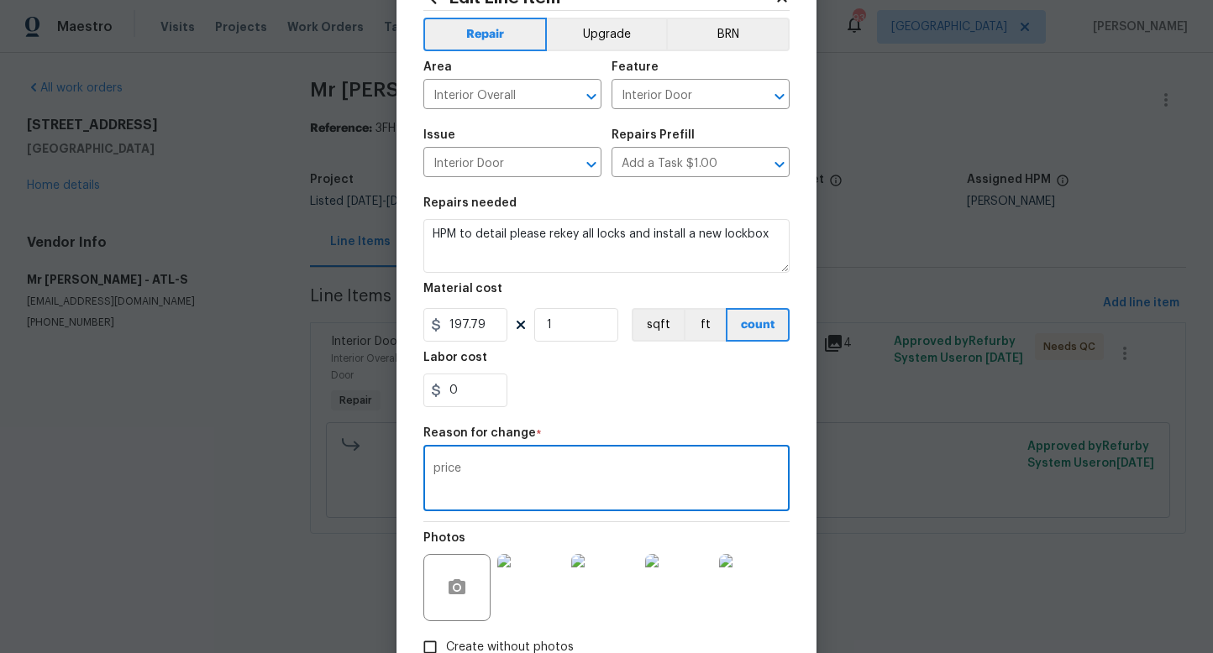
scroll to position [174, 0]
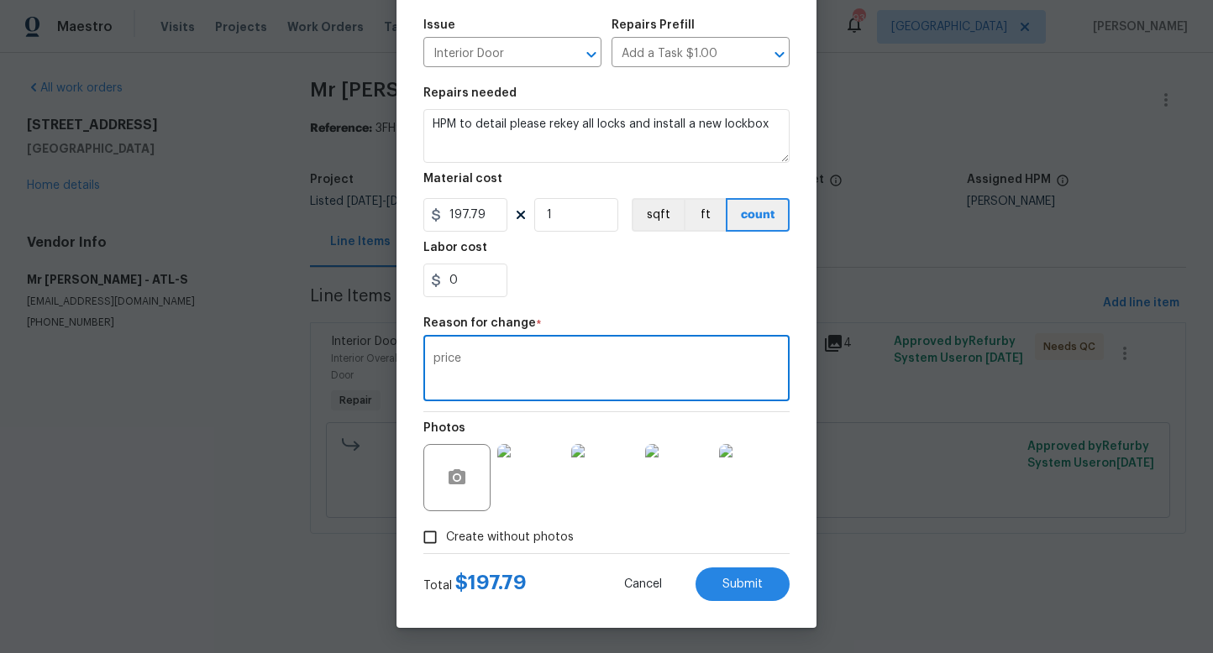
type textarea "price"
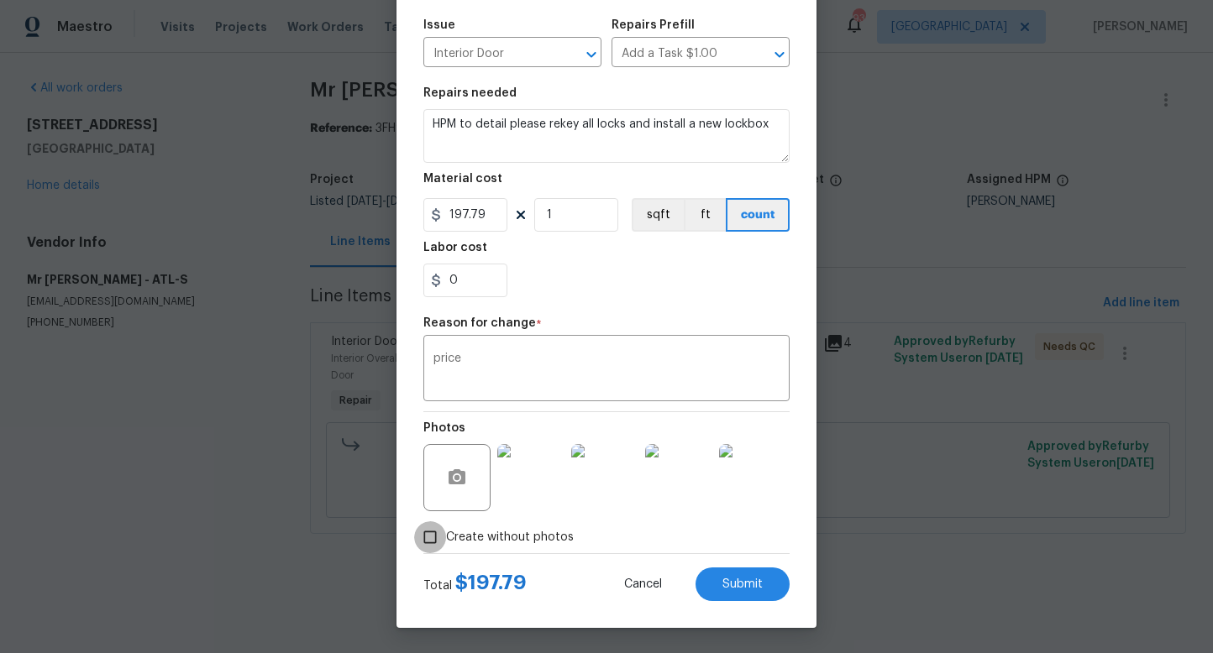
click at [433, 529] on input "Create without photos" at bounding box center [430, 538] width 32 height 32
checkbox input "false"
click at [705, 578] on button "Submit" at bounding box center [742, 585] width 94 height 34
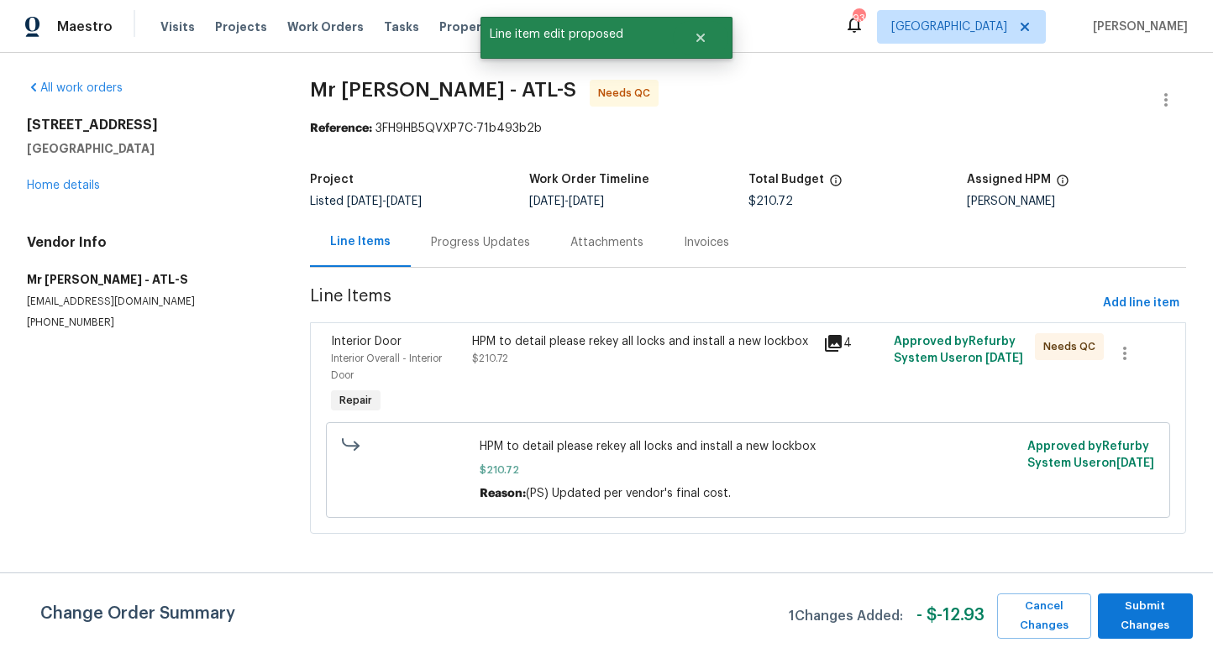
scroll to position [0, 0]
click at [1147, 601] on span "Submit Changes" at bounding box center [1145, 616] width 78 height 39
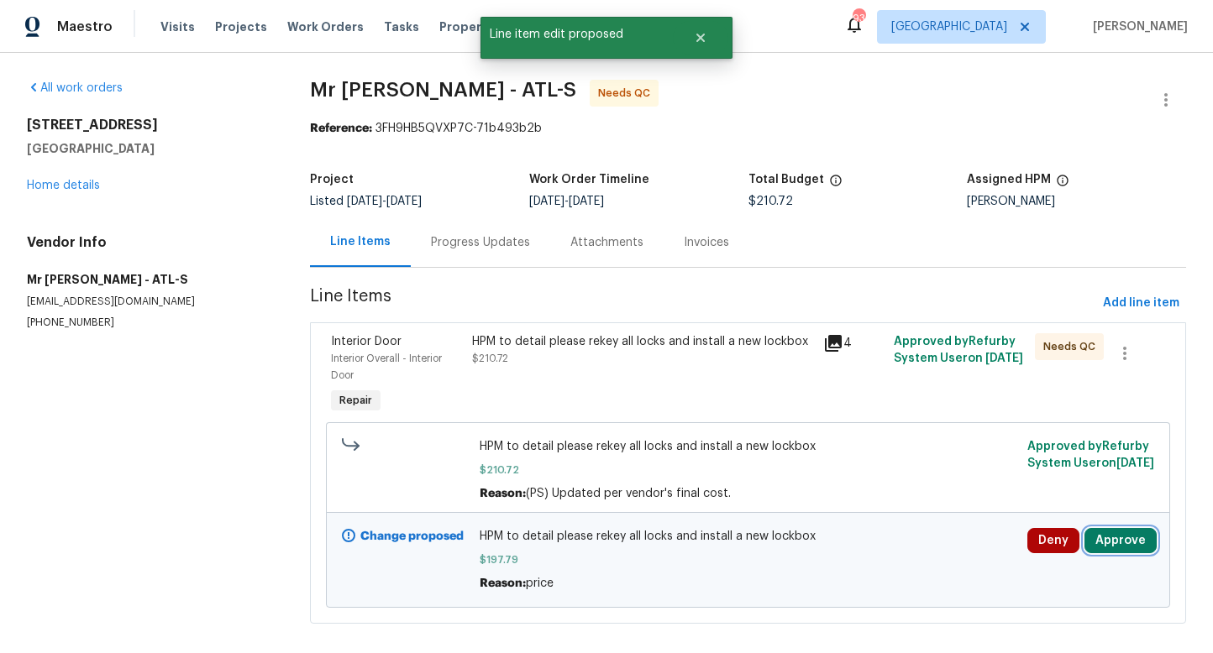
click at [1135, 544] on button "Approve" at bounding box center [1120, 540] width 72 height 25
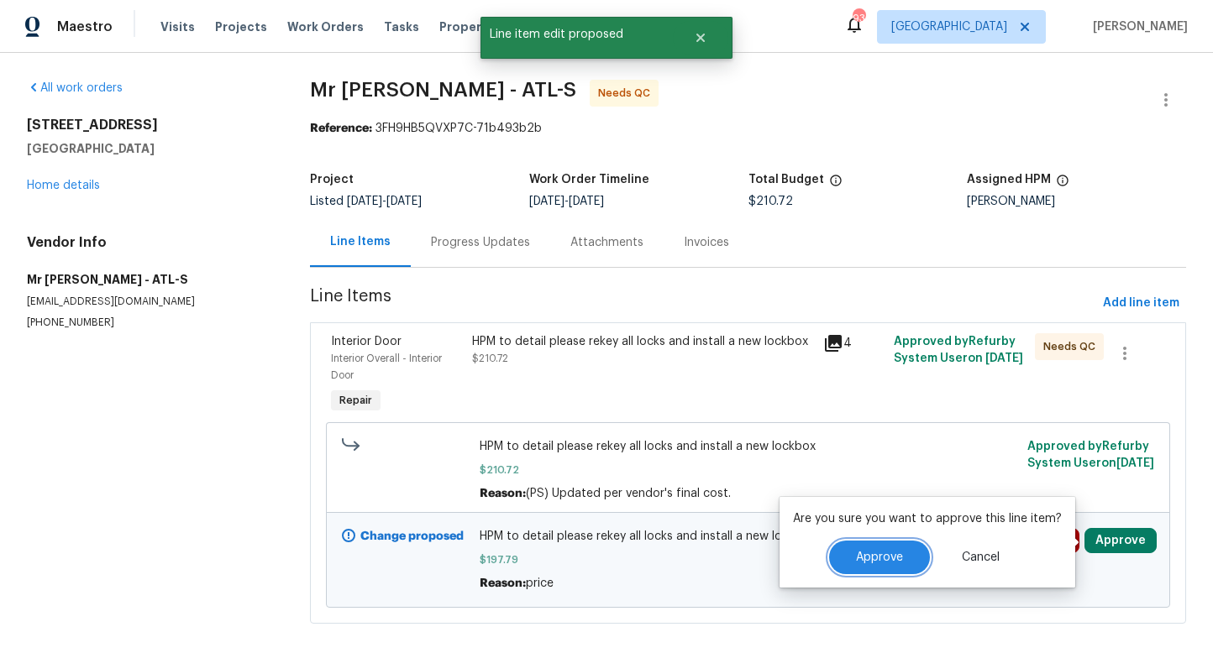
click at [889, 549] on button "Approve" at bounding box center [879, 558] width 101 height 34
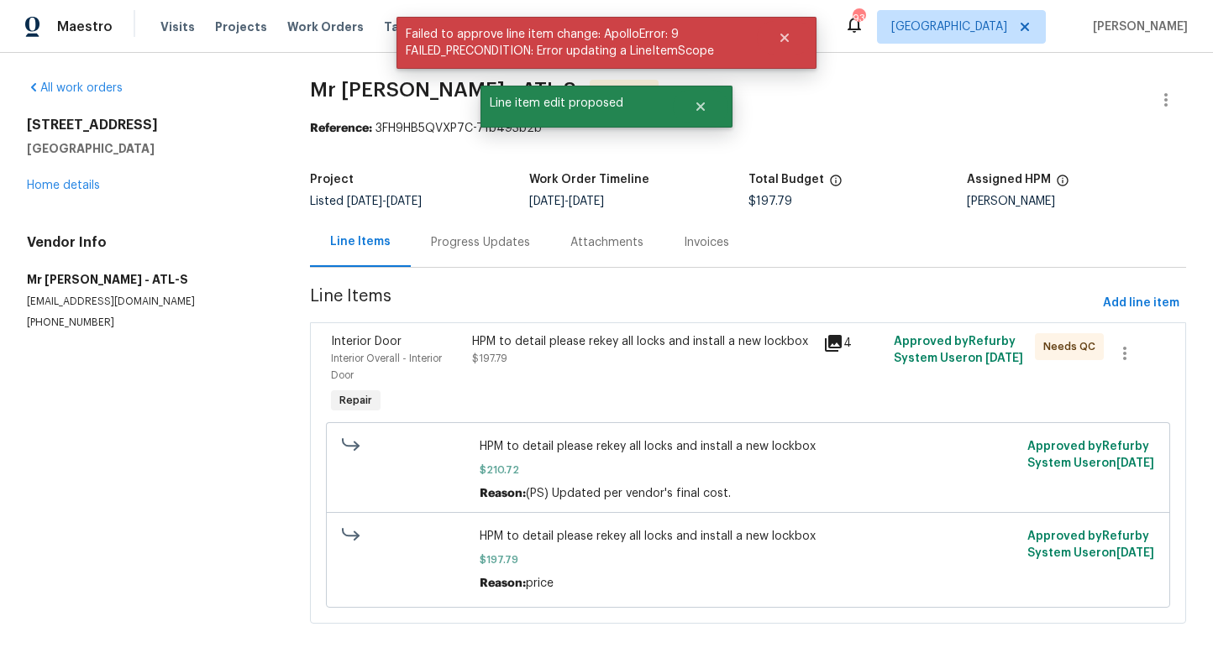
click at [658, 346] on div "HPM to detail please rekey all locks and install a new lockbox" at bounding box center [643, 341] width 342 height 17
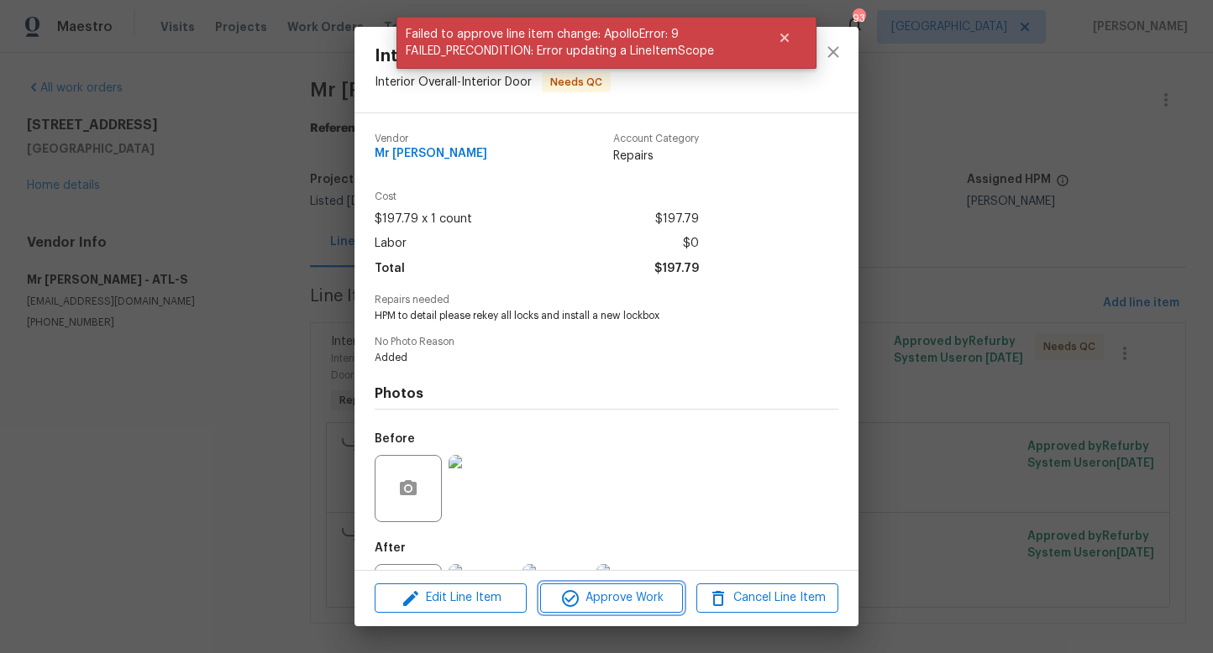
click at [648, 596] on span "Approve Work" at bounding box center [611, 598] width 132 height 21
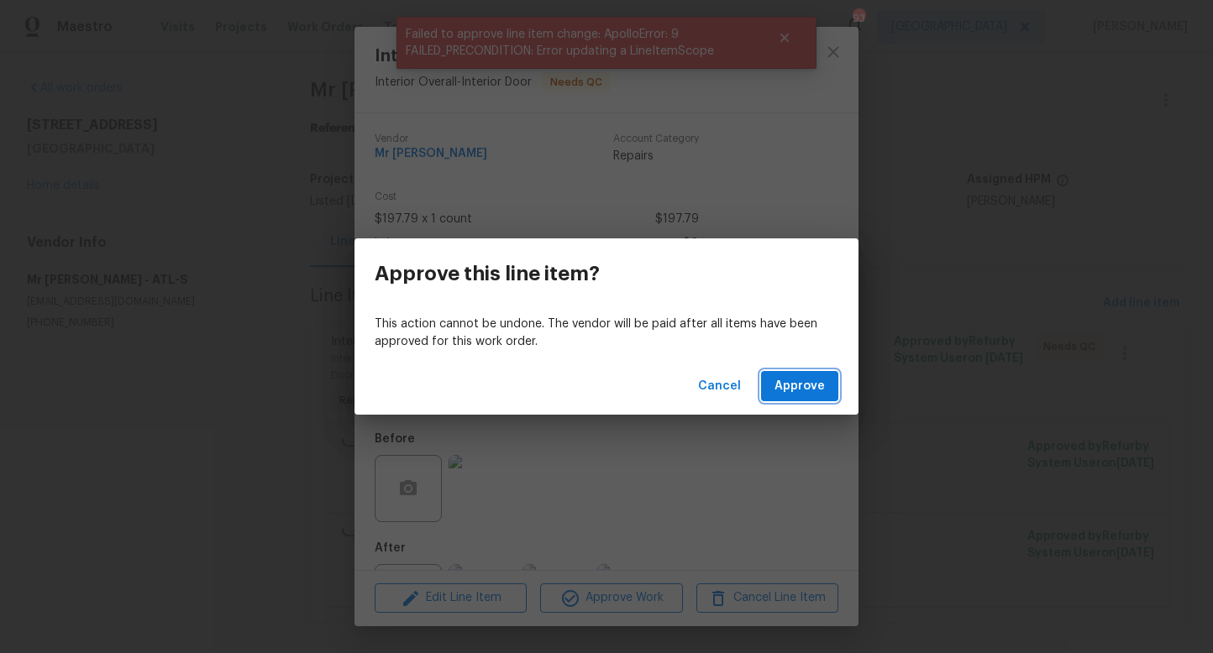
click at [787, 389] on span "Approve" at bounding box center [799, 386] width 50 height 21
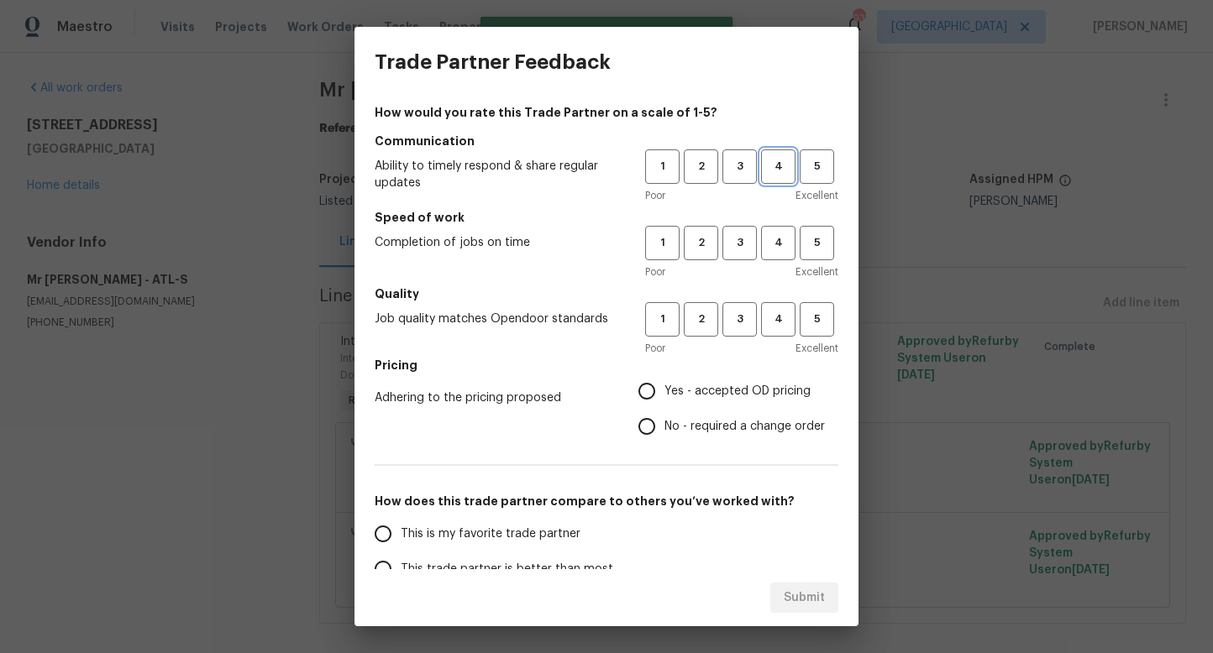
drag, startPoint x: 786, startPoint y: 170, endPoint x: 782, endPoint y: 223, distance: 53.9
click at [786, 170] on span "4" at bounding box center [778, 166] width 31 height 19
click at [783, 247] on span "4" at bounding box center [778, 242] width 31 height 19
drag, startPoint x: 817, startPoint y: 166, endPoint x: 810, endPoint y: 233, distance: 67.6
click at [817, 166] on span "5" at bounding box center [816, 166] width 31 height 19
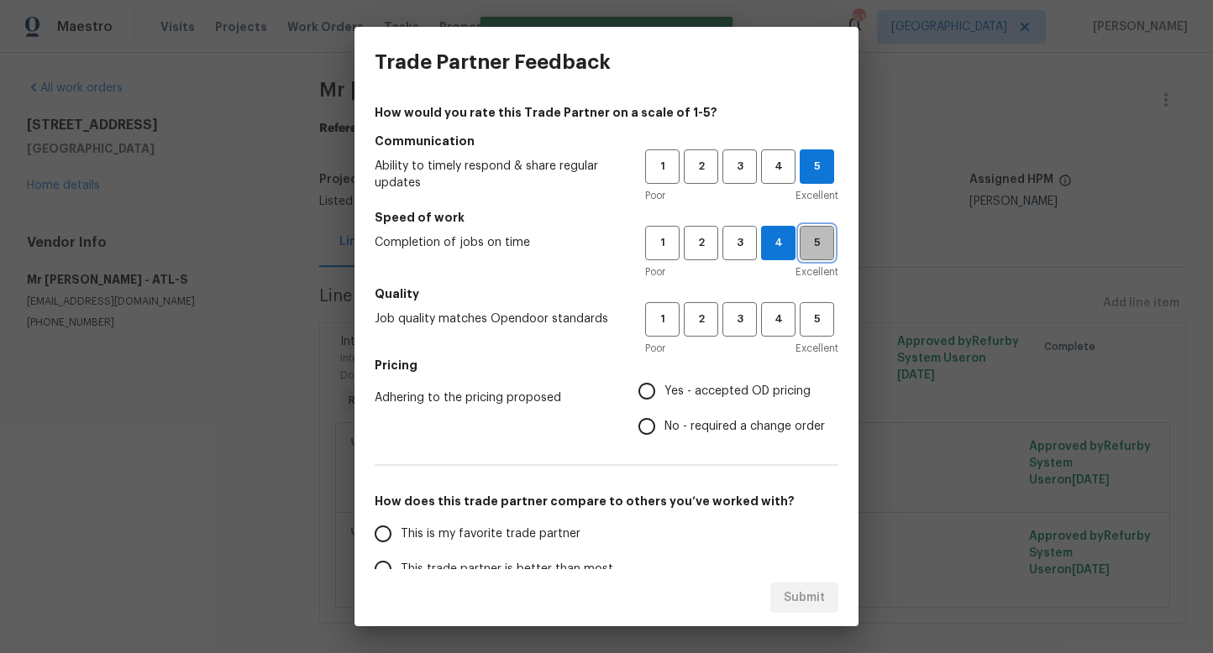
click at [812, 250] on span "5" at bounding box center [816, 242] width 31 height 19
click at [818, 320] on span "5" at bounding box center [816, 319] width 31 height 19
click at [648, 394] on input "Yes - accepted OD pricing" at bounding box center [646, 391] width 35 height 35
radio input "true"
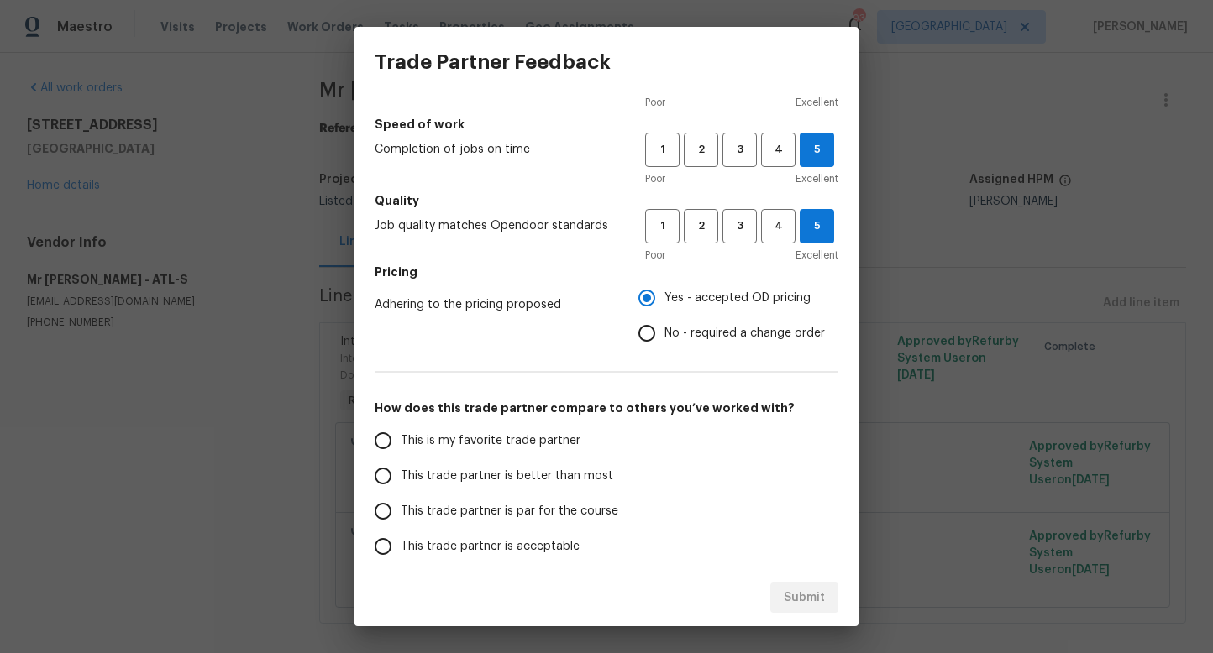
scroll to position [97, 0]
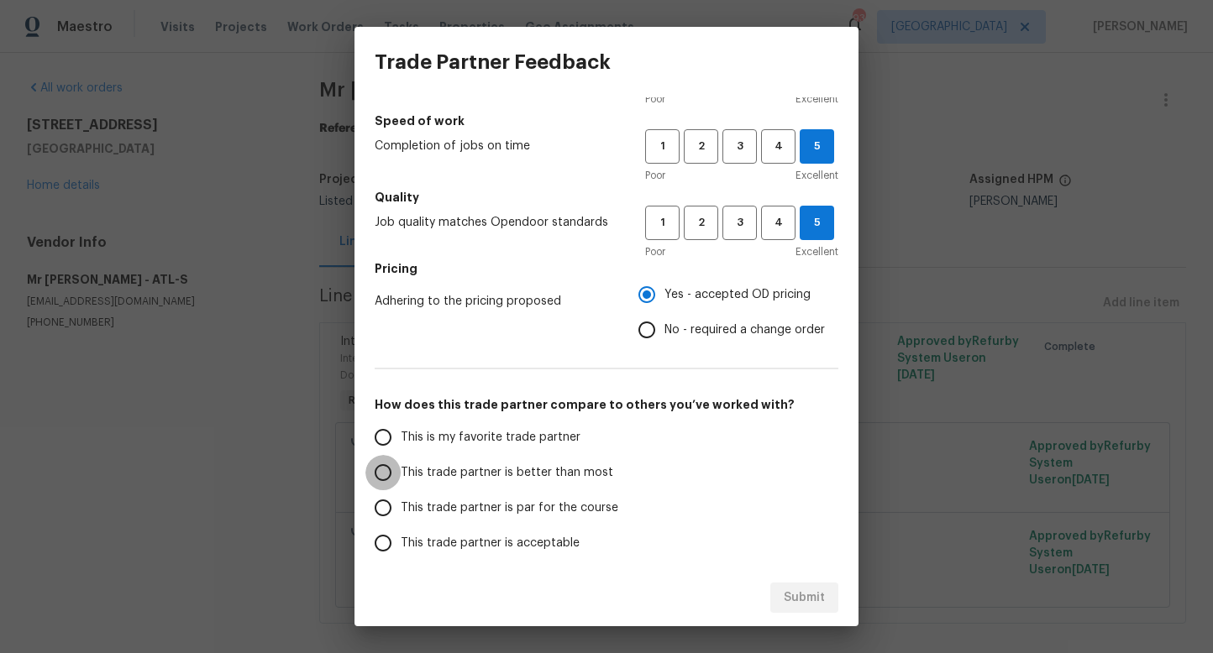
click at [387, 472] on input "This trade partner is better than most" at bounding box center [382, 472] width 35 height 35
click at [820, 601] on span "Submit" at bounding box center [804, 598] width 41 height 21
radio input "true"
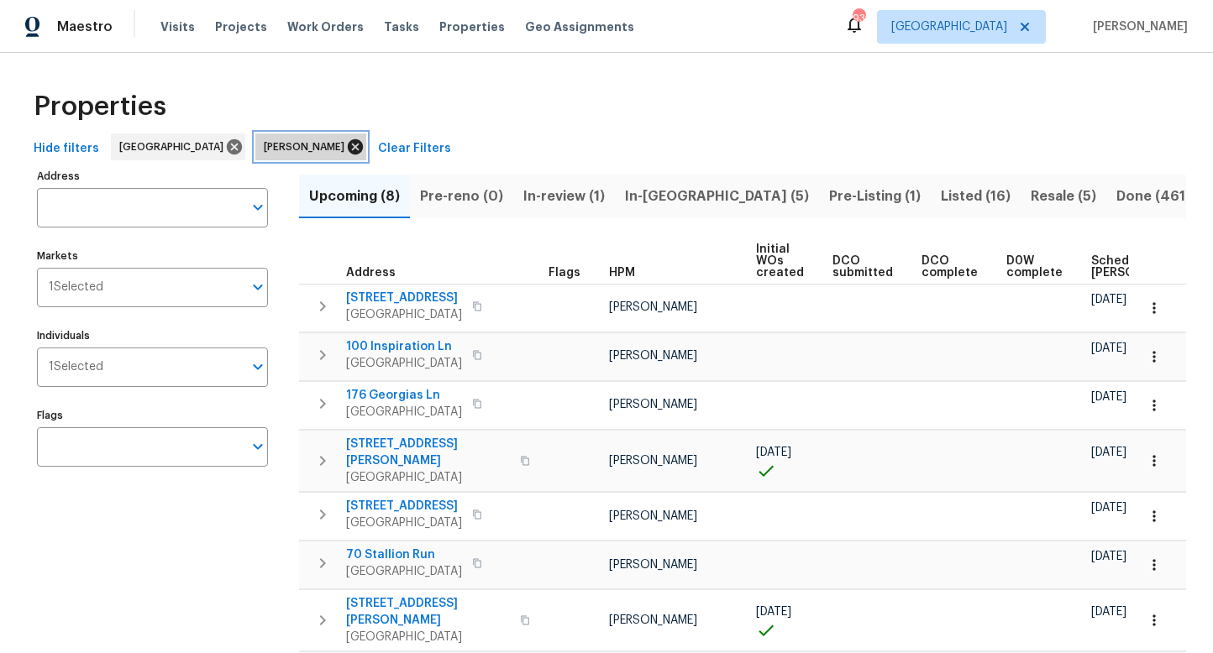
click at [348, 144] on icon at bounding box center [355, 146] width 15 height 15
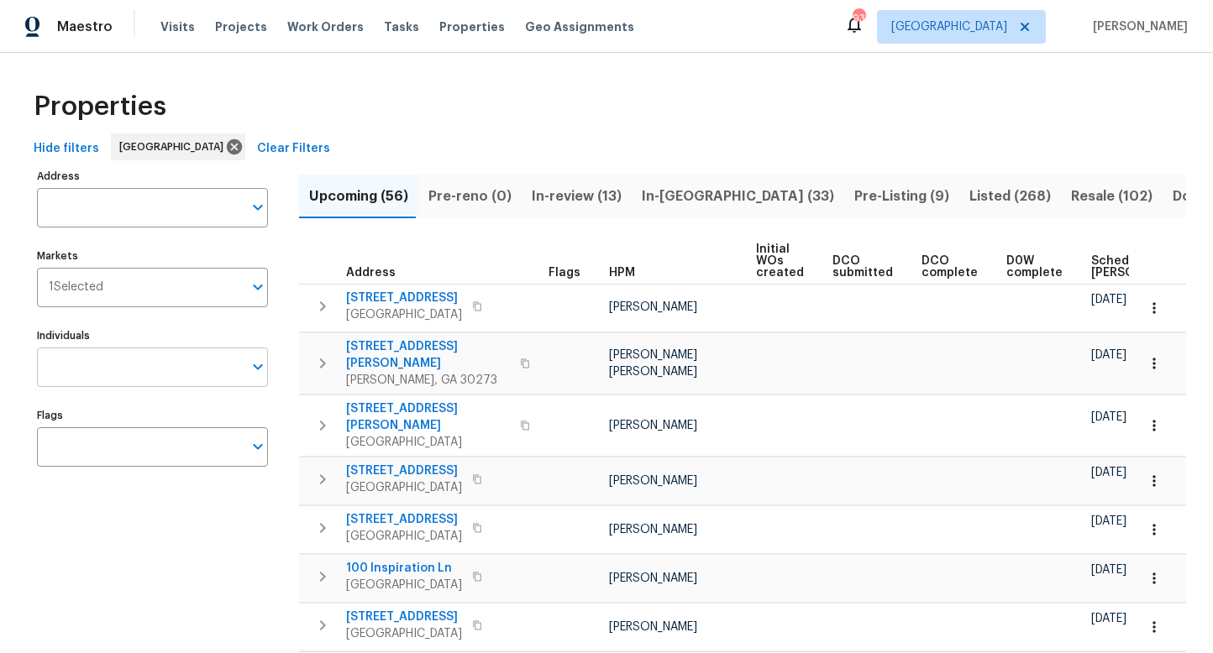
click at [149, 362] on input "Individuals" at bounding box center [140, 367] width 206 height 39
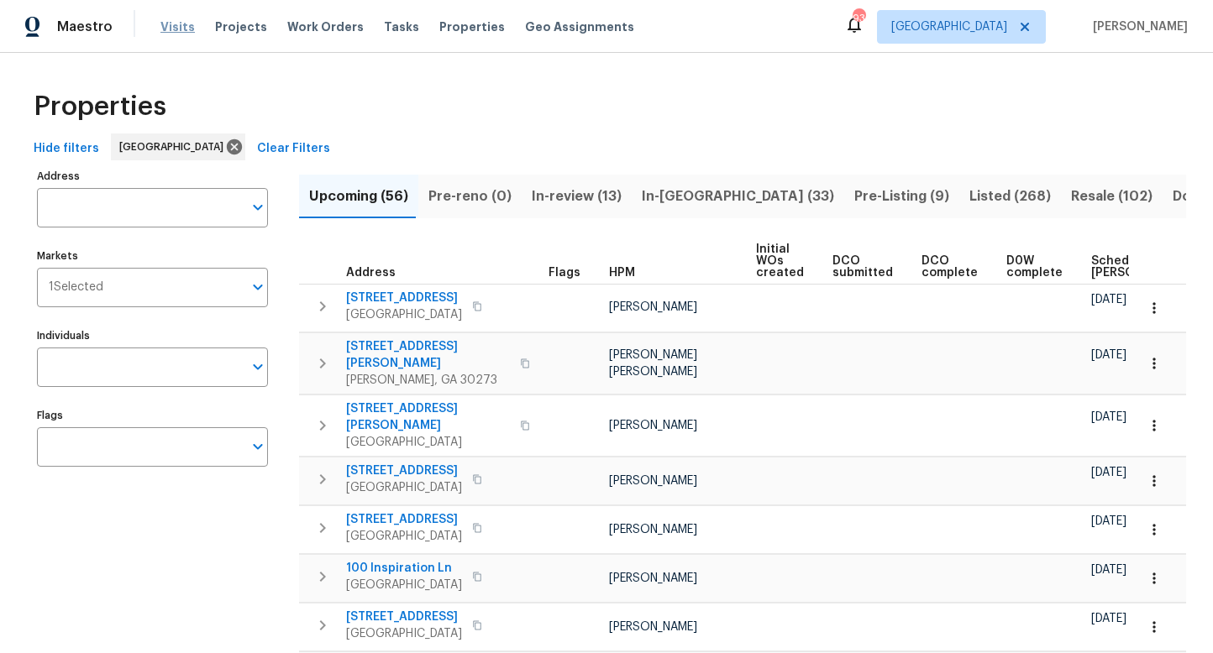
click at [170, 26] on span "Visits" at bounding box center [177, 26] width 34 height 17
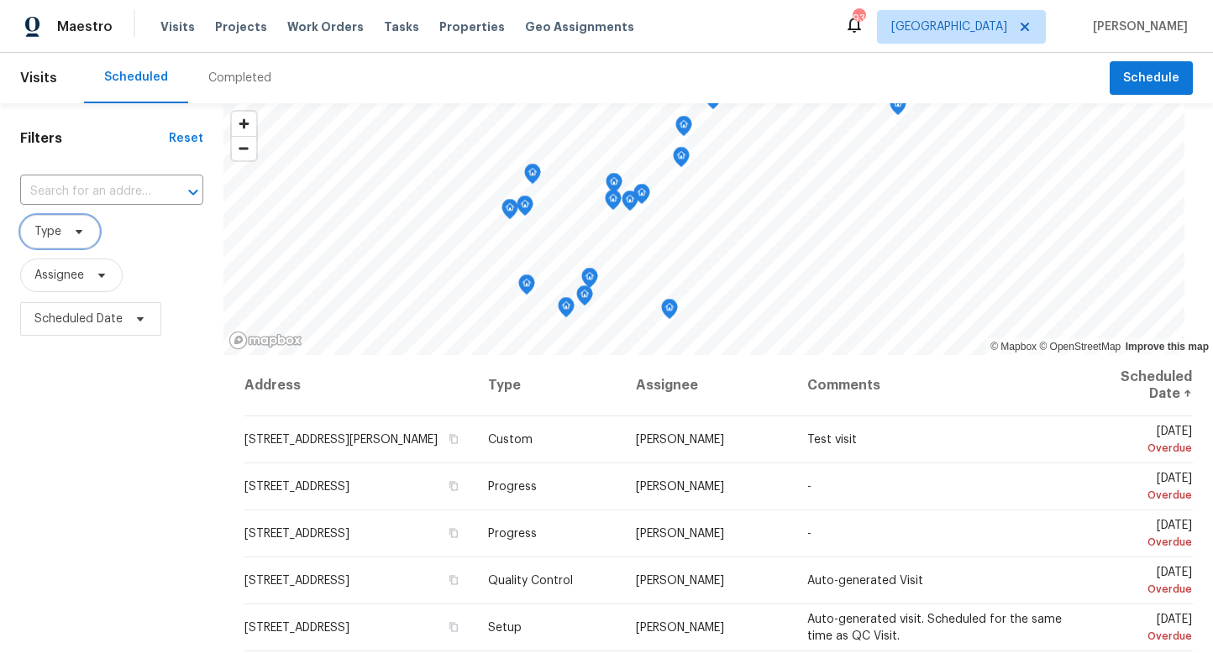
click at [86, 233] on span "Type" at bounding box center [60, 232] width 80 height 34
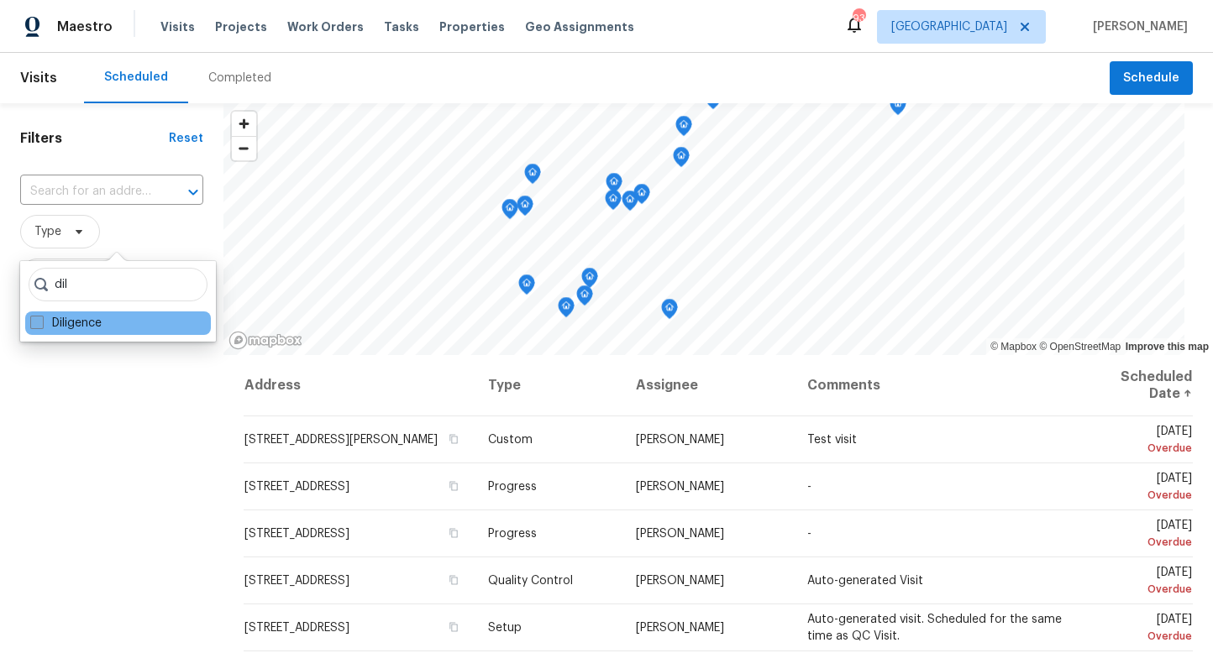
type input "dil"
click at [32, 322] on span at bounding box center [36, 322] width 13 height 13
click at [32, 322] on input "Diligence" at bounding box center [35, 320] width 11 height 11
checkbox input "true"
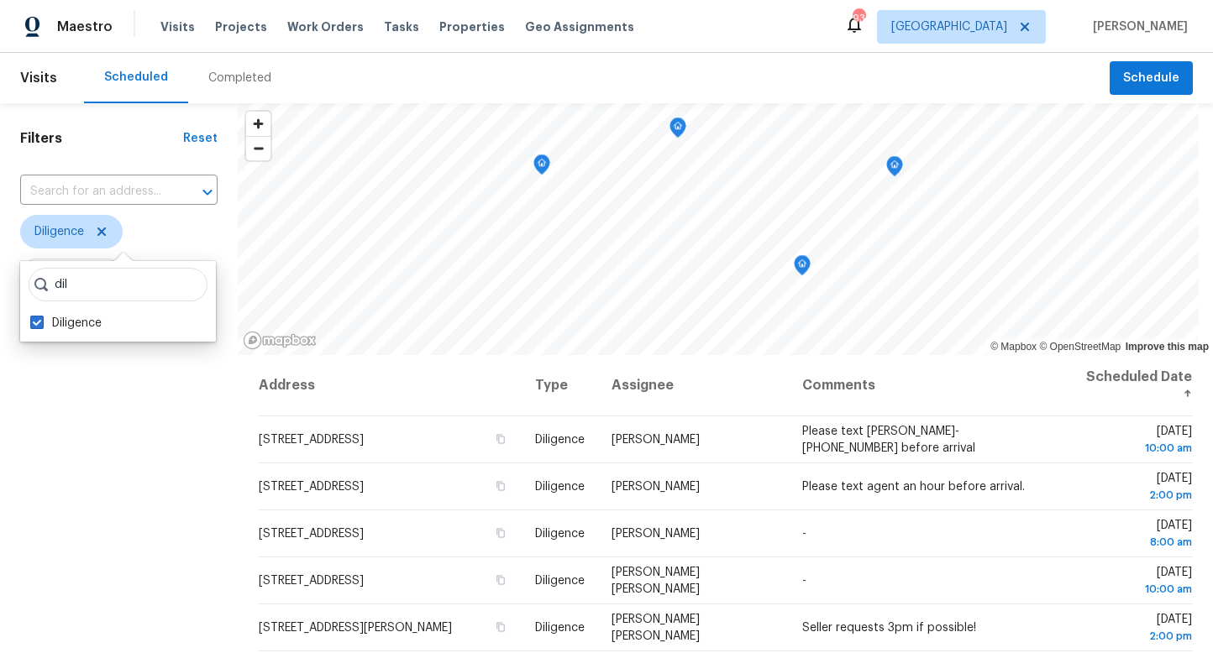
click at [64, 423] on div "Filters Reset ​ Diligence Assignee Scheduled Date" at bounding box center [119, 490] width 238 height 774
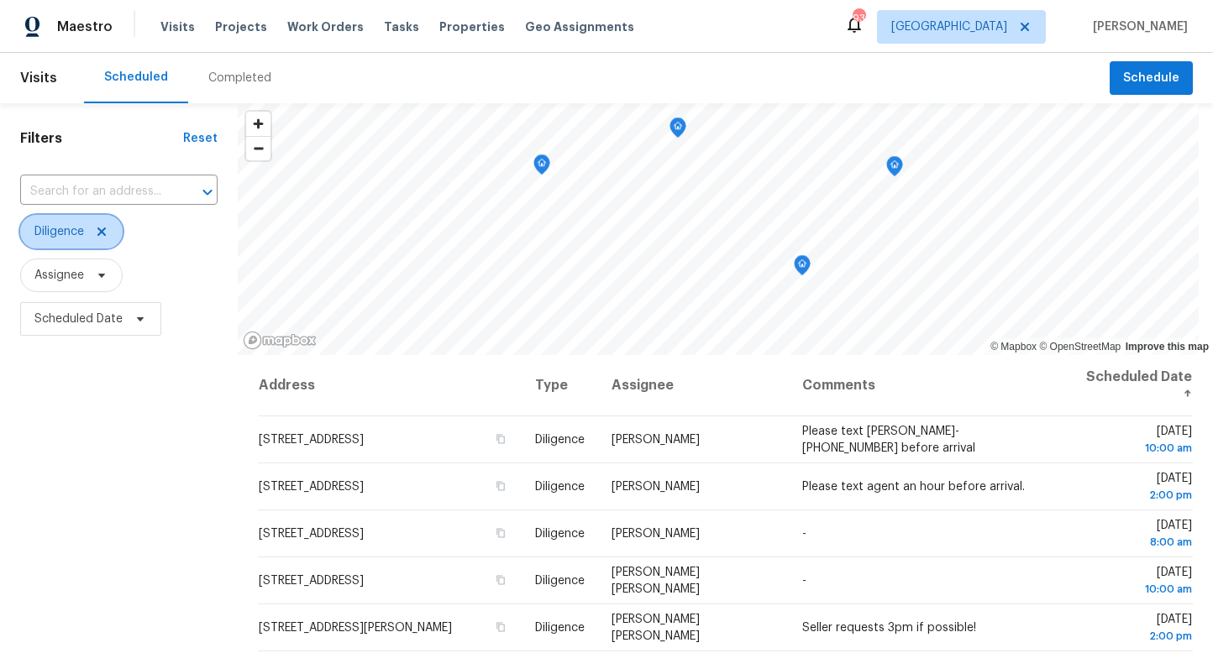
click at [74, 246] on span "Diligence" at bounding box center [71, 232] width 102 height 34
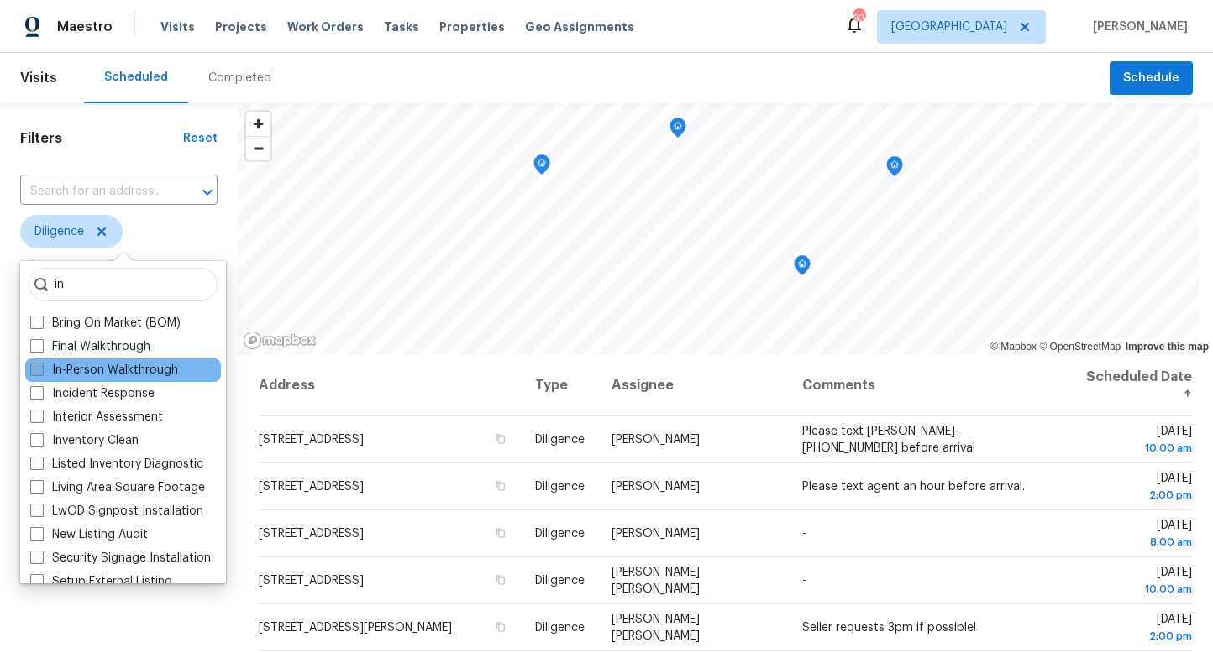
type input "in"
click at [45, 367] on label "In-Person Walkthrough" at bounding box center [104, 370] width 148 height 17
click at [41, 367] on input "In-Person Walkthrough" at bounding box center [35, 367] width 11 height 11
checkbox input "true"
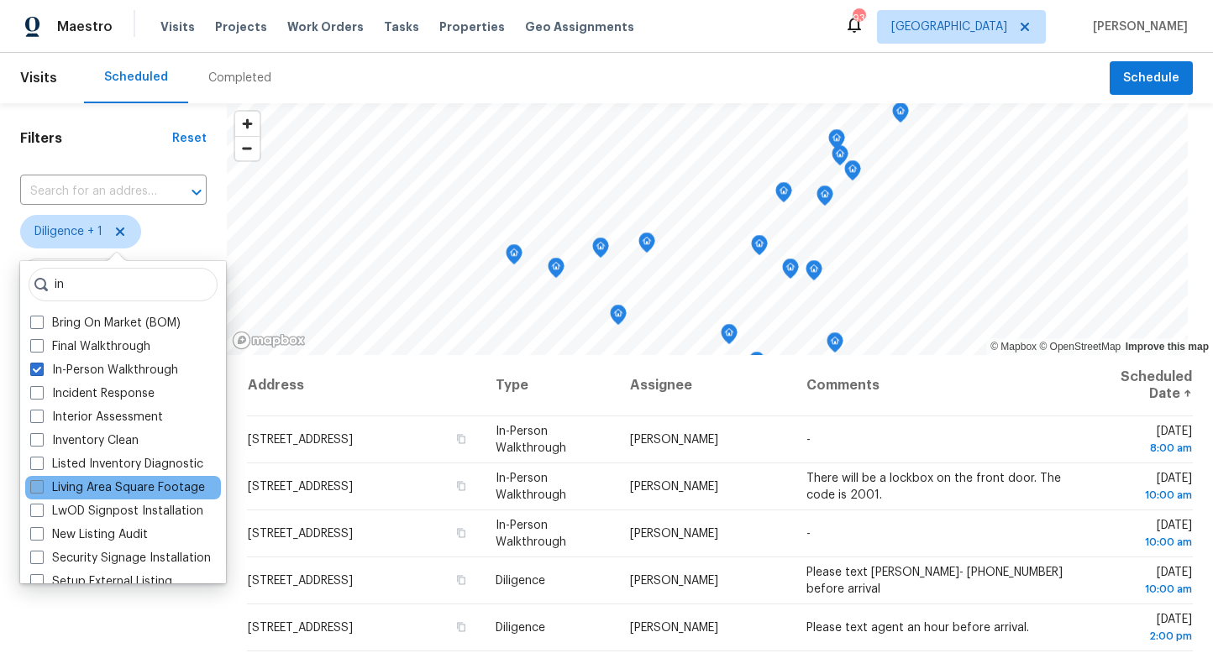
click at [71, 481] on label "Living Area Square Footage" at bounding box center [117, 488] width 175 height 17
click at [41, 481] on input "Living Area Square Footage" at bounding box center [35, 485] width 11 height 11
click at [50, 482] on label "Living Area Square Footage" at bounding box center [117, 488] width 175 height 17
click at [41, 482] on input "Living Area Square Footage" at bounding box center [35, 485] width 11 height 11
checkbox input "false"
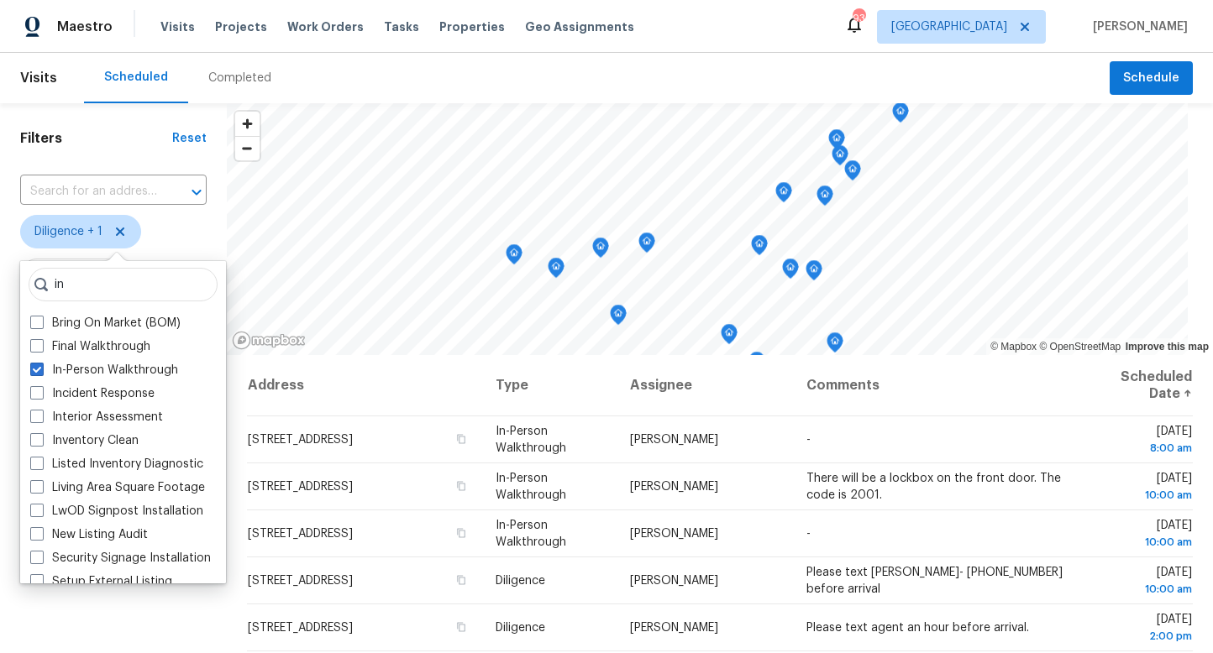
click at [119, 137] on h1 "Filters" at bounding box center [96, 138] width 152 height 17
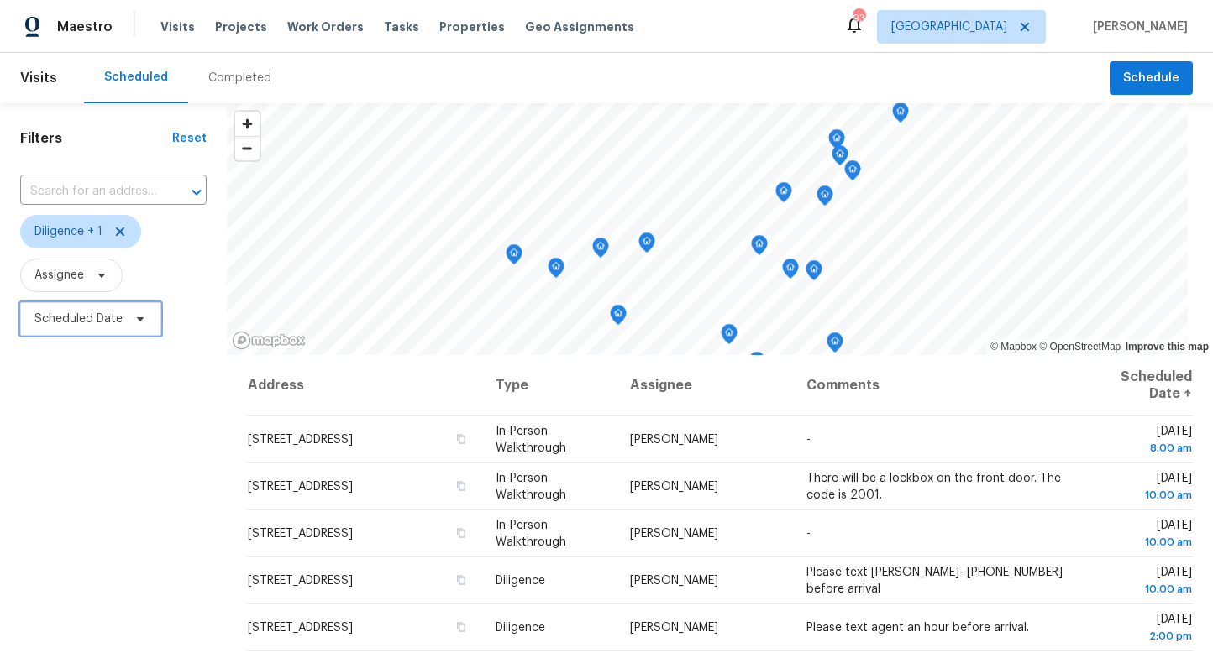
click at [102, 322] on span "Scheduled Date" at bounding box center [78, 319] width 88 height 17
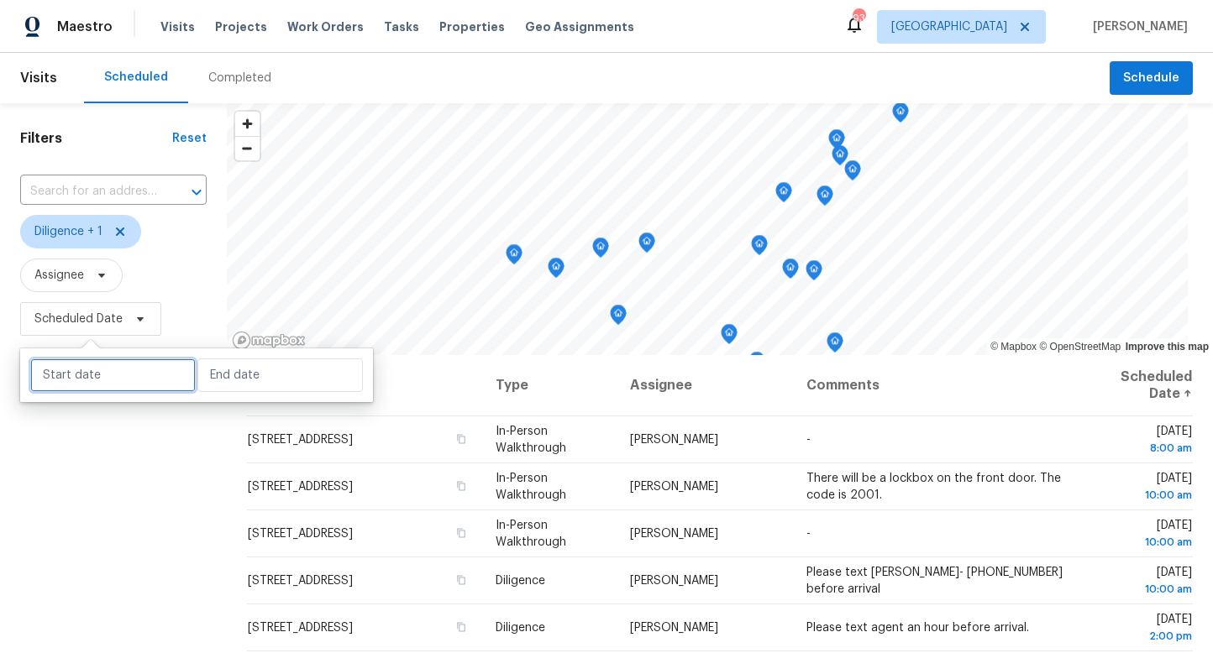
select select "7"
select select "2025"
select select "8"
select select "2025"
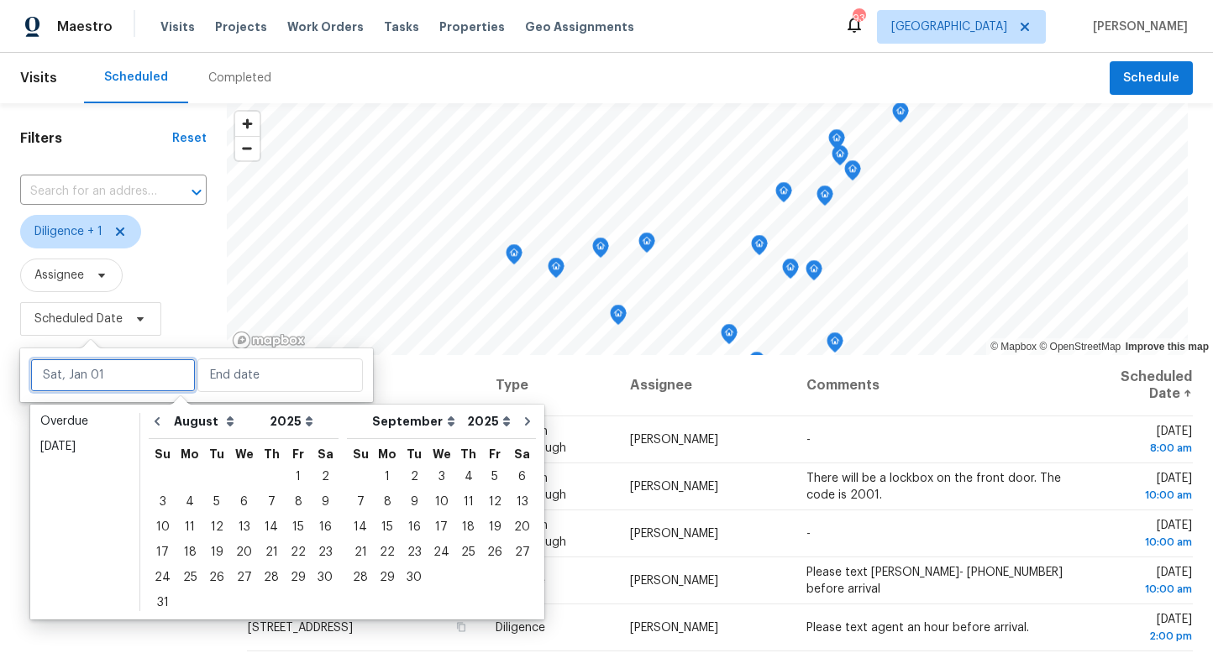
click at [112, 385] on input "text" at bounding box center [112, 376] width 165 height 34
click at [290, 521] on div "15" at bounding box center [298, 528] width 27 height 24
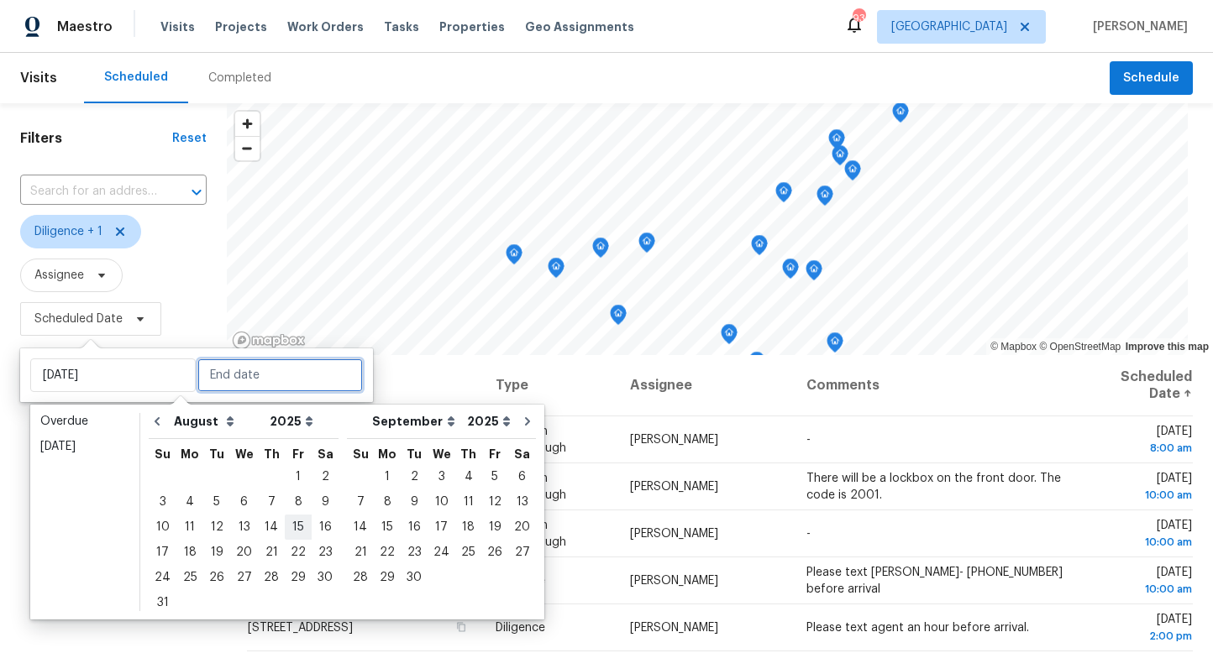
type input "Fri, Aug 15"
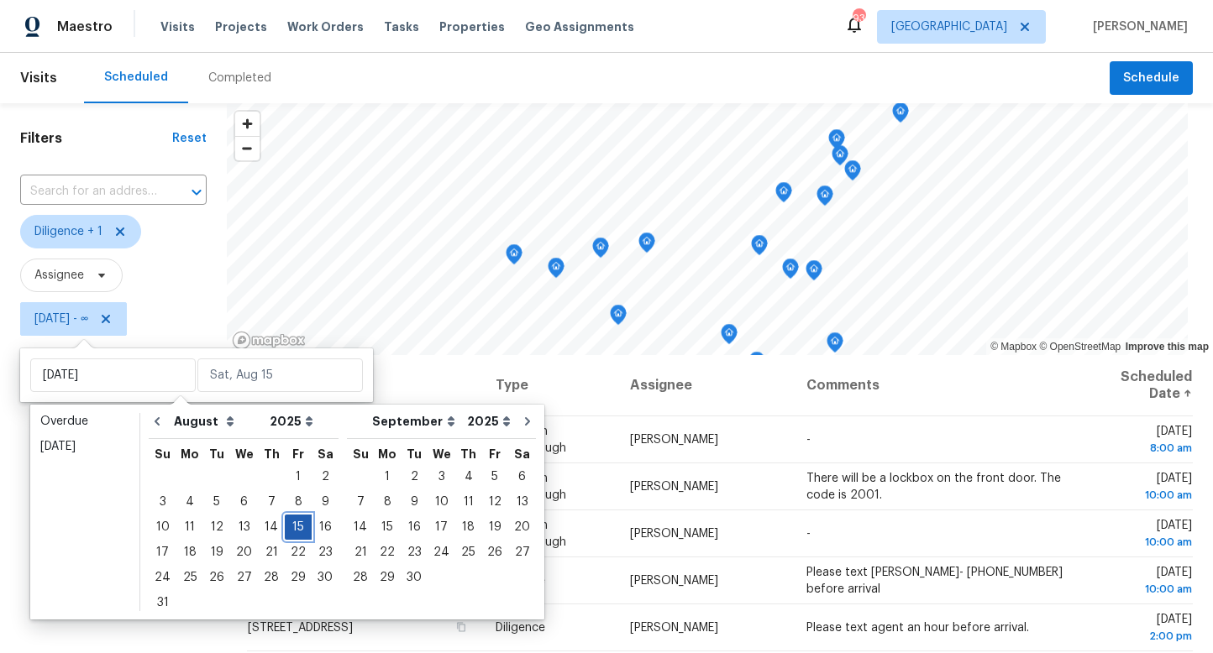
click at [290, 521] on div "15" at bounding box center [298, 528] width 27 height 24
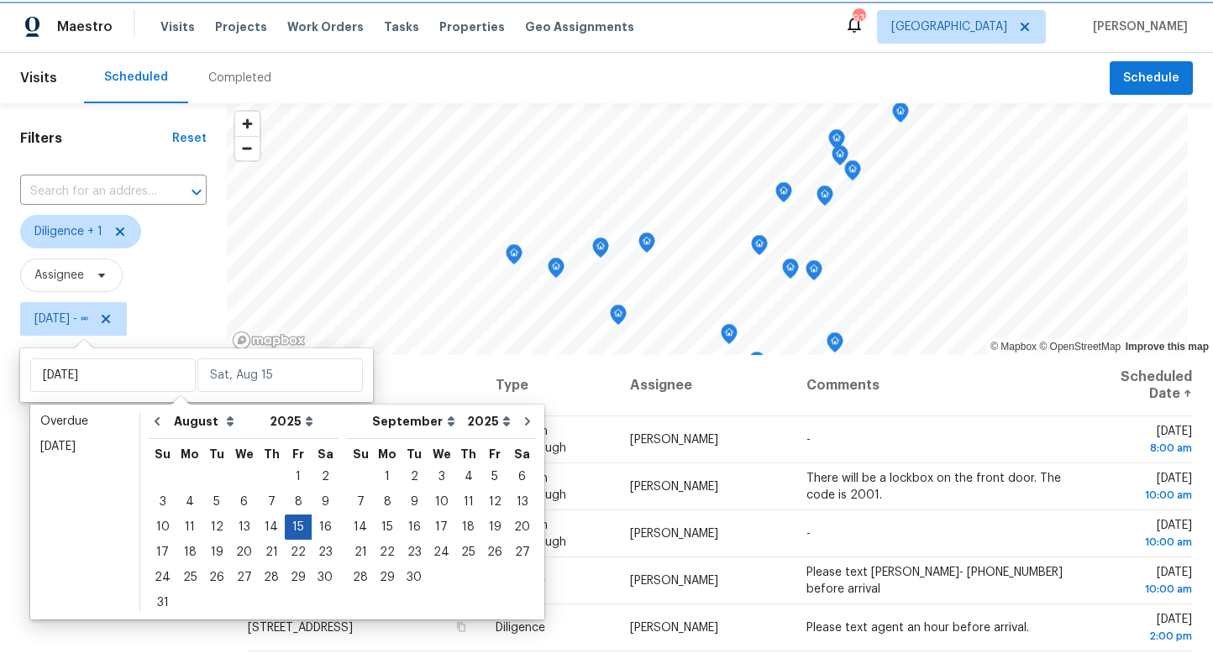
type input "Fri, Aug 15"
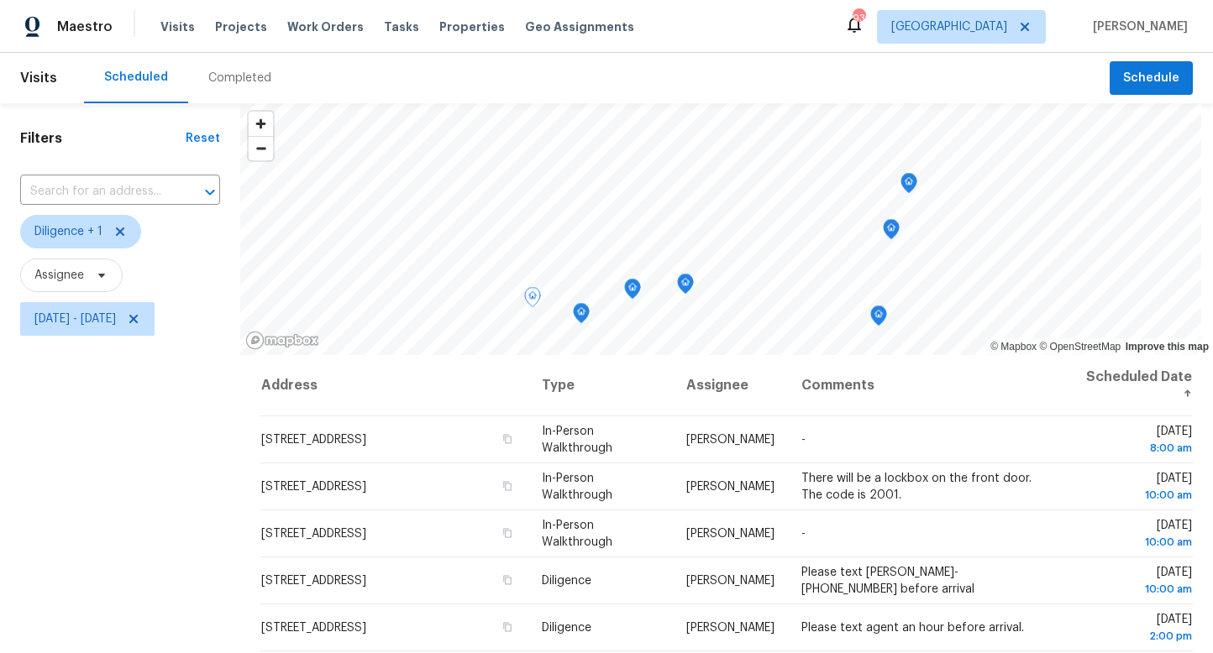
click at [72, 577] on div "Filters Reset ​ Diligence + 1 Assignee Fri, Aug 15 - Fri, Aug 15" at bounding box center [120, 490] width 240 height 774
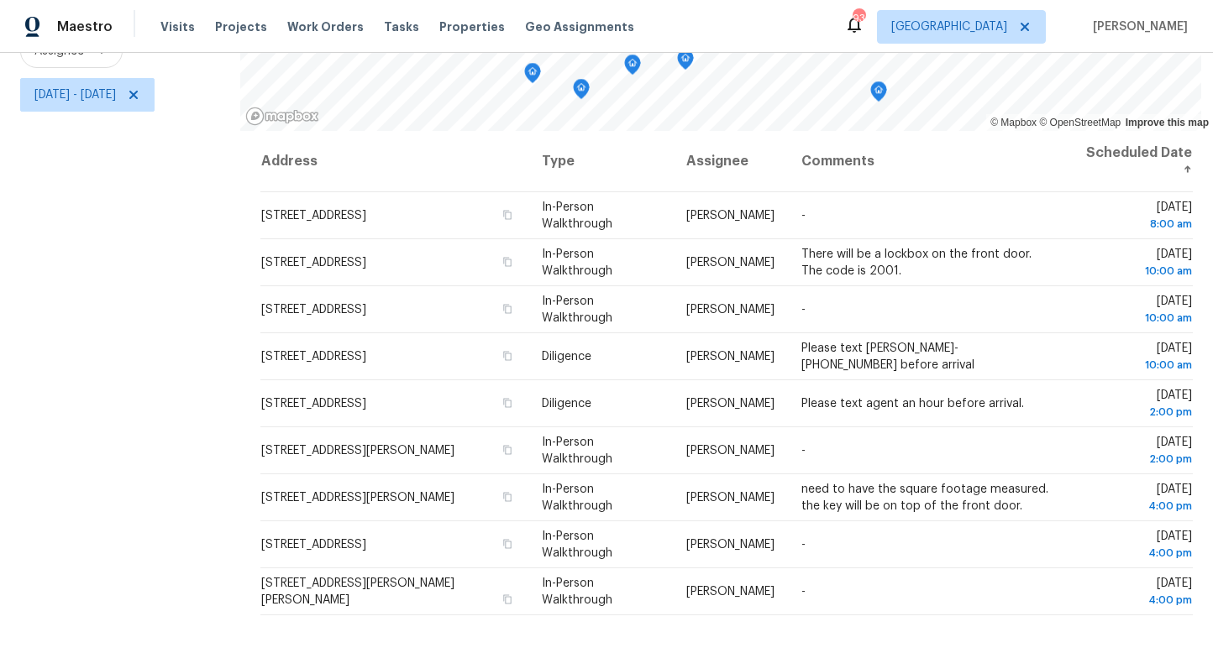
drag, startPoint x: 337, startPoint y: 573, endPoint x: 1117, endPoint y: 651, distance: 784.1
click at [1117, 651] on div "Filters Reset ​ Diligence + 1 Assignee Fri, Aug 15 - Fri, Aug 15 © Mapbox © Ope…" at bounding box center [606, 266] width 1213 height 774
copy div "© Mapbox © OpenStreetMap Improve this map"
